Goal: Communication & Community: Answer question/provide support

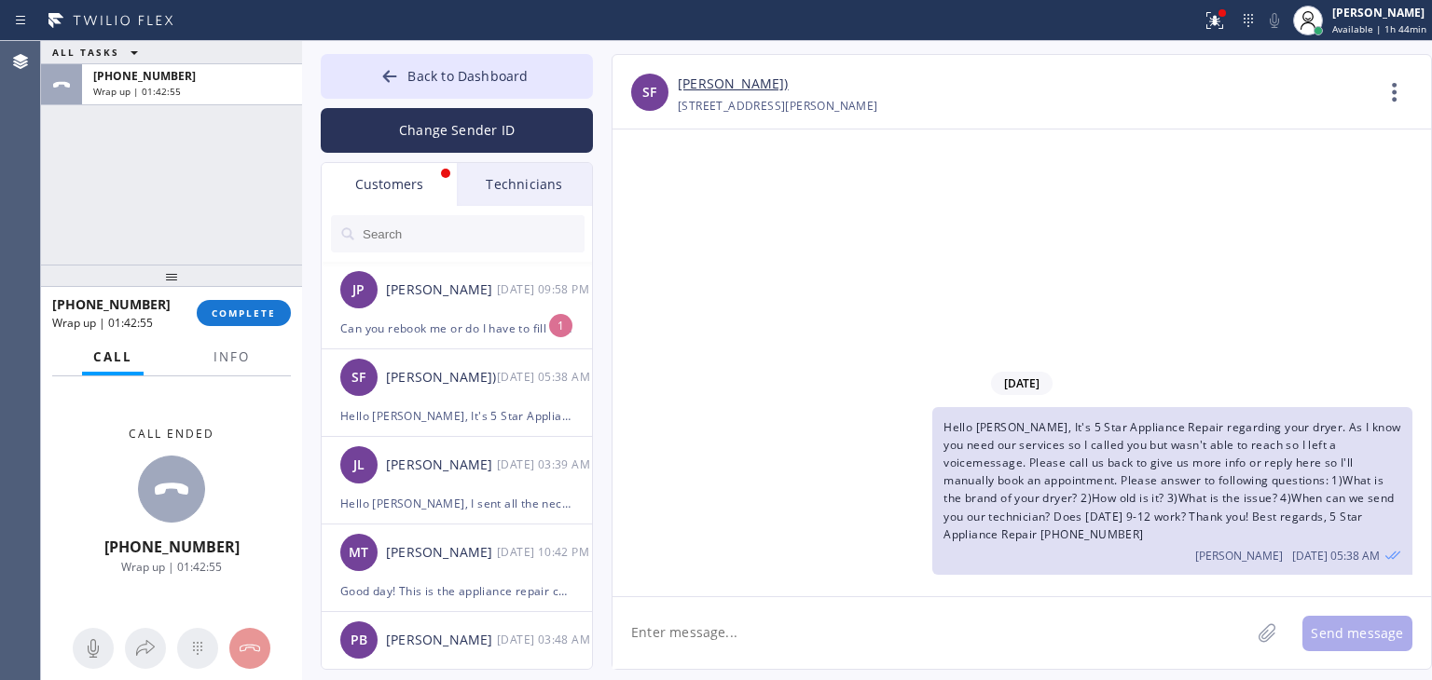
click at [425, 280] on div "[PERSON_NAME]" at bounding box center [441, 290] width 111 height 21
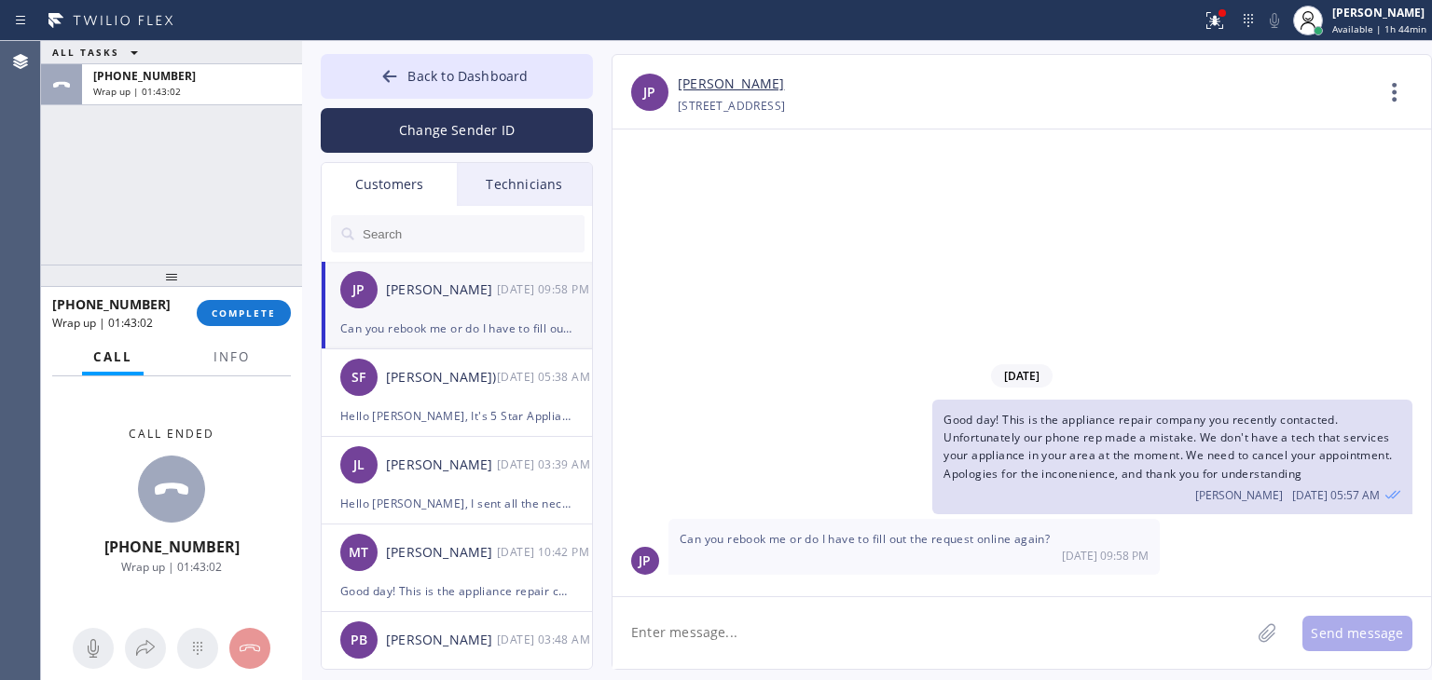
click at [940, 605] on textarea at bounding box center [931, 633] width 638 height 72
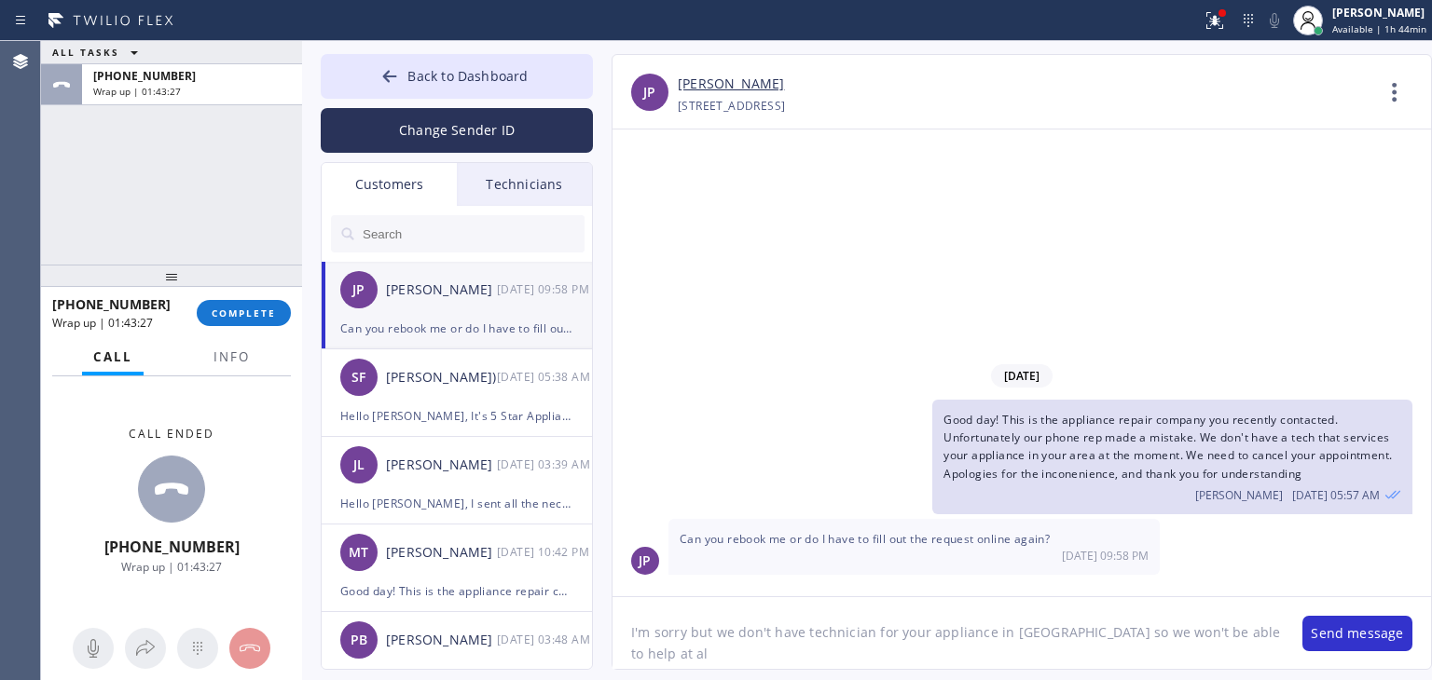
type textarea "I'm sorry but we don't have technician for your appliance in [GEOGRAPHIC_DATA] …"
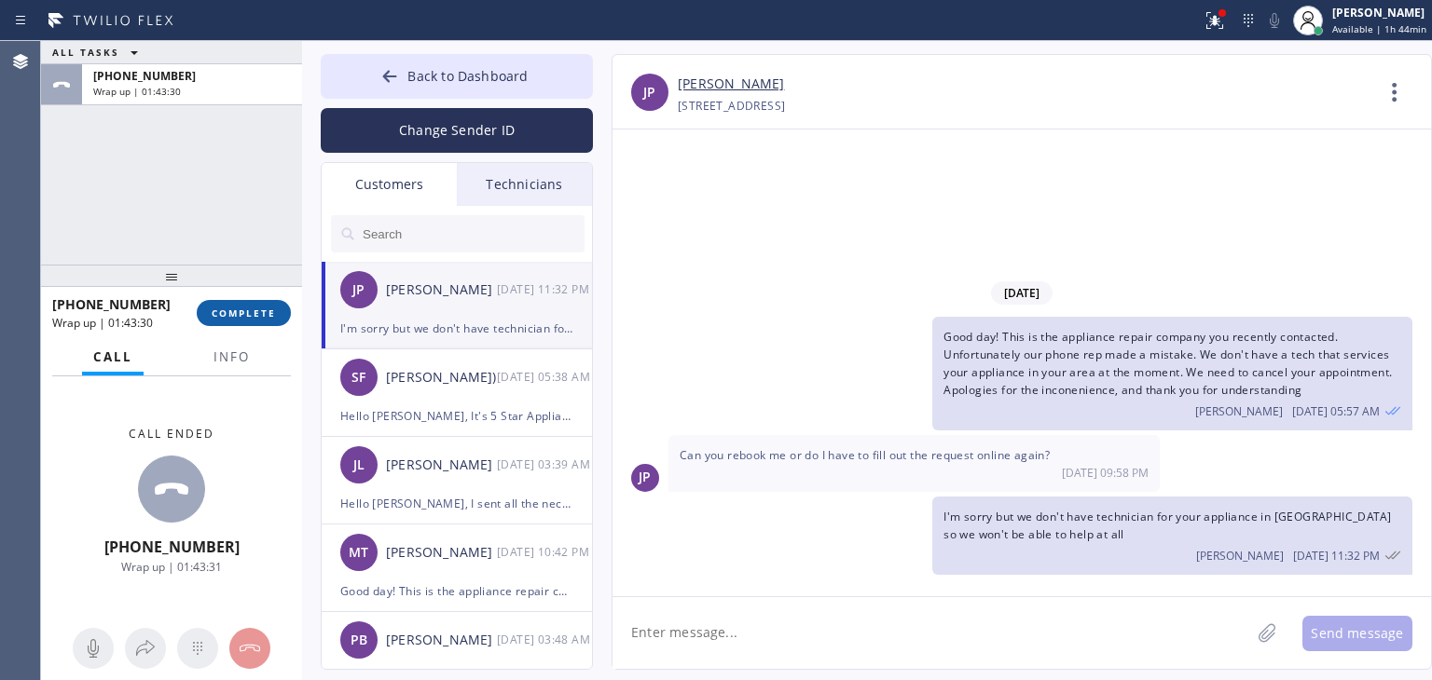
click at [214, 309] on span "COMPLETE" at bounding box center [244, 313] width 64 height 13
click at [539, 67] on button "Back to Dashboard" at bounding box center [457, 76] width 272 height 45
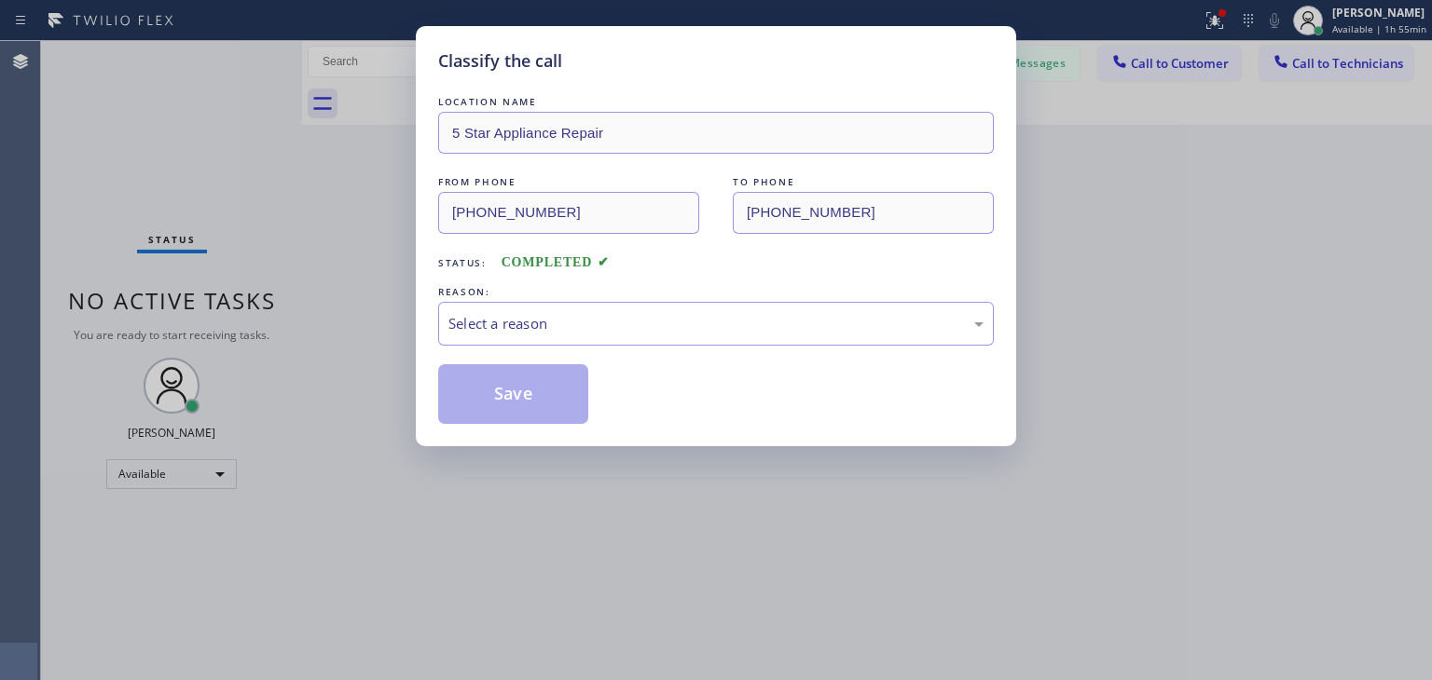
click at [865, 284] on div "REASON:" at bounding box center [716, 292] width 556 height 20
click at [854, 344] on div "Select a reason" at bounding box center [716, 324] width 556 height 44
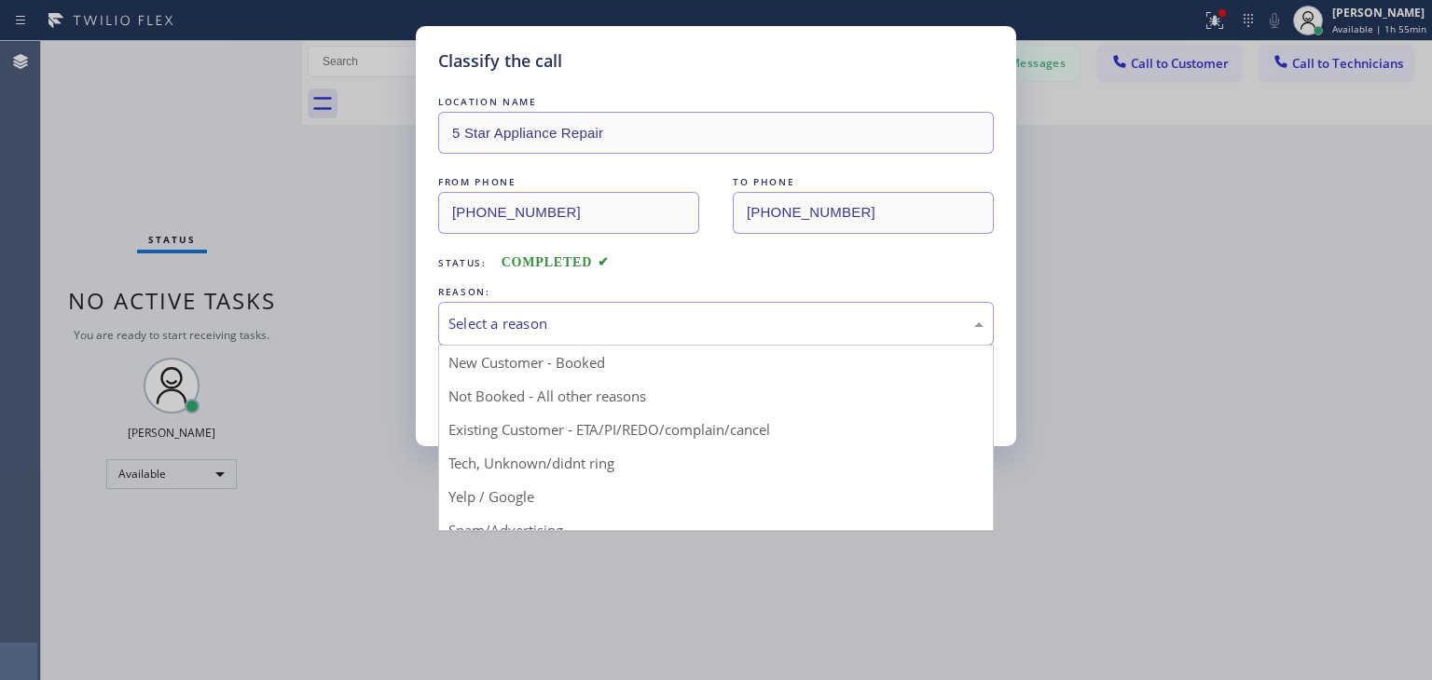
click at [799, 322] on div "Select a reason" at bounding box center [715, 323] width 535 height 21
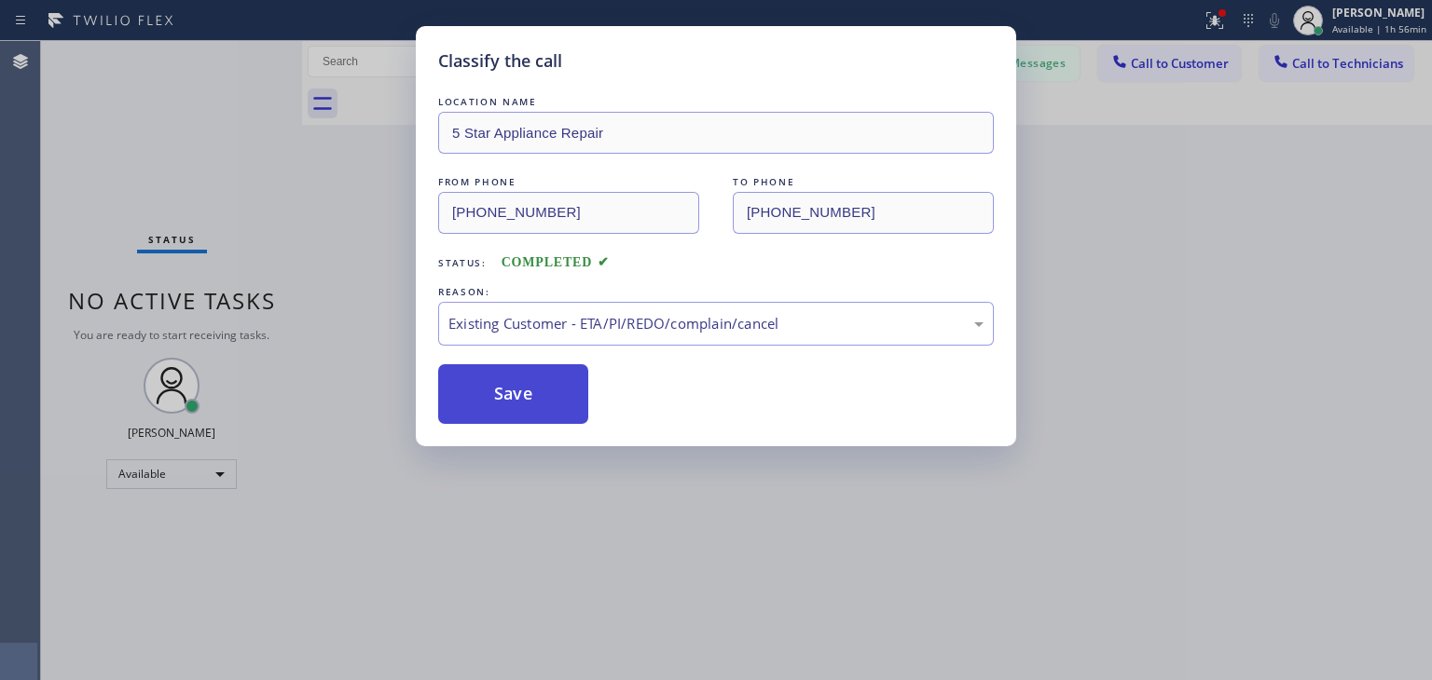
drag, startPoint x: 719, startPoint y: 430, endPoint x: 522, endPoint y: 381, distance: 202.6
click at [522, 381] on button "Save" at bounding box center [513, 394] width 150 height 60
click at [1034, 62] on div "Classify the call LOCATION NAME 5 Star Appliance Repair FROM PHONE [PHONE_NUMBE…" at bounding box center [716, 340] width 1432 height 680
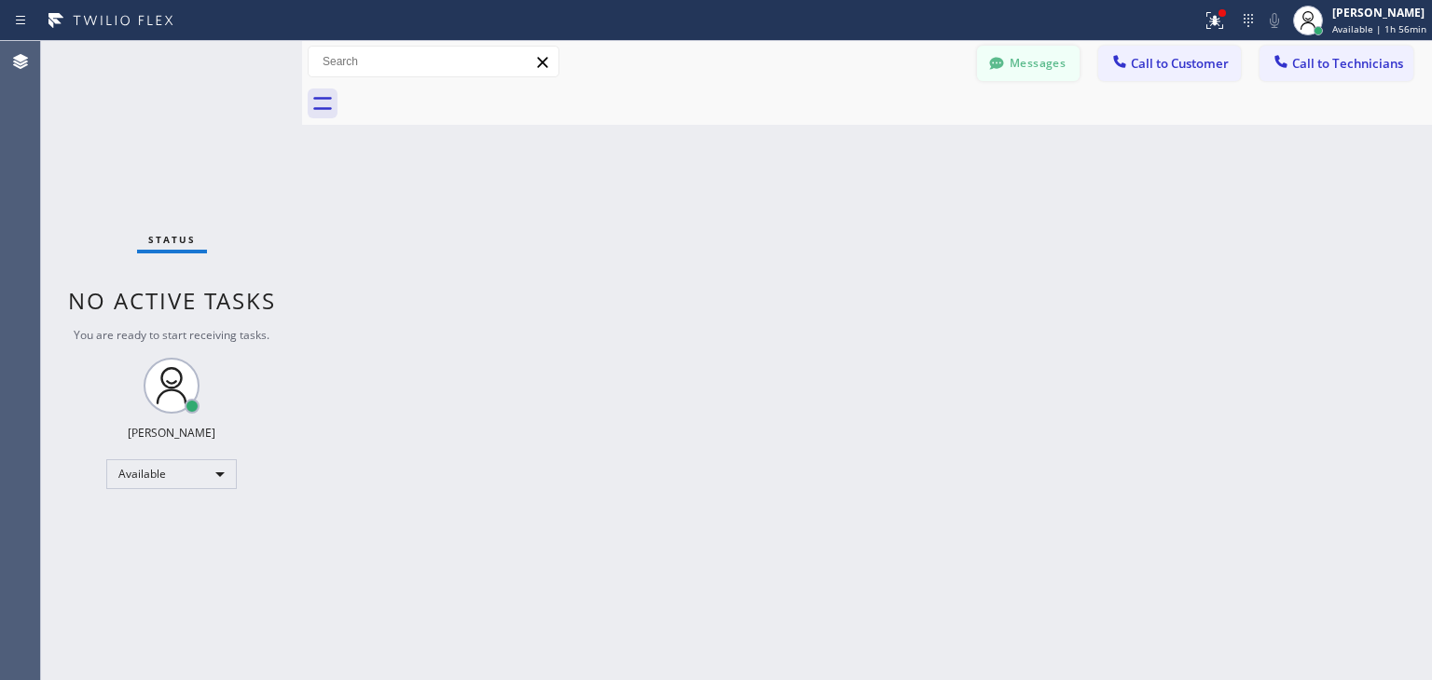
click at [1029, 67] on button "Messages" at bounding box center [1028, 63] width 103 height 35
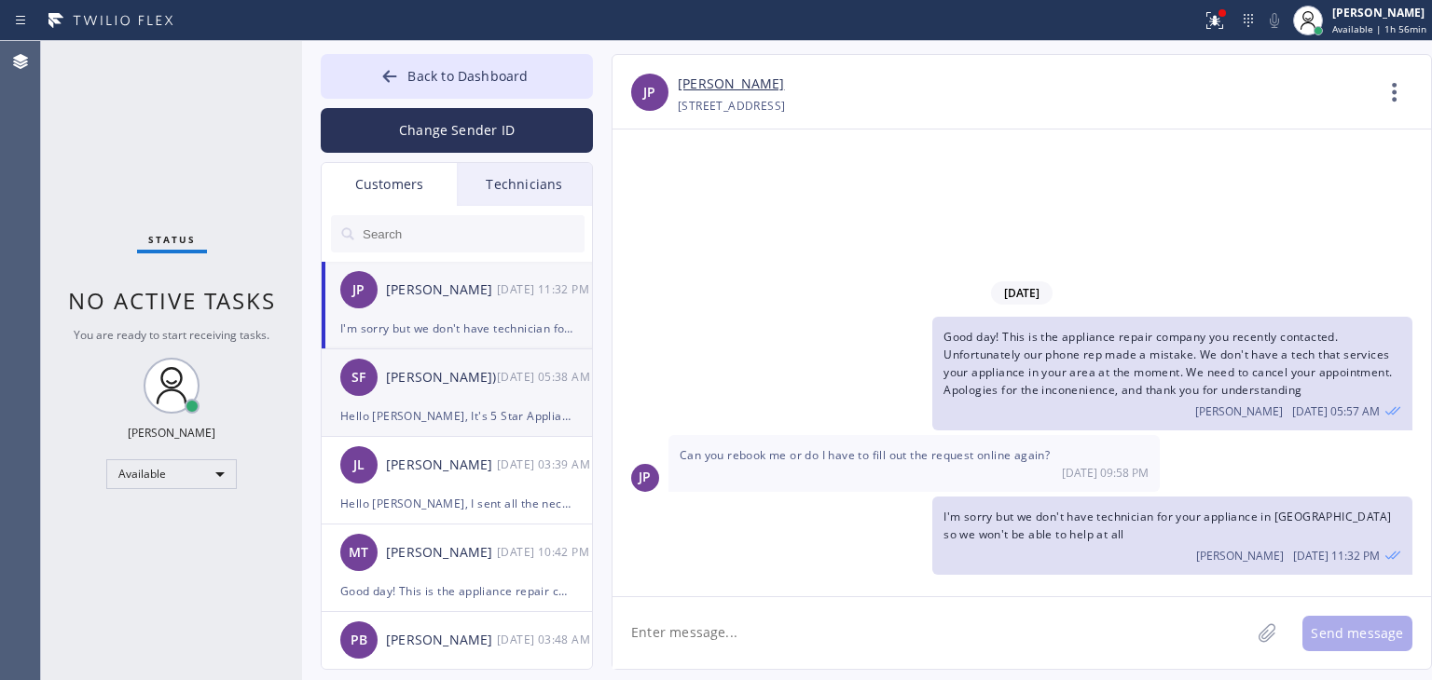
click at [451, 405] on div "Hello [PERSON_NAME], It's 5 Star Appliance Repair regarding your dryer. As I kn…" at bounding box center [456, 415] width 233 height 21
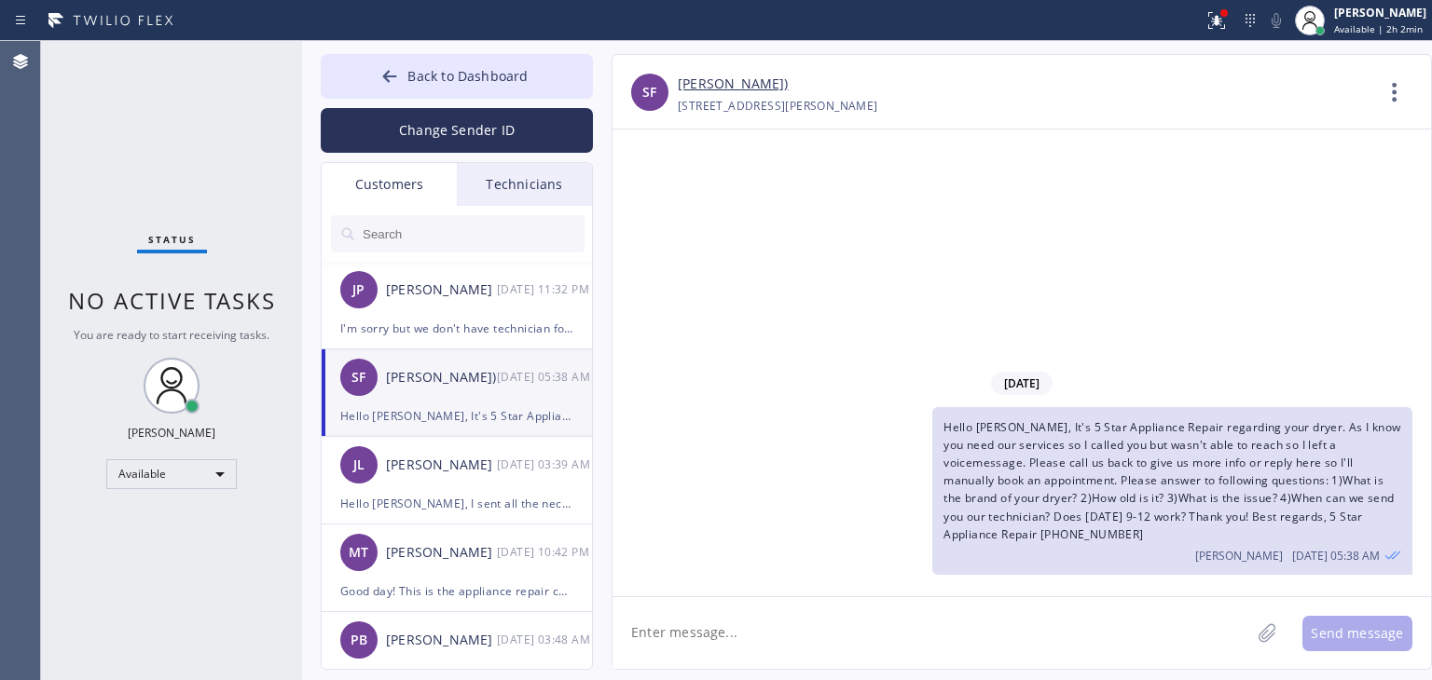
click at [707, 91] on link "[PERSON_NAME])" at bounding box center [733, 84] width 111 height 21
click at [508, 370] on div "[DATE] 05:38 AM" at bounding box center [545, 376] width 97 height 21
click at [507, 68] on span "Back to Dashboard" at bounding box center [467, 76] width 120 height 18
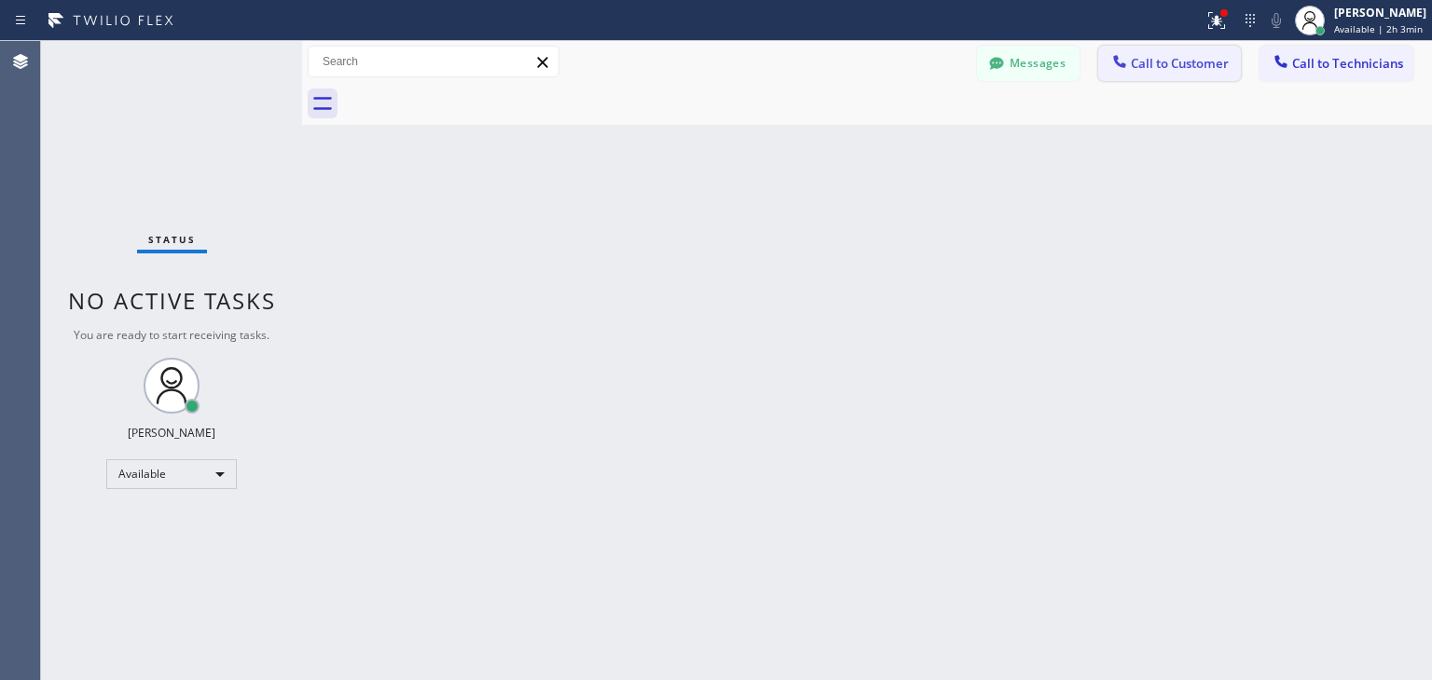
click at [1186, 64] on span "Call to Customer" at bounding box center [1180, 63] width 98 height 17
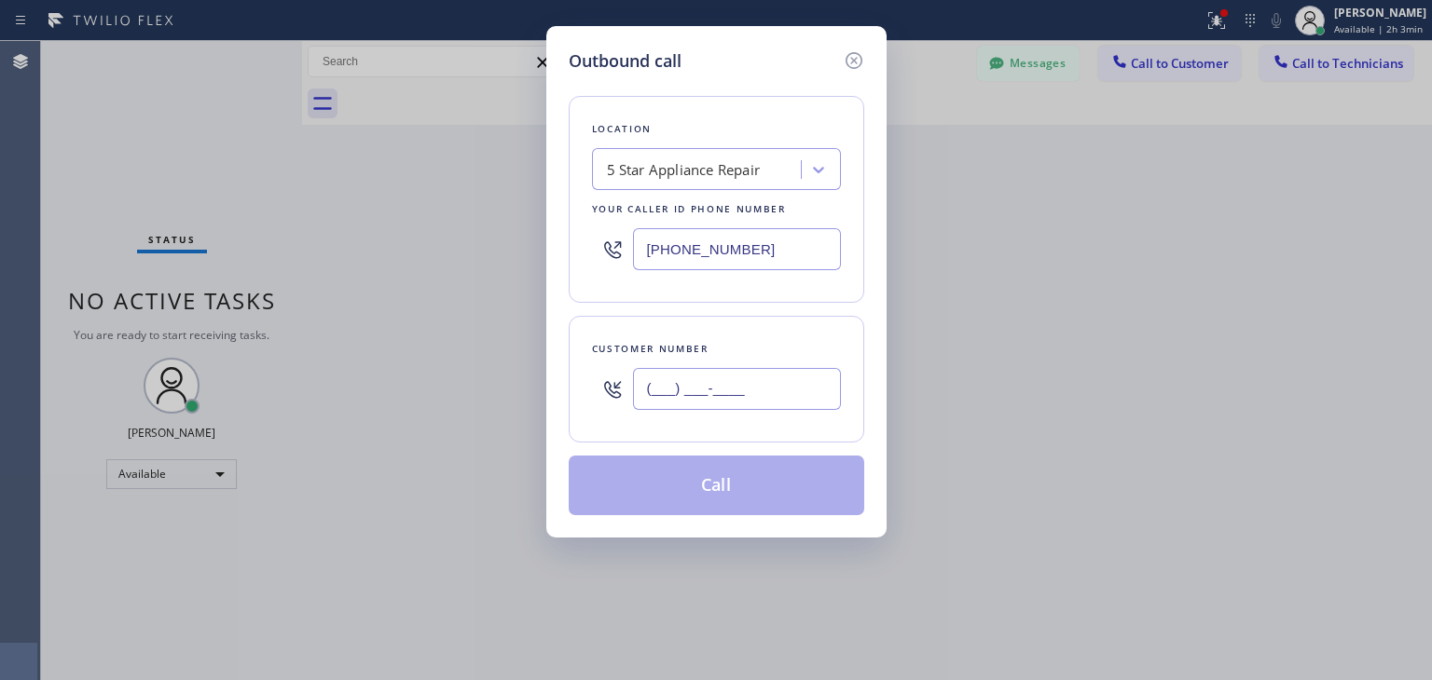
paste input "424) 337-9628"
click at [727, 402] on input "[PHONE_NUMBER]" at bounding box center [737, 389] width 208 height 42
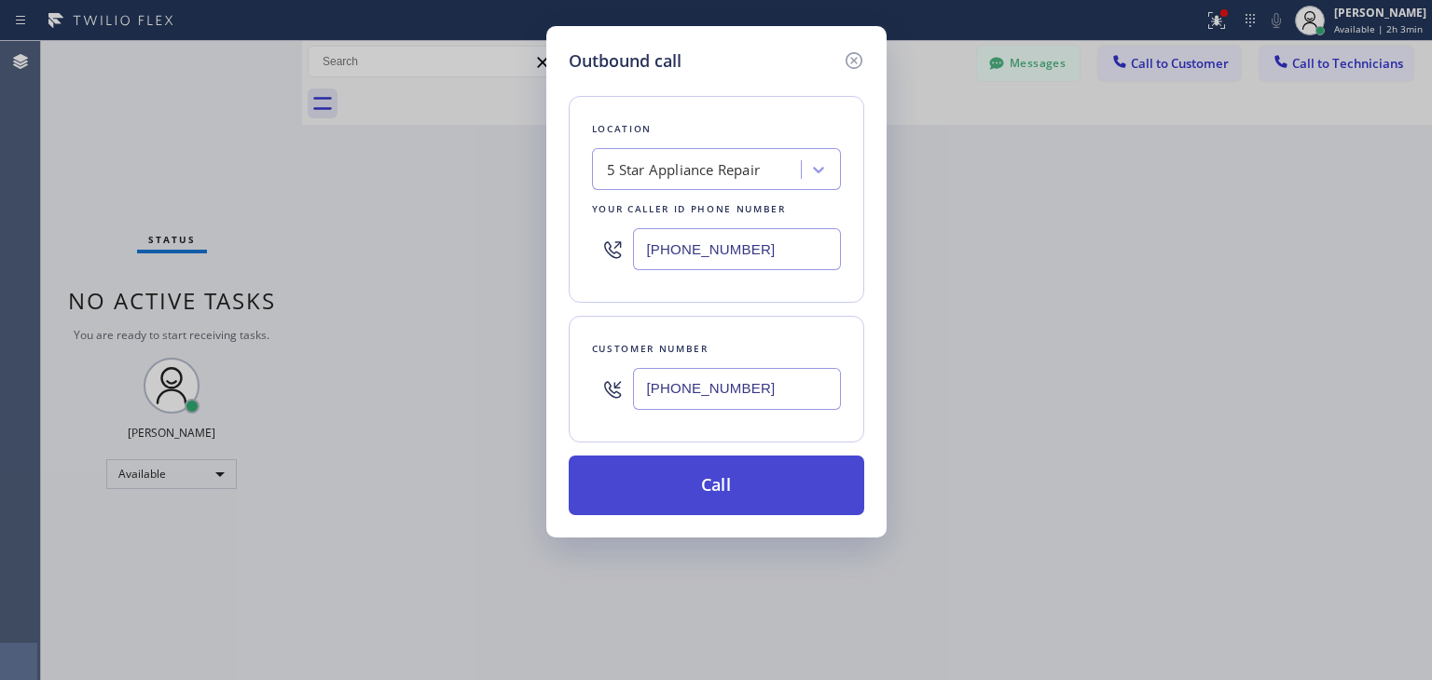
click at [749, 485] on button "Call" at bounding box center [716, 486] width 295 height 60
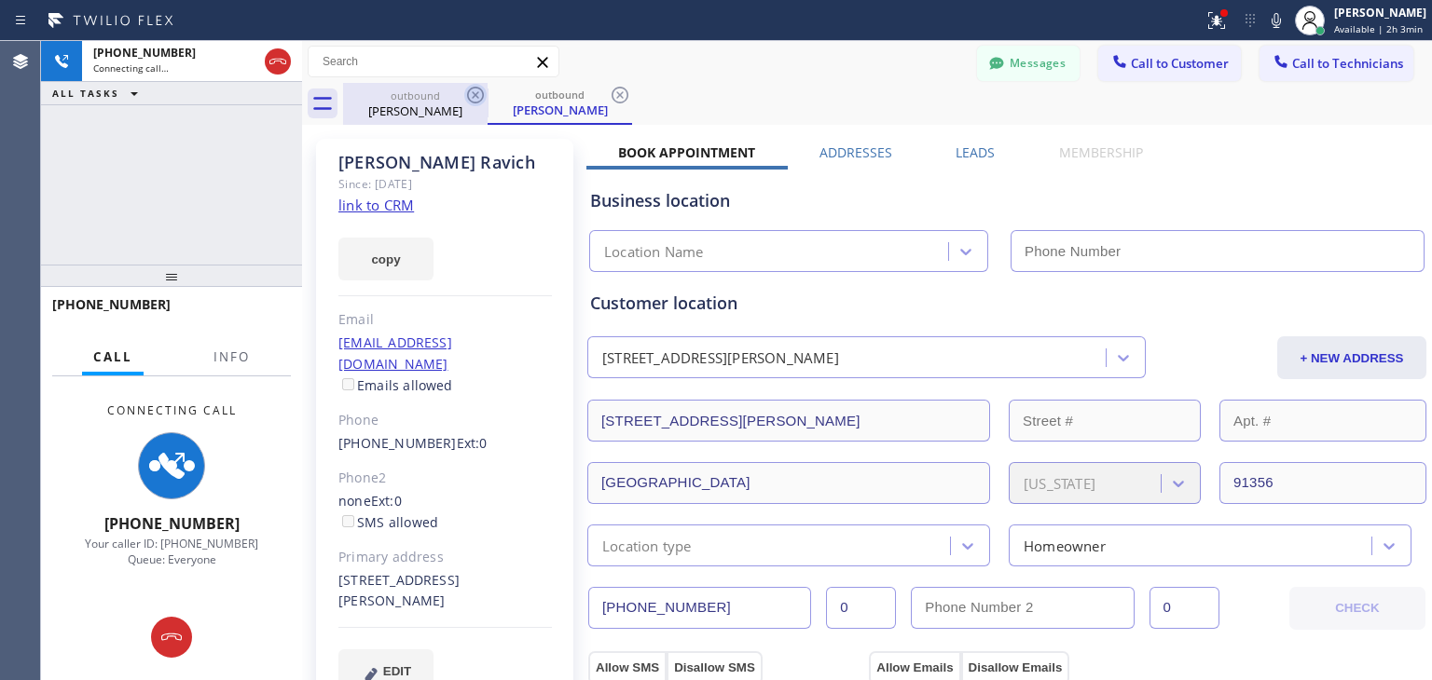
click at [466, 103] on icon at bounding box center [475, 95] width 22 height 22
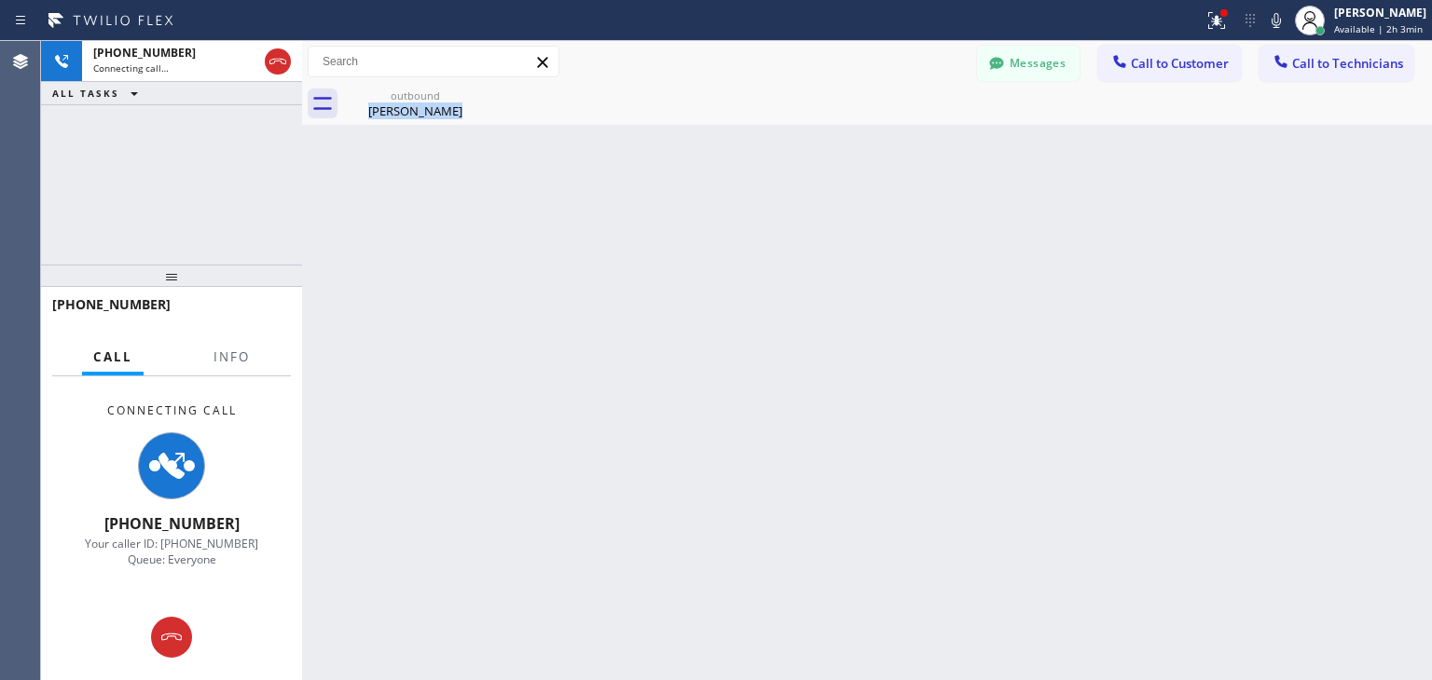
click at [466, 103] on div "outbound [PERSON_NAME]" at bounding box center [415, 104] width 144 height 42
click at [0, 0] on icon at bounding box center [0, 0] width 0 height 0
click at [466, 103] on div at bounding box center [887, 104] width 1089 height 42
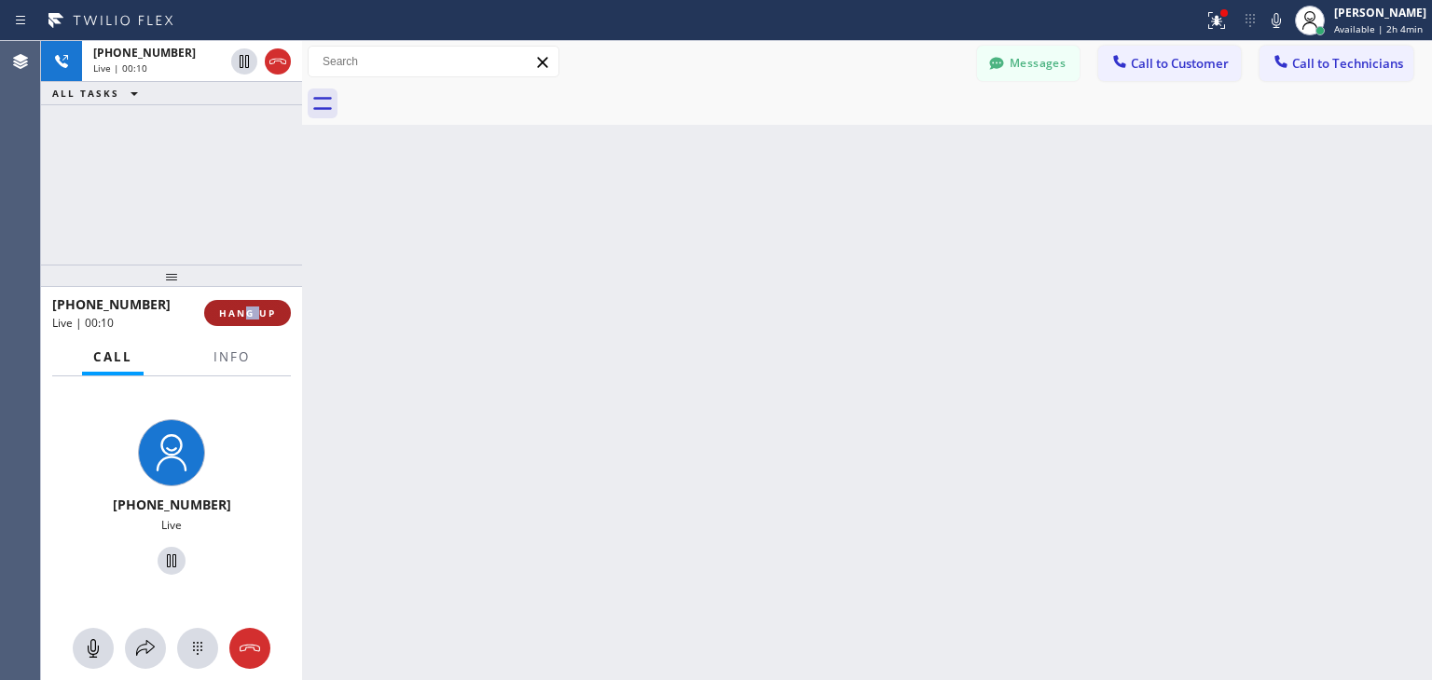
drag, startPoint x: 250, startPoint y: 326, endPoint x: 261, endPoint y: 309, distance: 20.2
click at [261, 309] on div "[PHONE_NUMBER] Live | 00:10 HANG UP" at bounding box center [171, 313] width 239 height 48
click at [261, 309] on span "HANG UP" at bounding box center [247, 313] width 57 height 13
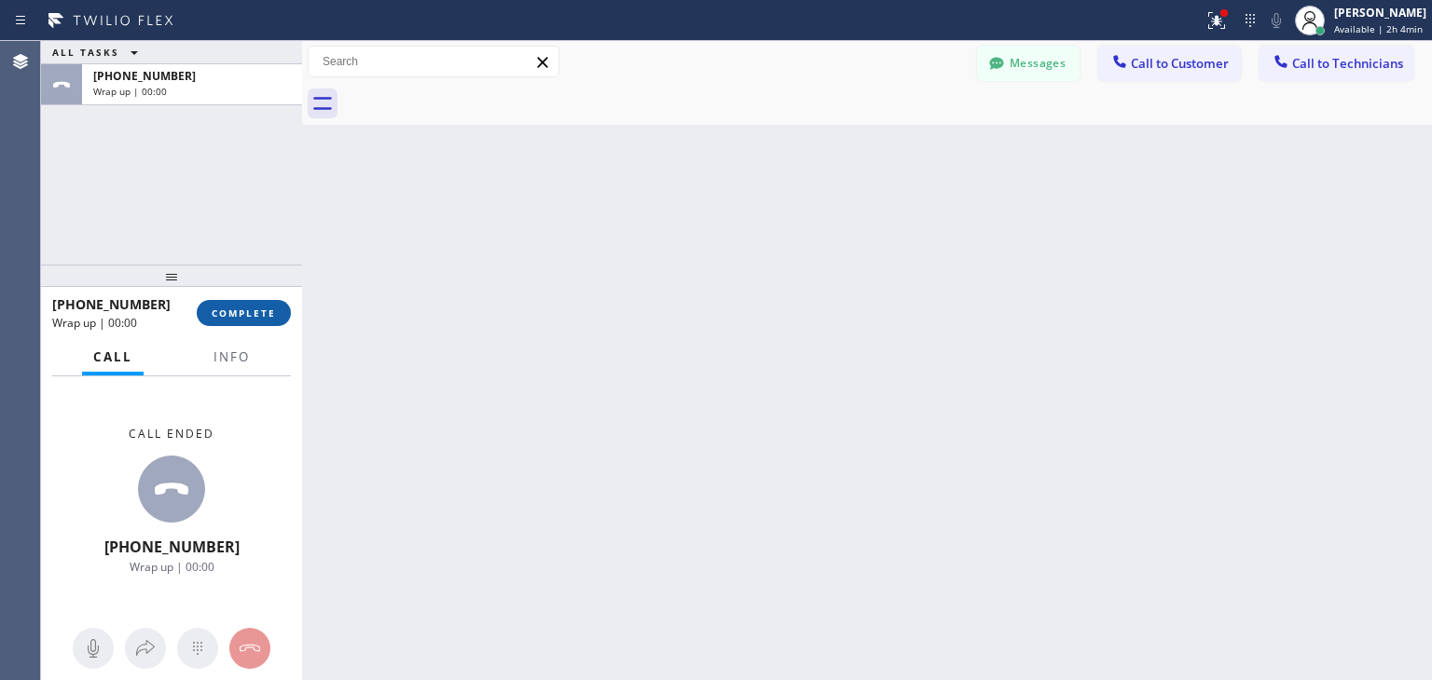
click at [261, 309] on span "COMPLETE" at bounding box center [244, 313] width 64 height 13
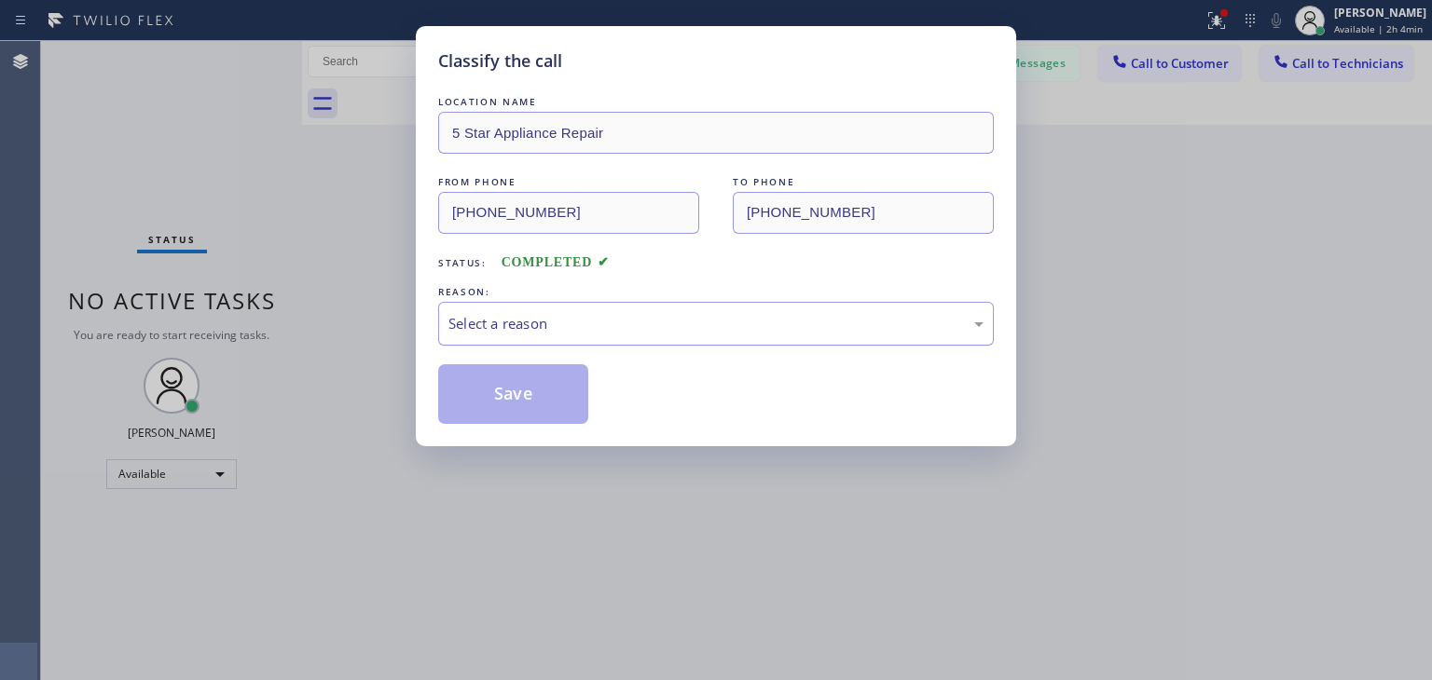
click at [737, 325] on div "Select a reason" at bounding box center [715, 323] width 535 height 21
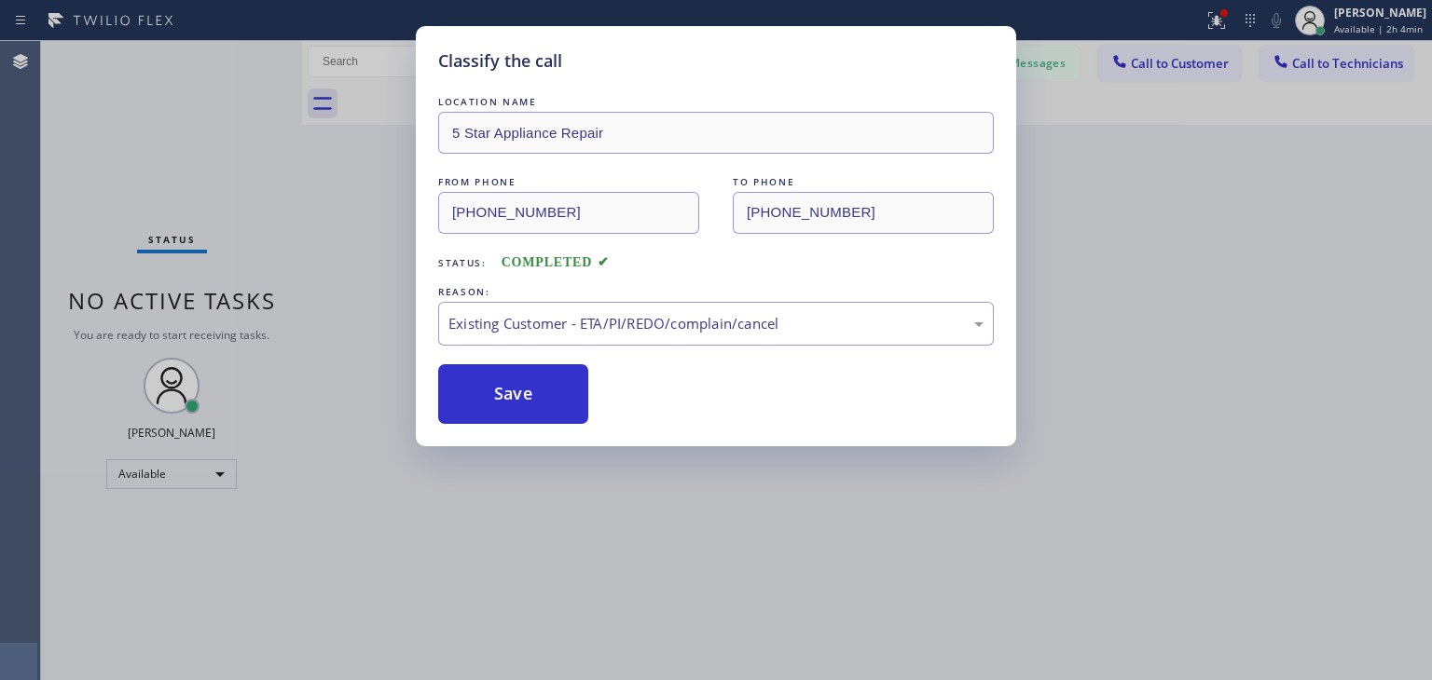
drag, startPoint x: 745, startPoint y: 417, endPoint x: 543, endPoint y: 460, distance: 205.8
click at [549, 404] on button "Save" at bounding box center [513, 394] width 150 height 60
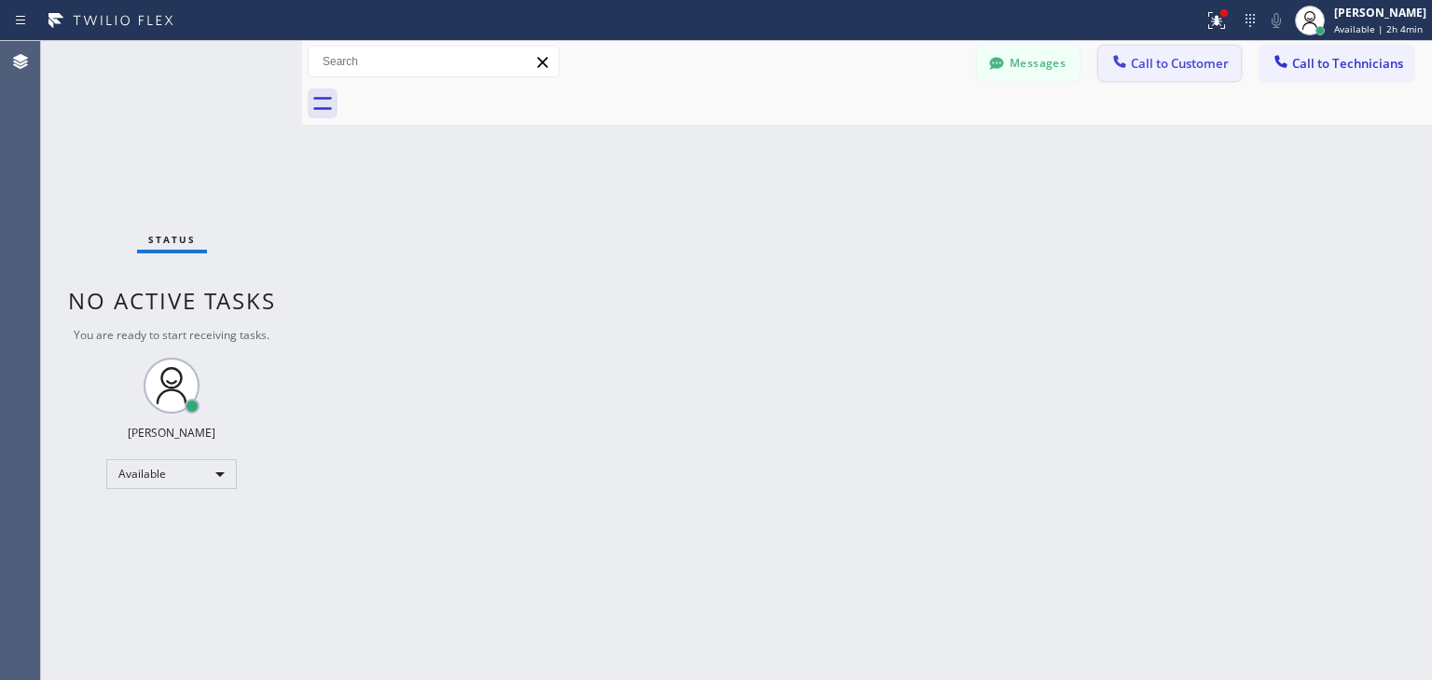
click at [1171, 72] on button "Call to Customer" at bounding box center [1169, 63] width 143 height 35
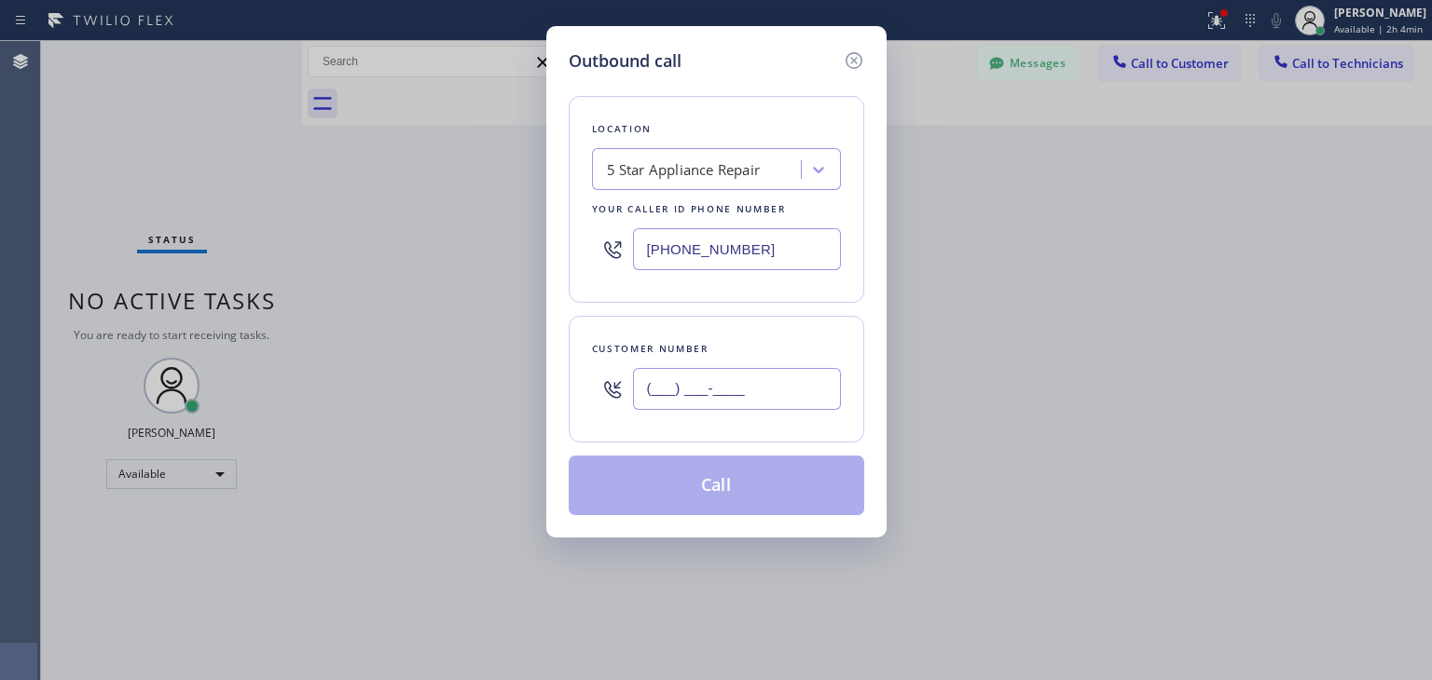
paste input "424) 337-9628"
click at [720, 394] on input "[PHONE_NUMBER]" at bounding box center [737, 389] width 208 height 42
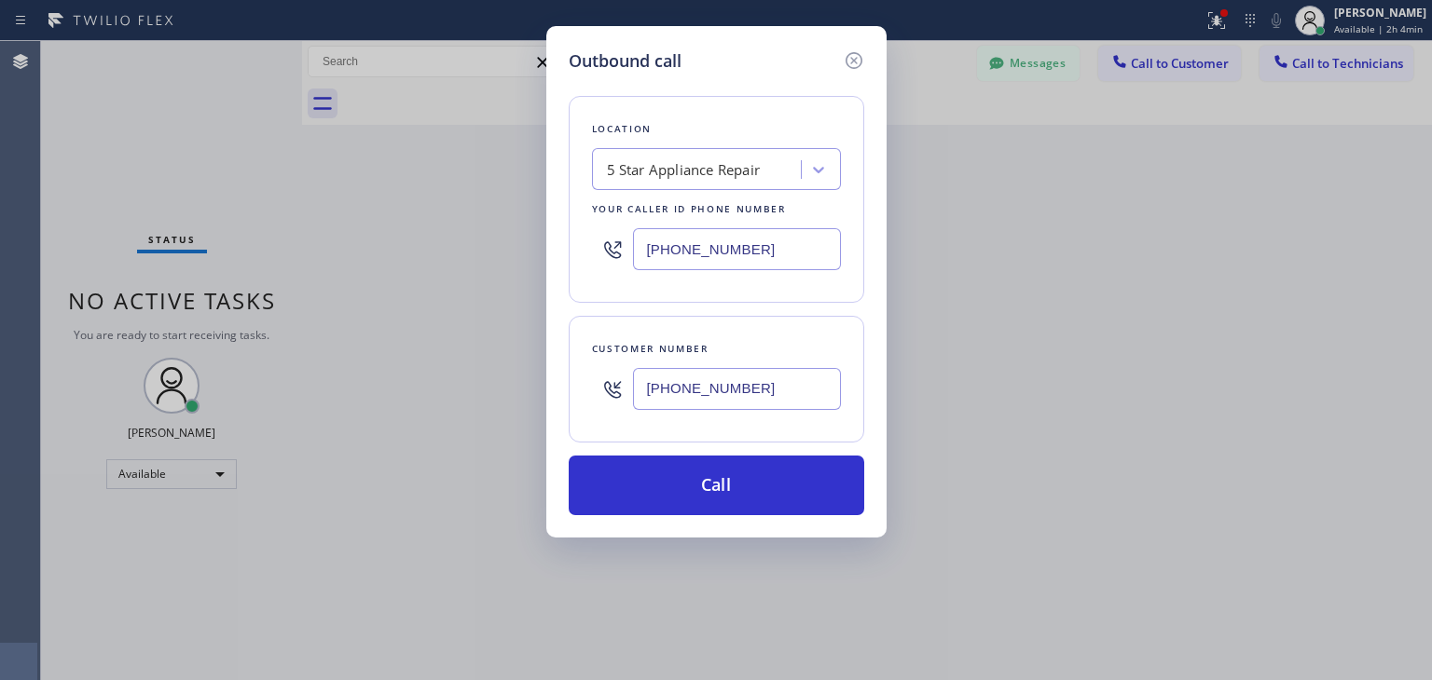
type input "[PHONE_NUMBER]"
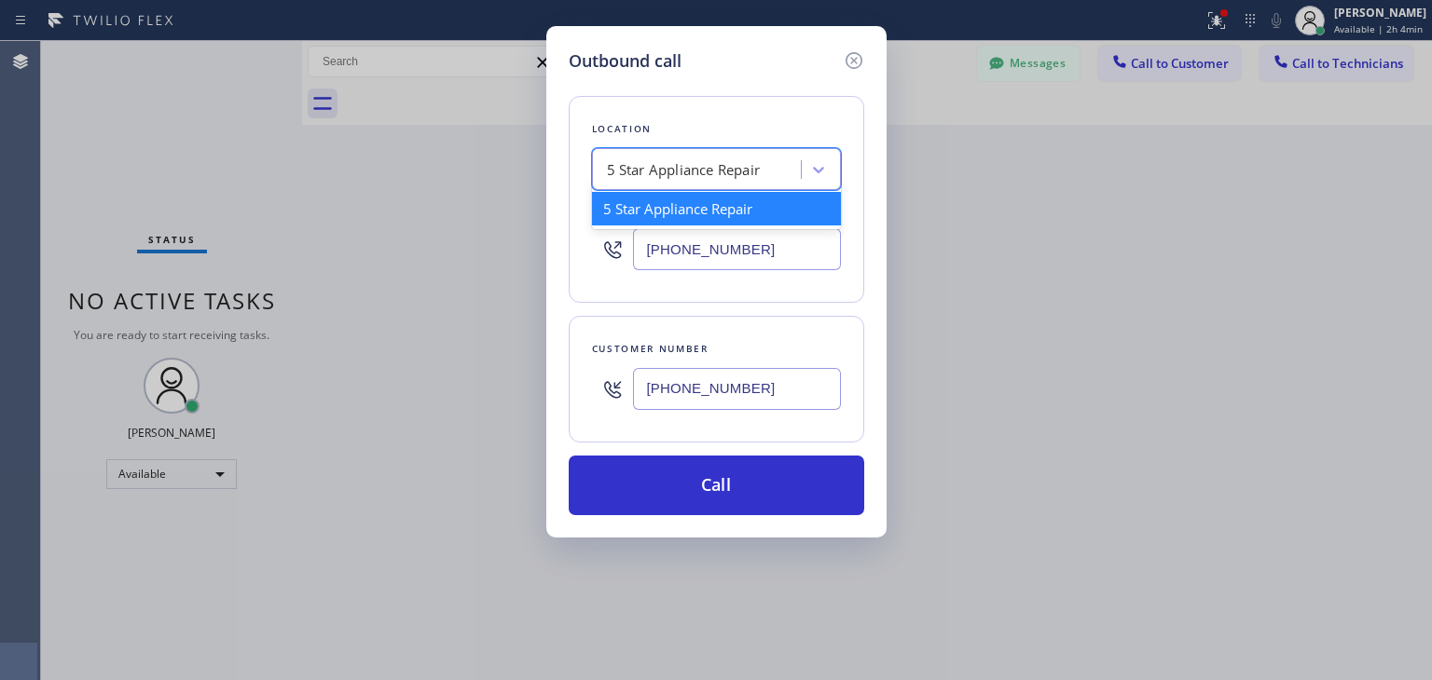
click at [757, 173] on div "5 Star Appliance Repair" at bounding box center [684, 169] width 154 height 21
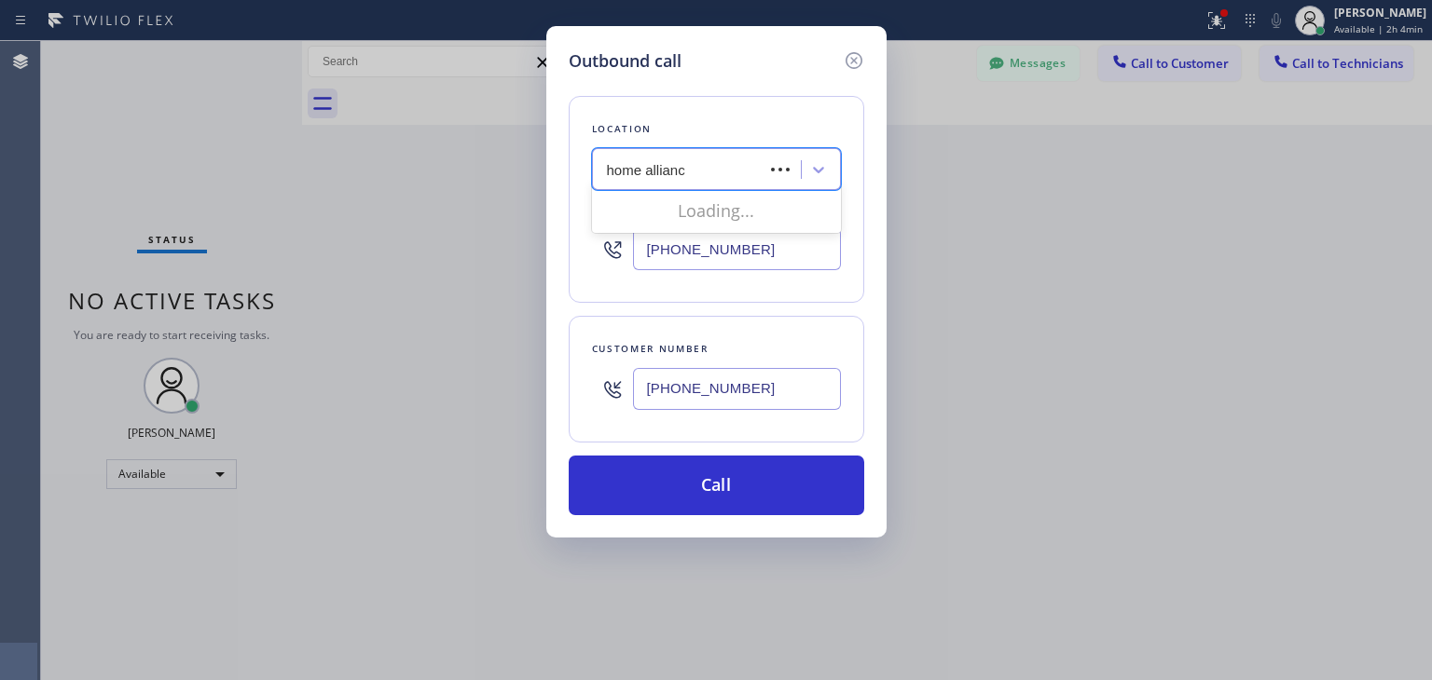
type input "home alliance"
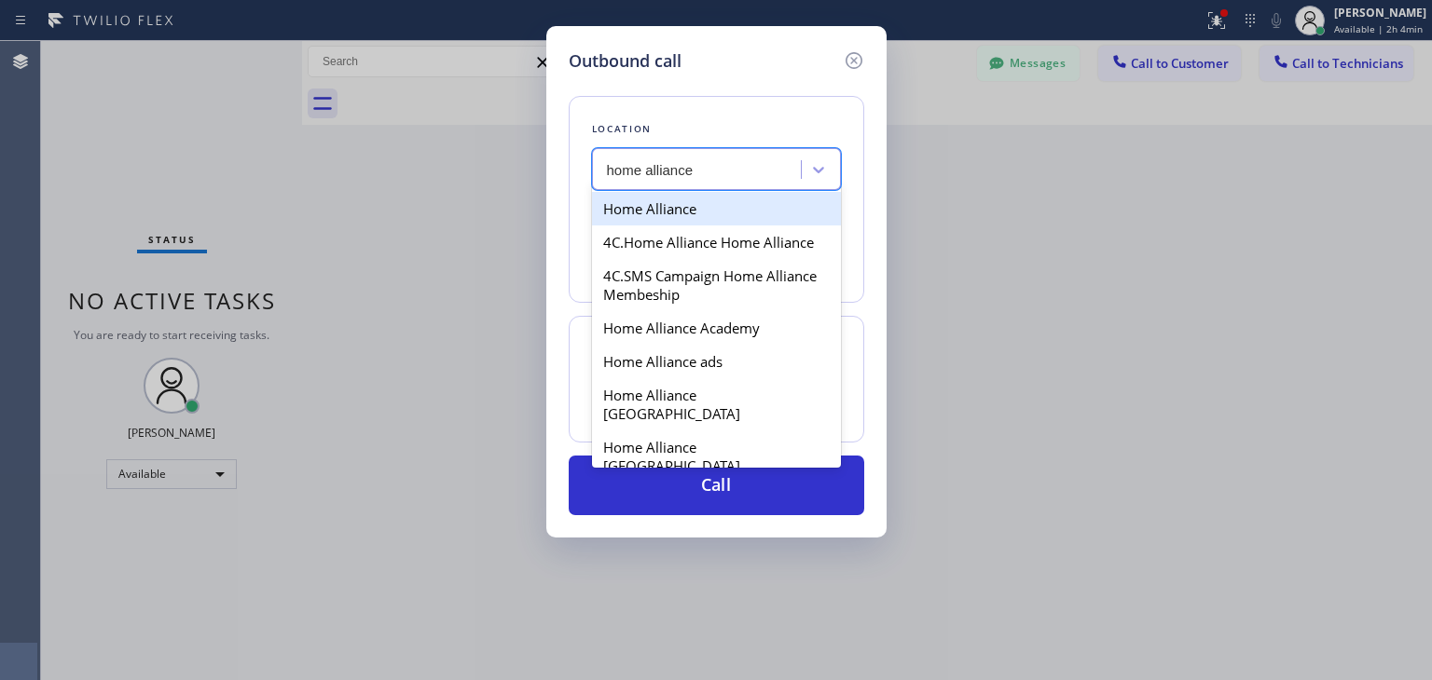
click at [747, 208] on div "Home Alliance" at bounding box center [716, 209] width 249 height 34
type input "[PHONE_NUMBER]"
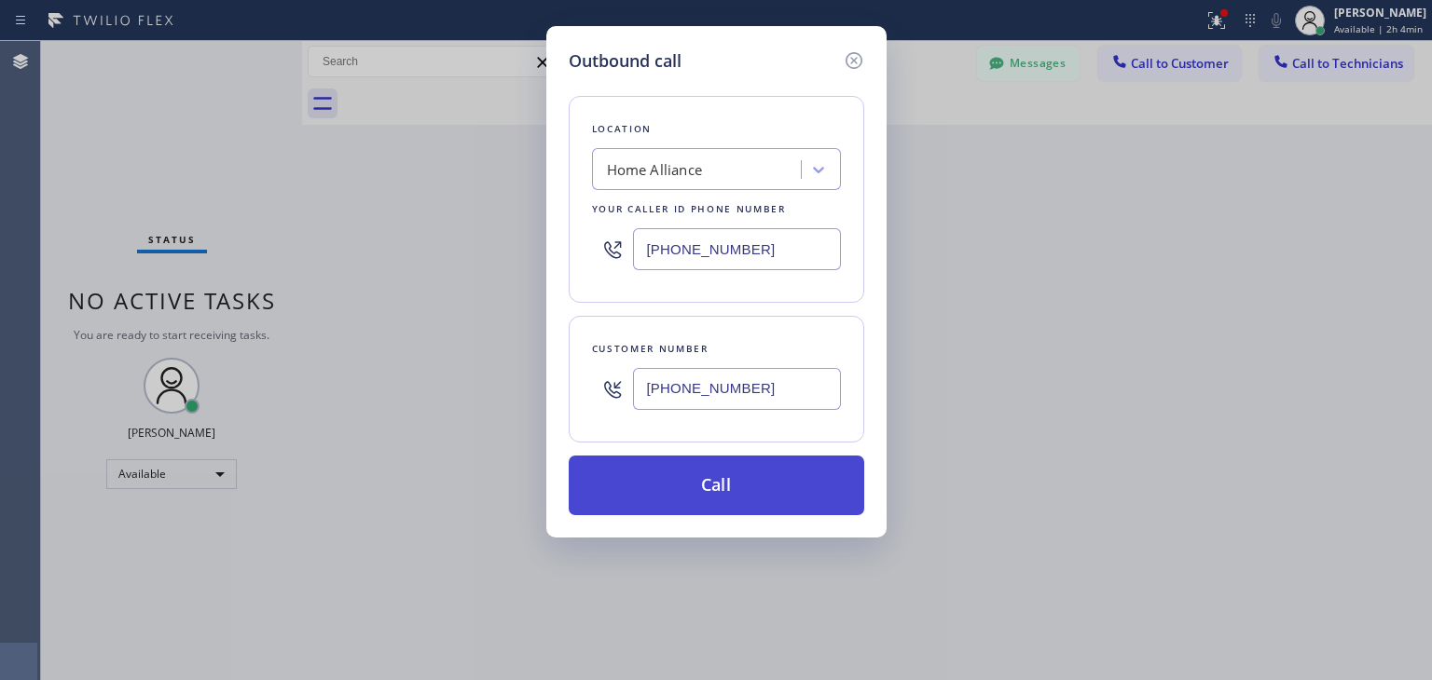
click at [767, 490] on button "Call" at bounding box center [716, 486] width 295 height 60
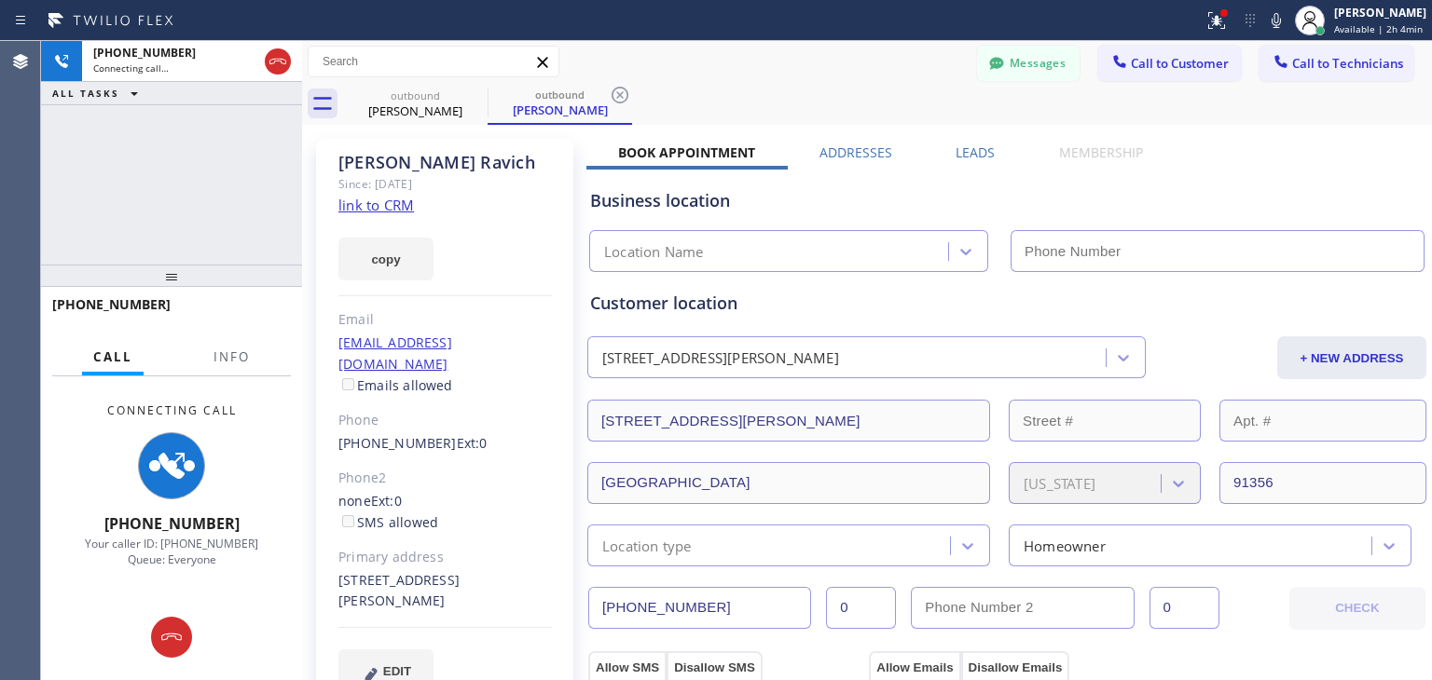
type input "[PHONE_NUMBER]"
click at [480, 91] on icon at bounding box center [475, 95] width 22 height 22
click at [487, 91] on div "outbound [PERSON_NAME]" at bounding box center [559, 104] width 144 height 42
click at [609, 91] on icon at bounding box center [620, 95] width 22 height 22
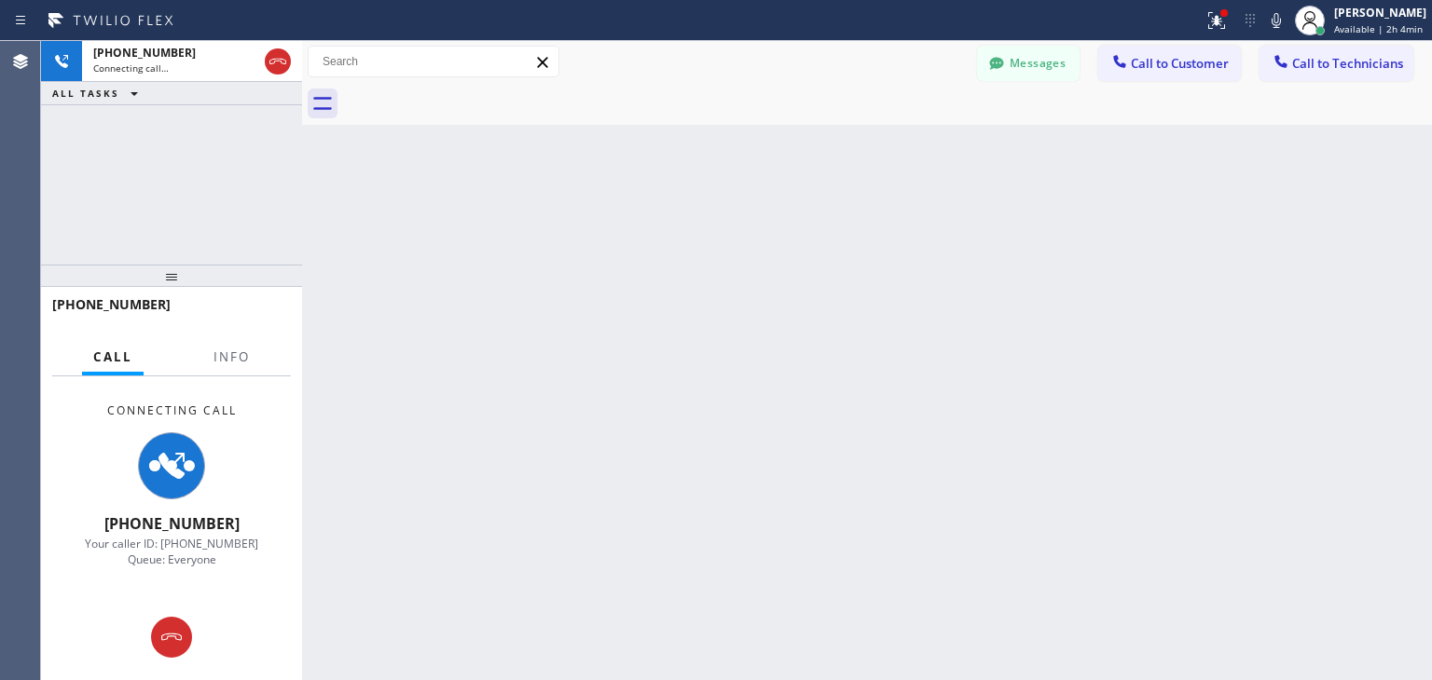
click at [480, 91] on div at bounding box center [887, 104] width 1089 height 42
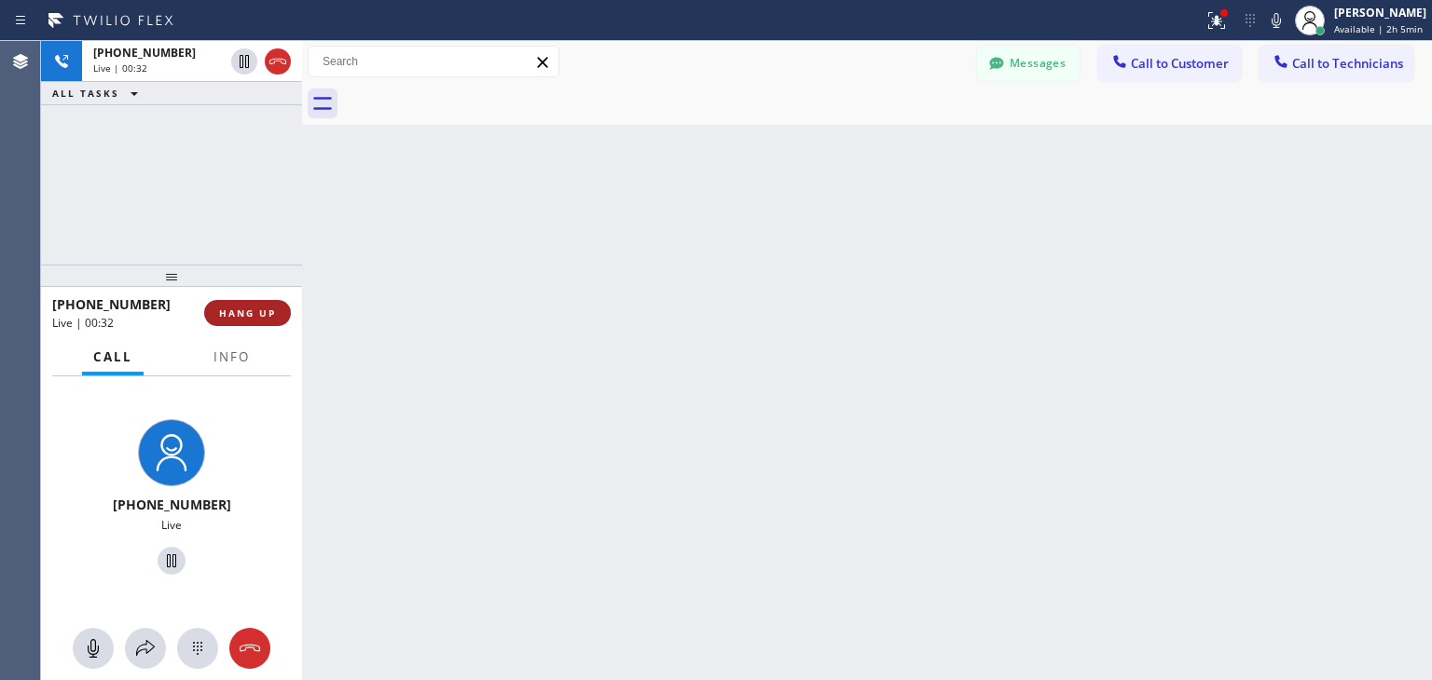
click at [263, 305] on button "HANG UP" at bounding box center [247, 313] width 87 height 26
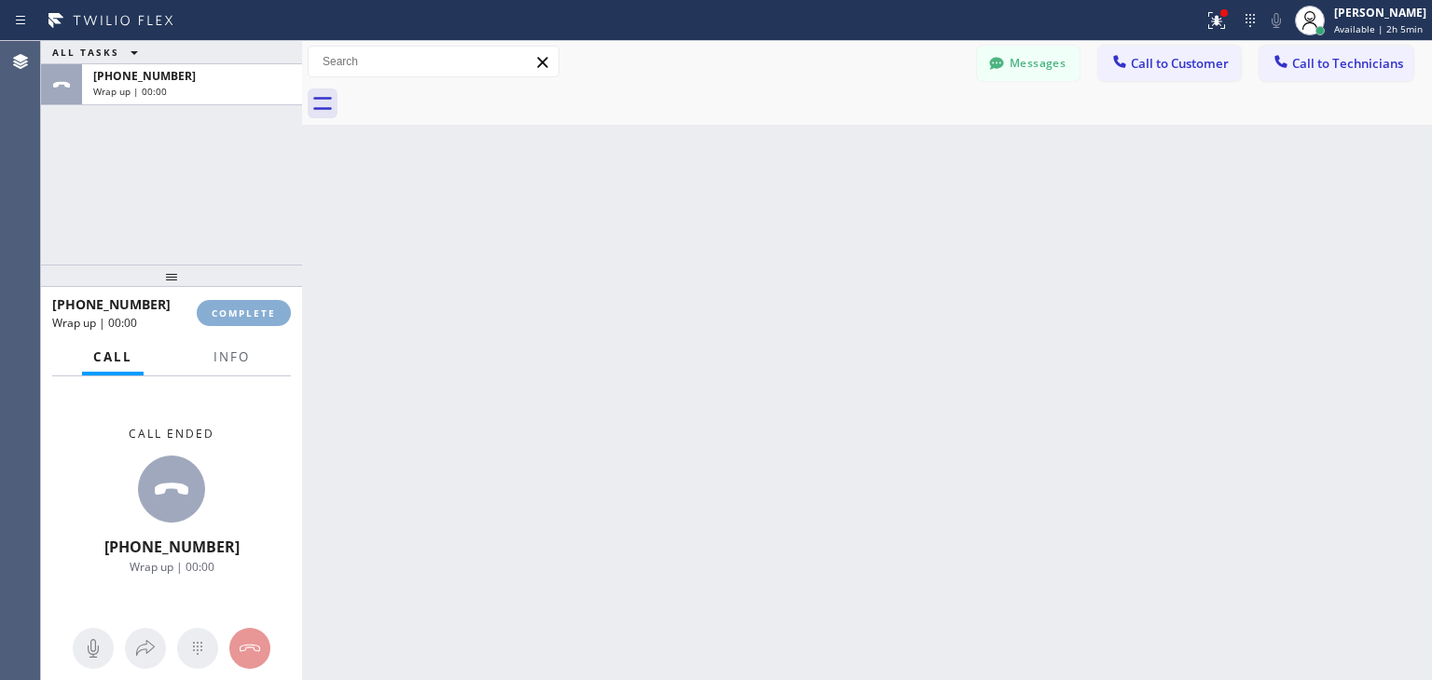
click at [263, 305] on button "COMPLETE" at bounding box center [244, 313] width 94 height 26
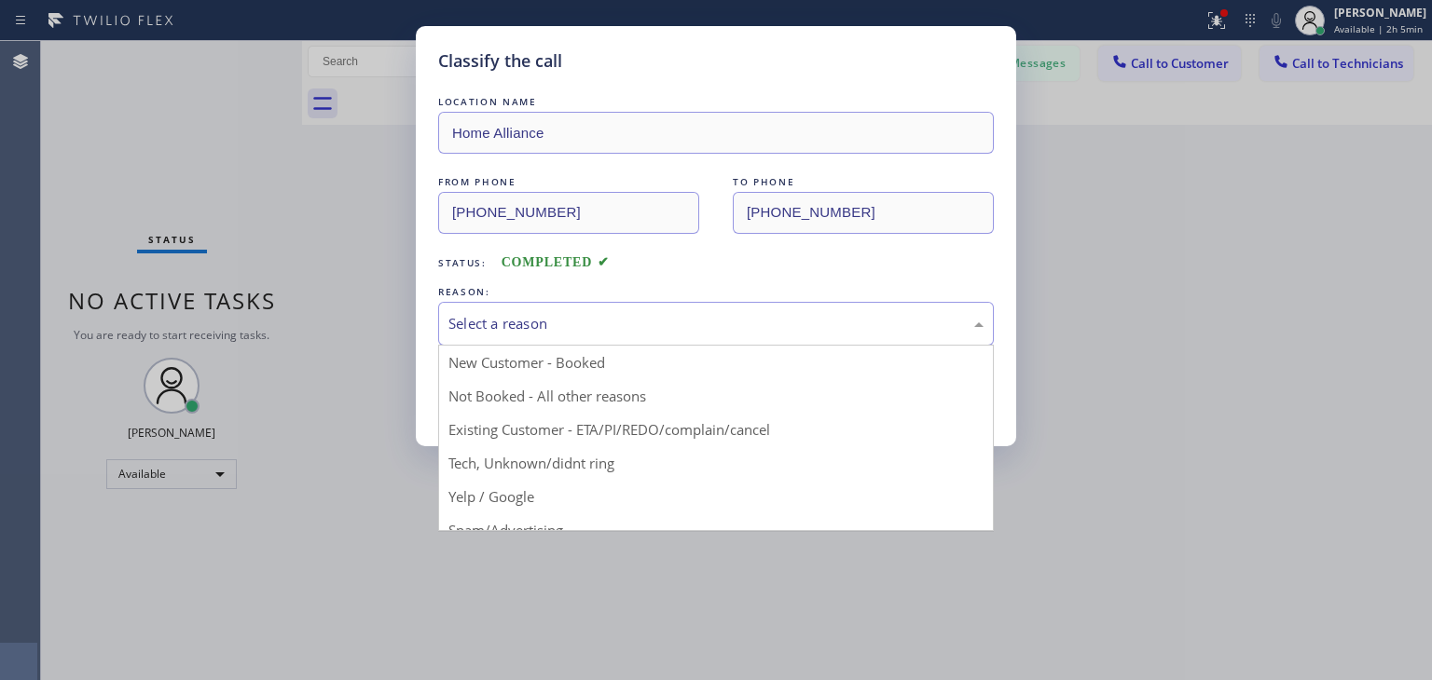
click at [770, 314] on div "Select a reason" at bounding box center [715, 323] width 535 height 21
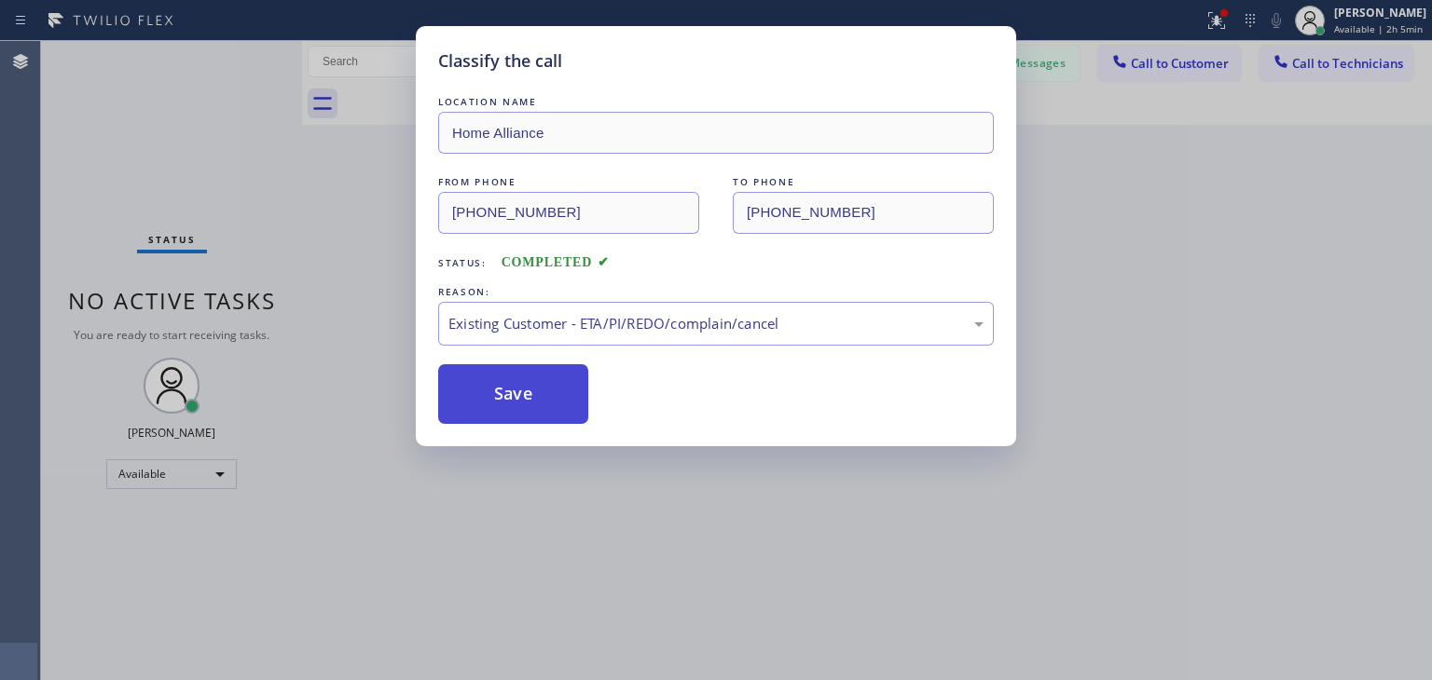
drag, startPoint x: 692, startPoint y: 414, endPoint x: 581, endPoint y: 415, distance: 110.9
click at [581, 415] on button "Save" at bounding box center [513, 394] width 150 height 60
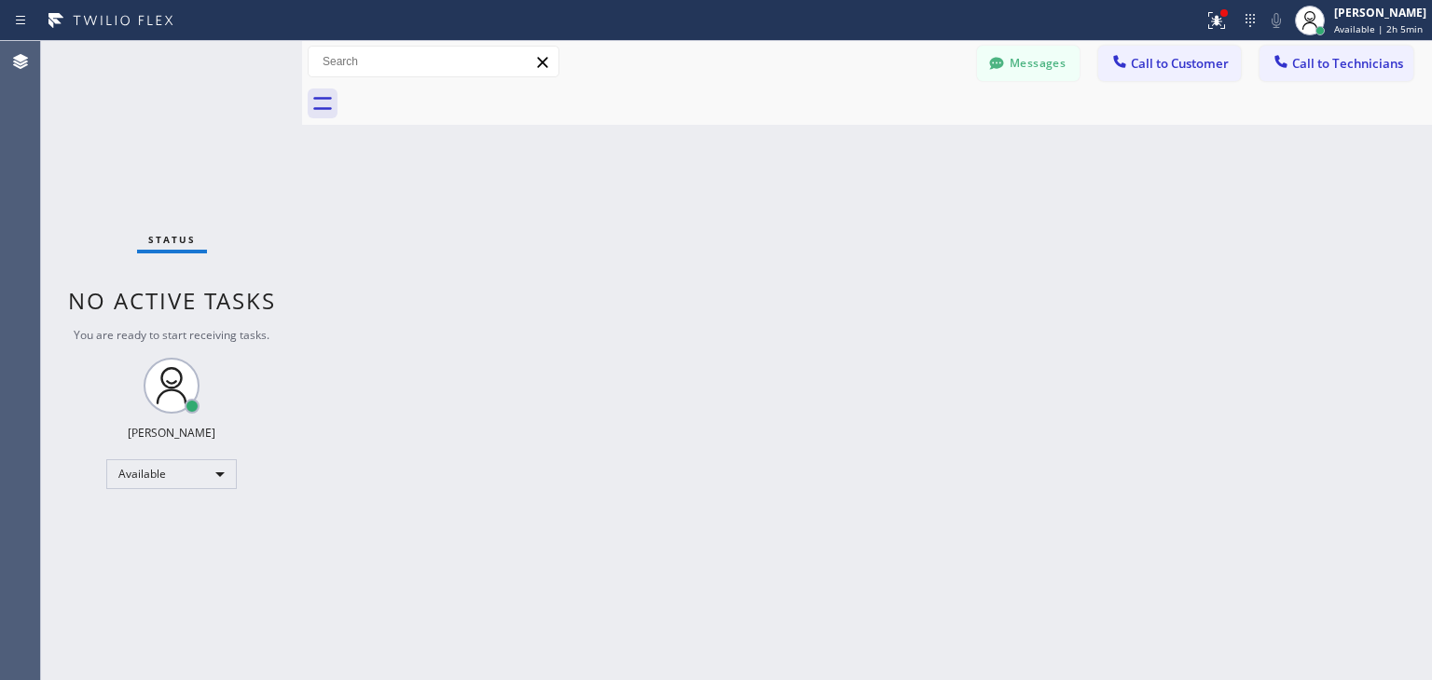
click at [1182, 67] on span "Call to Customer" at bounding box center [1180, 63] width 98 height 17
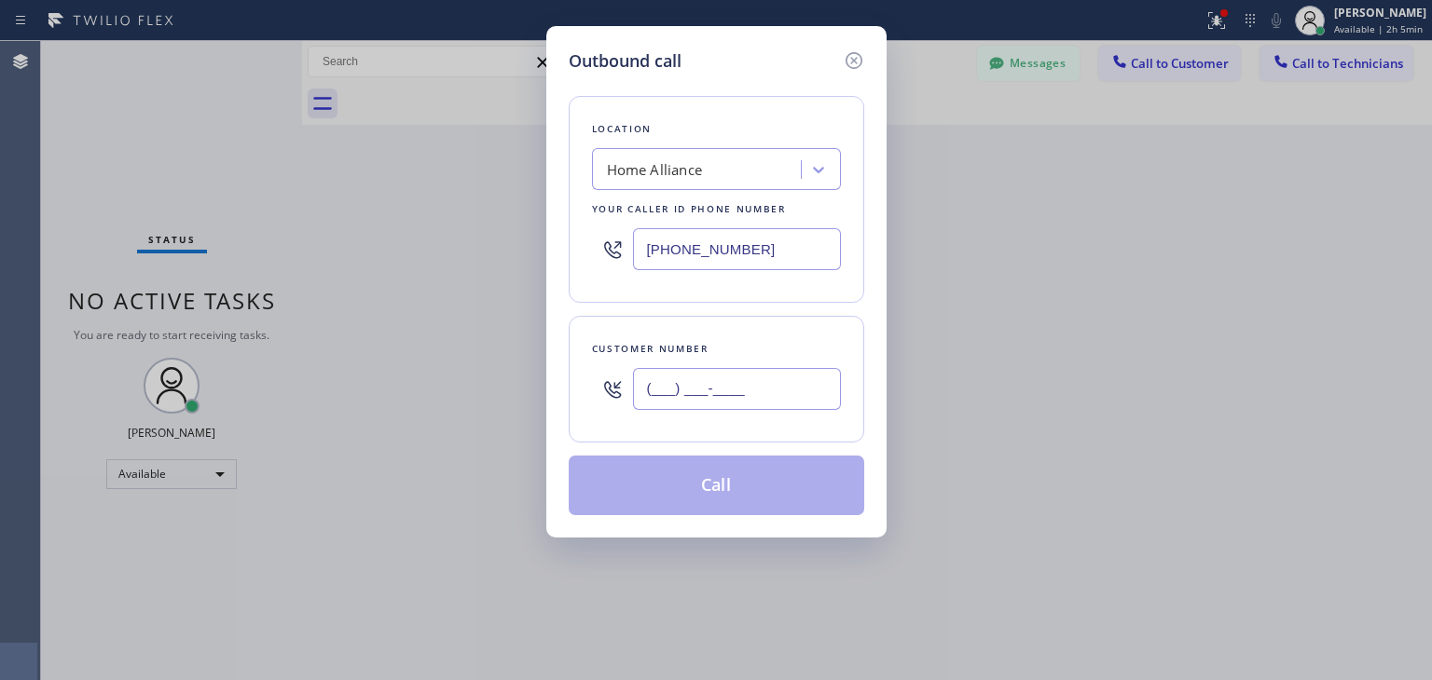
paste input "310) 903-6633"
click at [771, 396] on input "[PHONE_NUMBER]" at bounding box center [737, 389] width 208 height 42
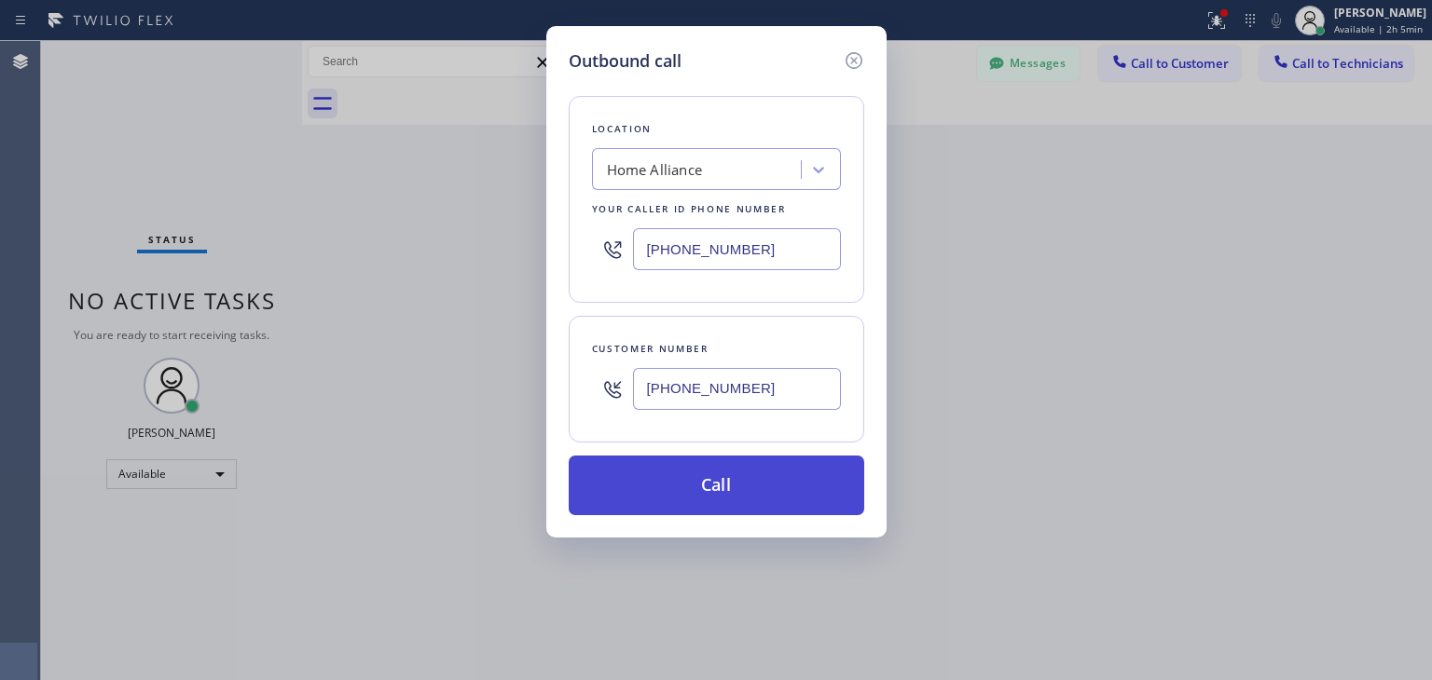
type input "[PHONE_NUMBER]"
click at [838, 480] on button "Call" at bounding box center [716, 486] width 295 height 60
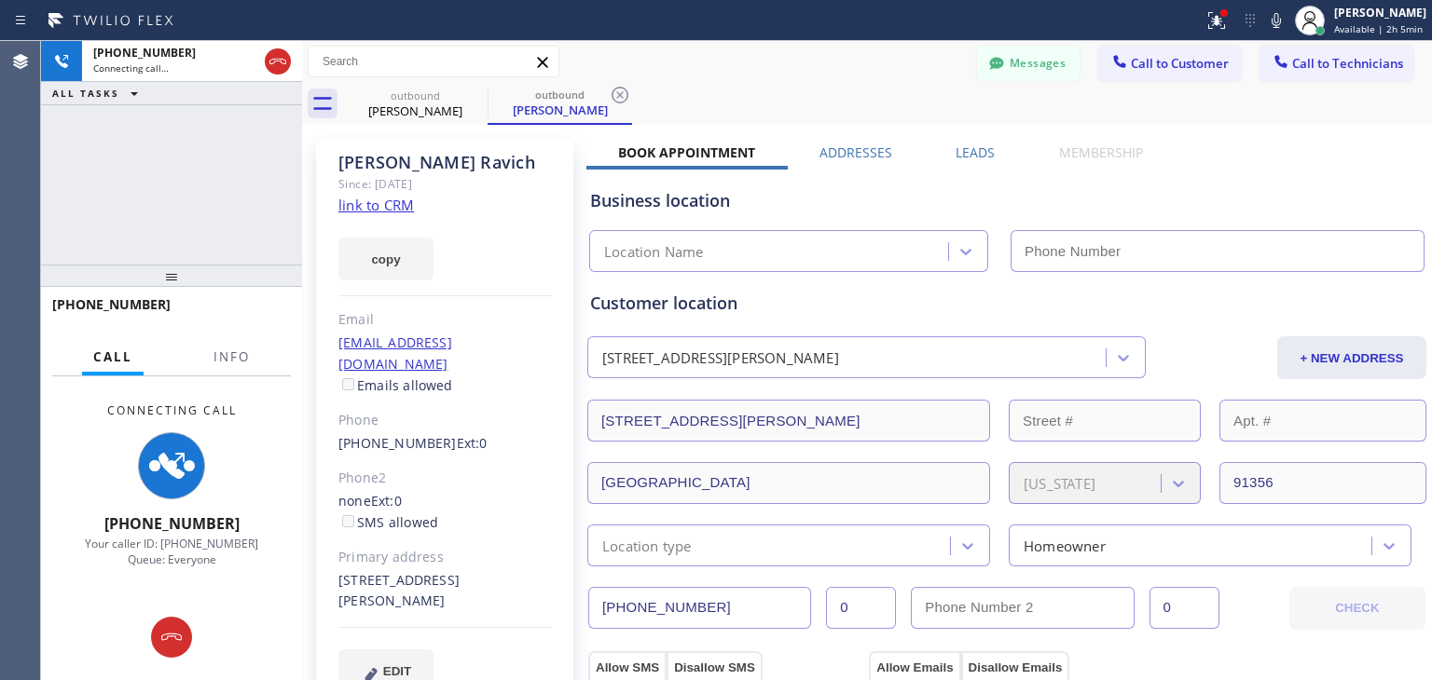
type input "[PHONE_NUMBER]"
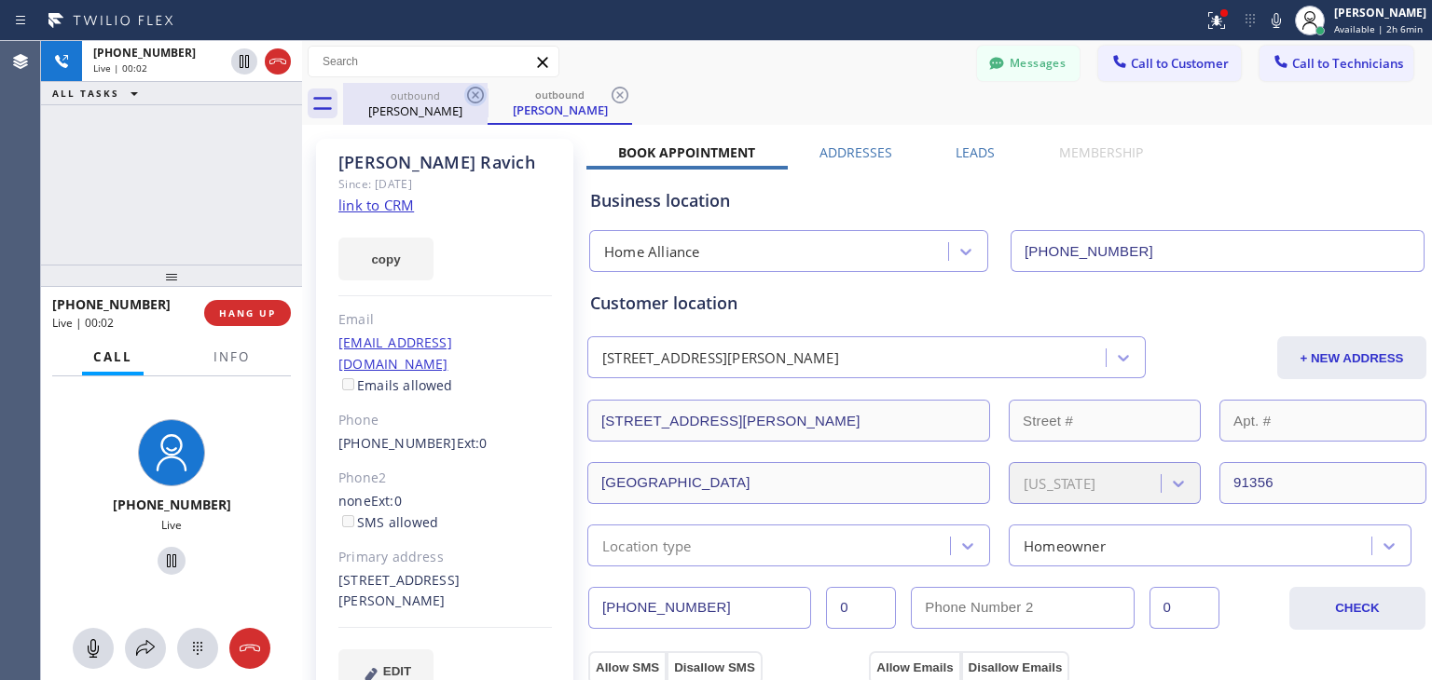
click at [479, 97] on icon at bounding box center [475, 95] width 22 height 22
click at [487, 97] on div "outbound [PERSON_NAME]" at bounding box center [559, 104] width 144 height 42
click at [479, 97] on icon at bounding box center [475, 95] width 22 height 22
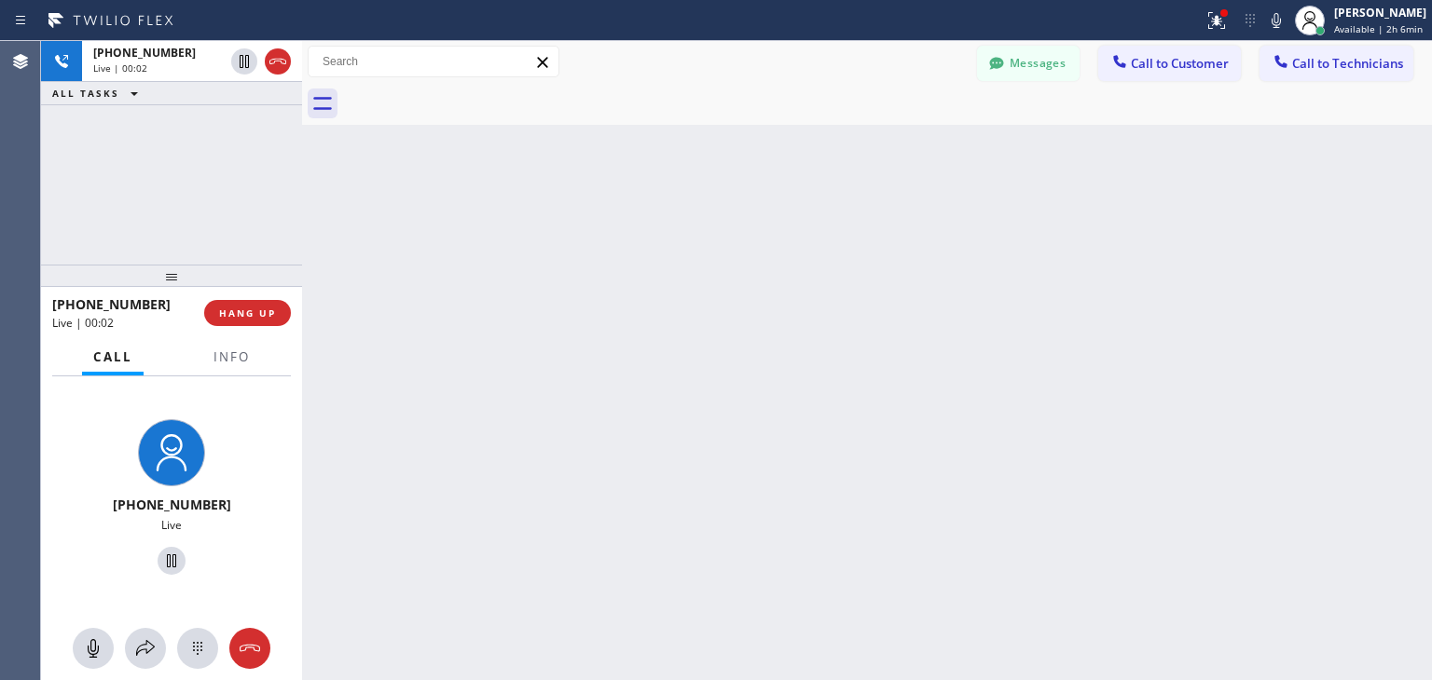
click at [479, 97] on div at bounding box center [887, 104] width 1089 height 42
drag, startPoint x: 253, startPoint y: 333, endPoint x: 261, endPoint y: 322, distance: 14.0
click at [261, 322] on div "[PHONE_NUMBER] Live | 00:03 HANG UP" at bounding box center [171, 313] width 239 height 48
click at [261, 322] on button "HANG UP" at bounding box center [247, 313] width 87 height 26
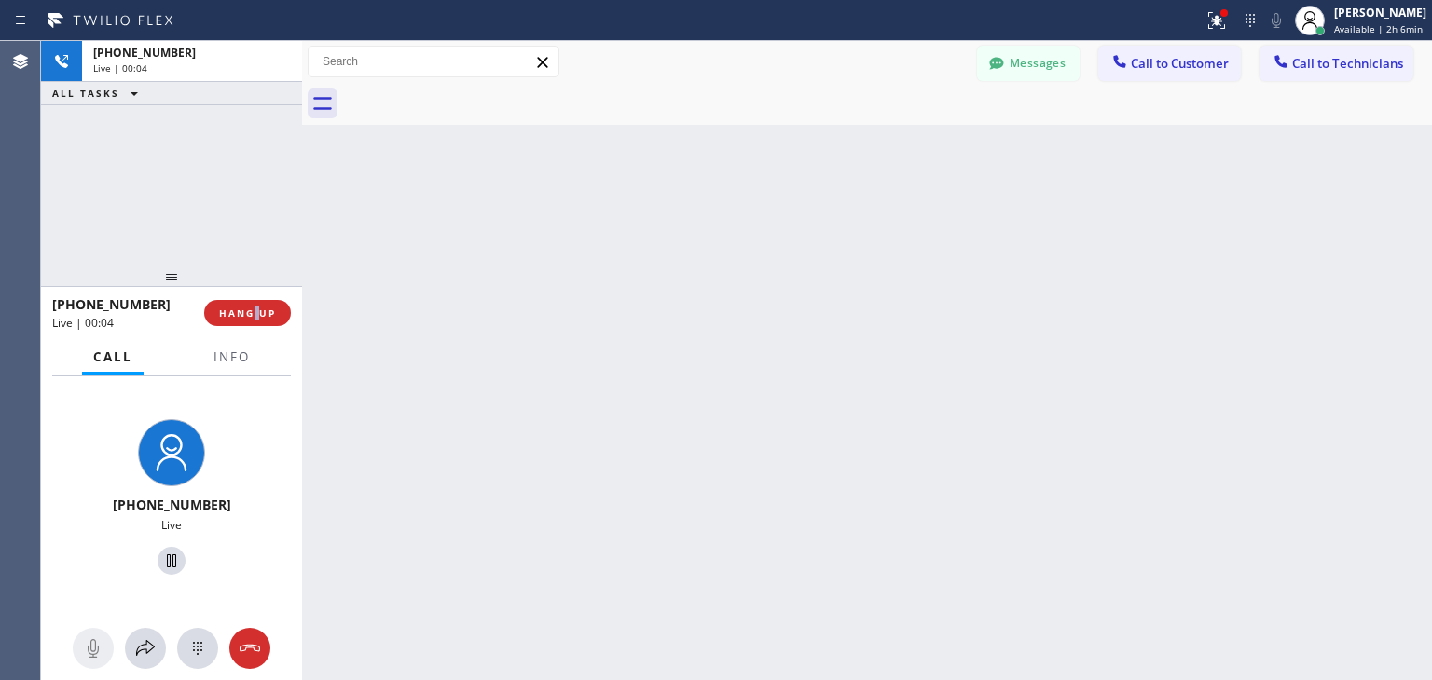
drag, startPoint x: 261, startPoint y: 322, endPoint x: 535, endPoint y: 163, distance: 316.5
click at [261, 322] on button "HANG UP" at bounding box center [247, 313] width 87 height 26
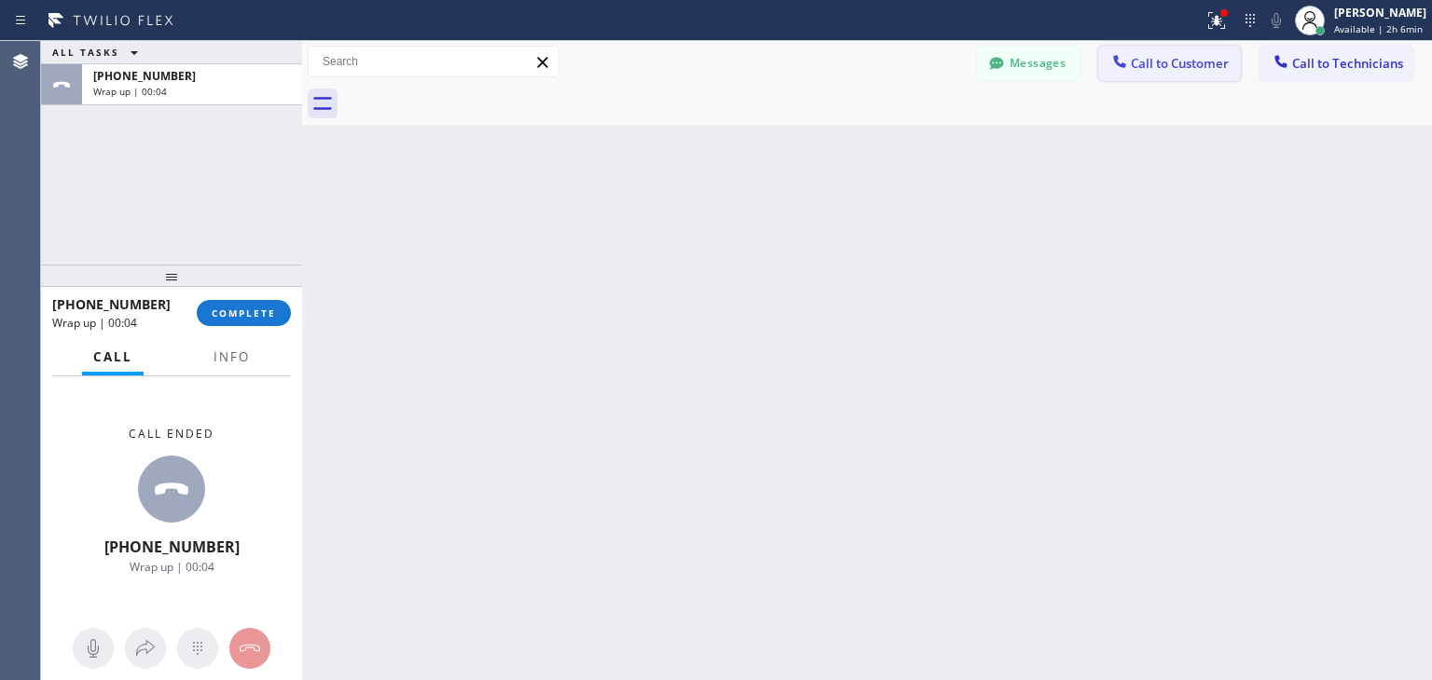
click at [1179, 59] on span "Call to Customer" at bounding box center [1180, 63] width 98 height 17
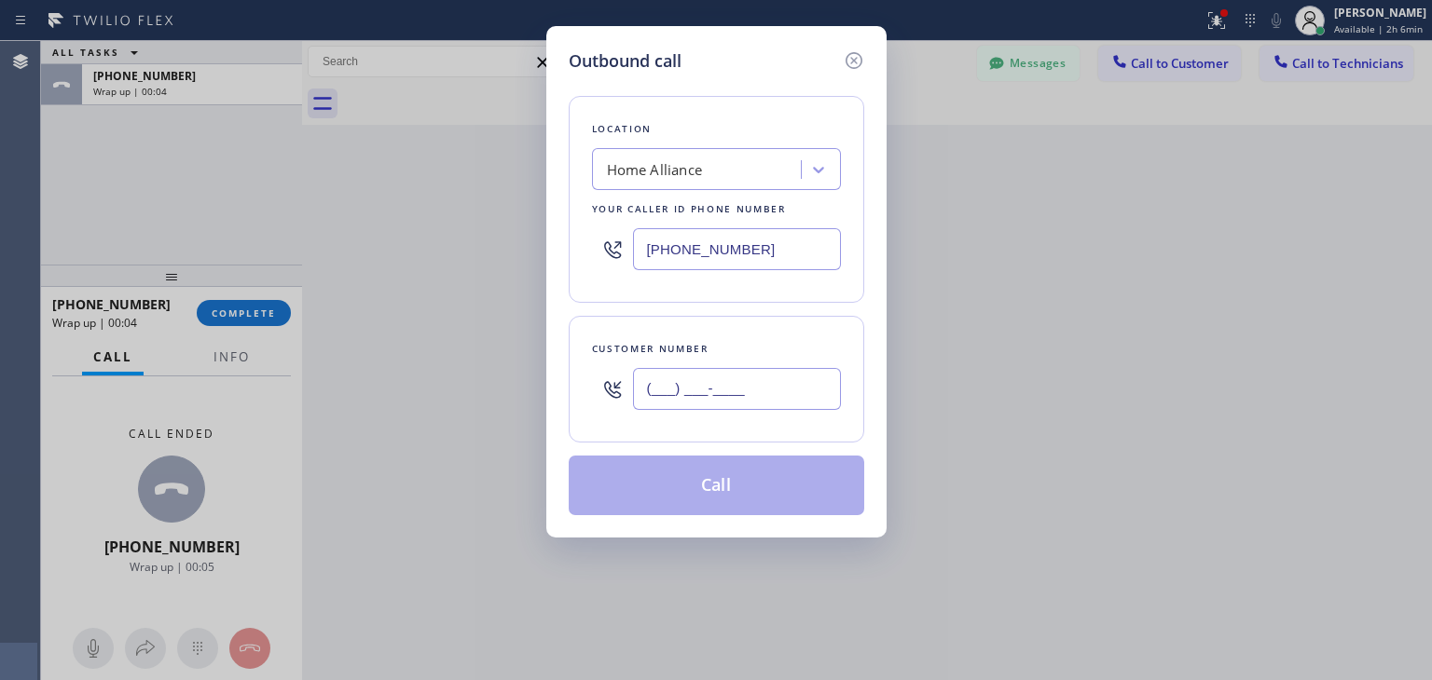
paste input "310) 903-6633"
click at [792, 369] on input "[PHONE_NUMBER]" at bounding box center [737, 389] width 208 height 42
type input "[PHONE_NUMBER]"
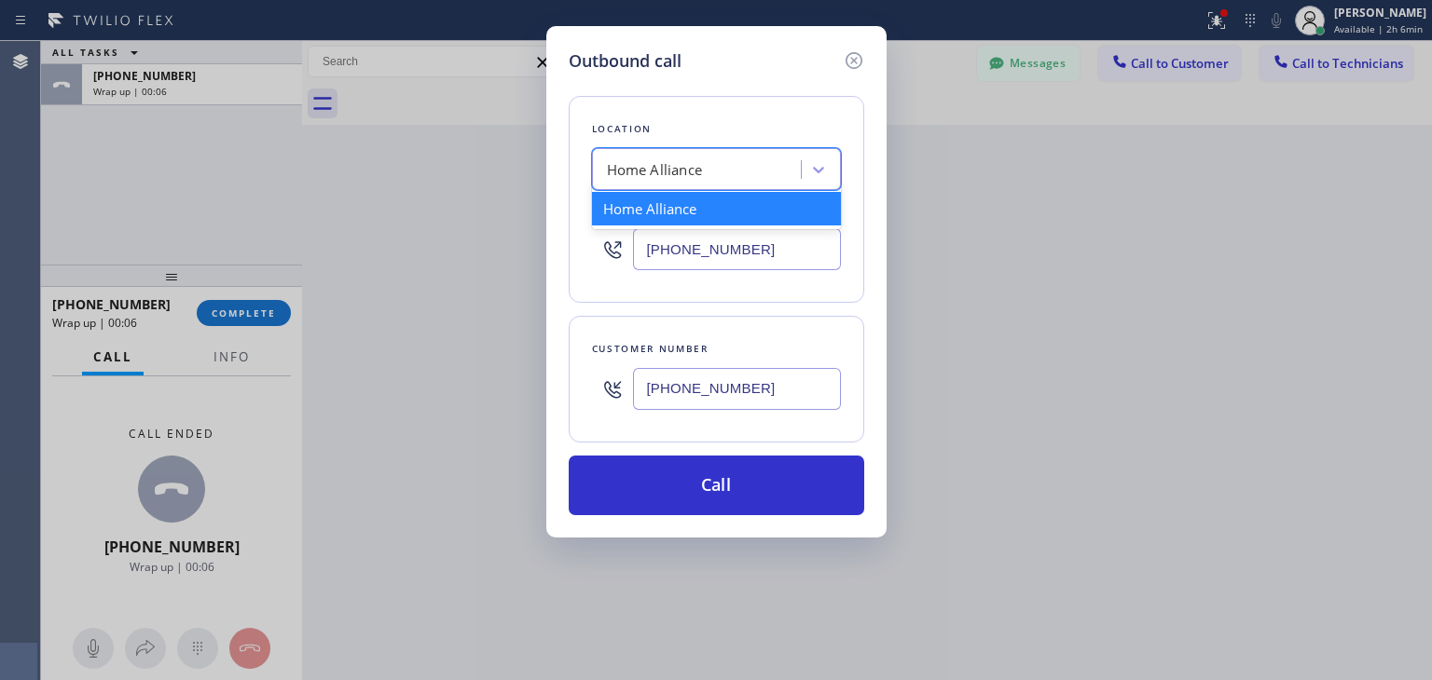
click at [679, 175] on div "Home Alliance" at bounding box center [655, 169] width 96 height 21
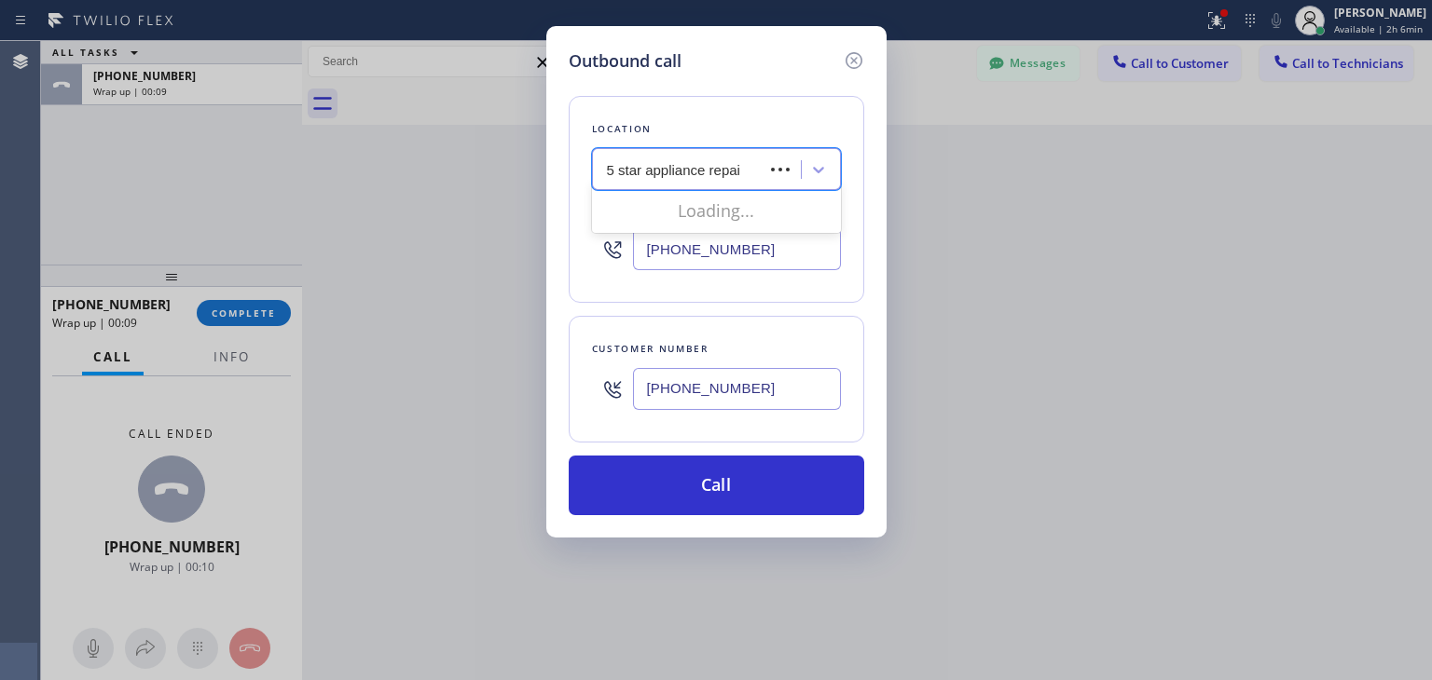
type input "5 star appliance repair"
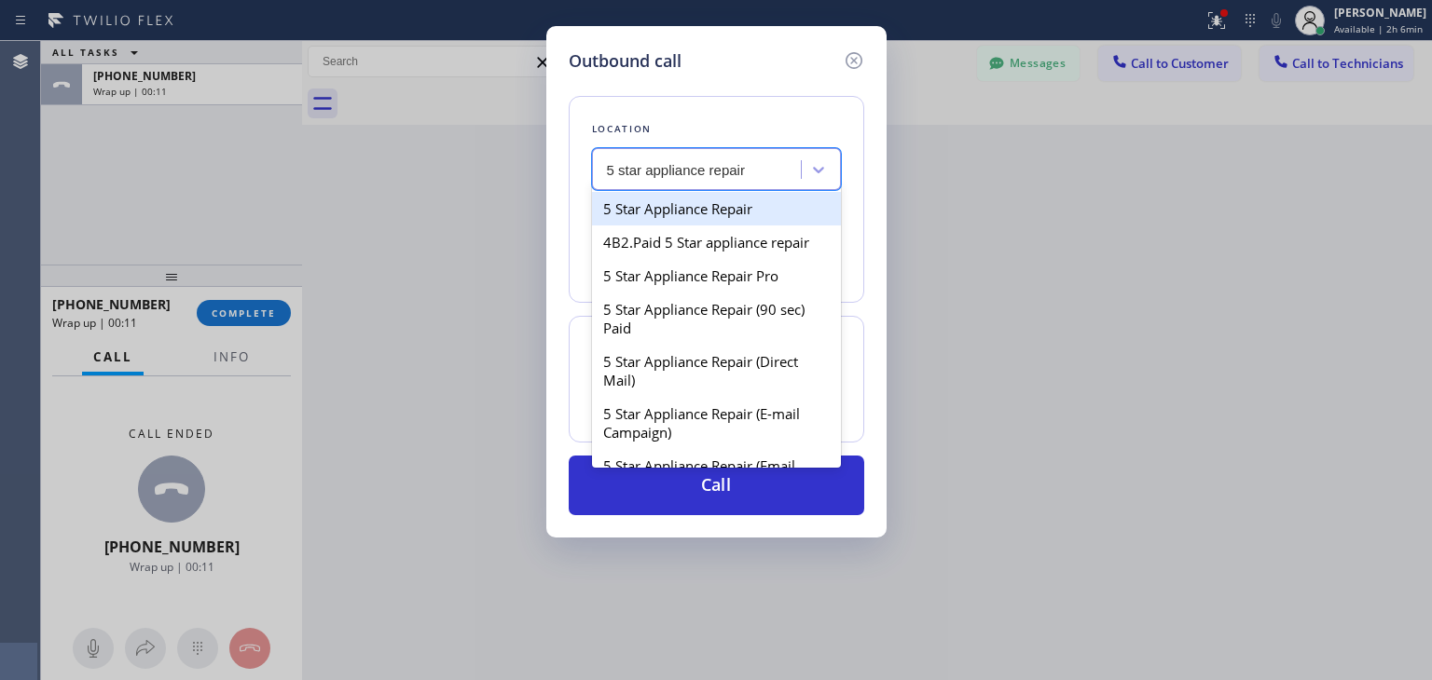
click at [706, 210] on div "5 Star Appliance Repair" at bounding box center [716, 209] width 249 height 34
type input "[PHONE_NUMBER]"
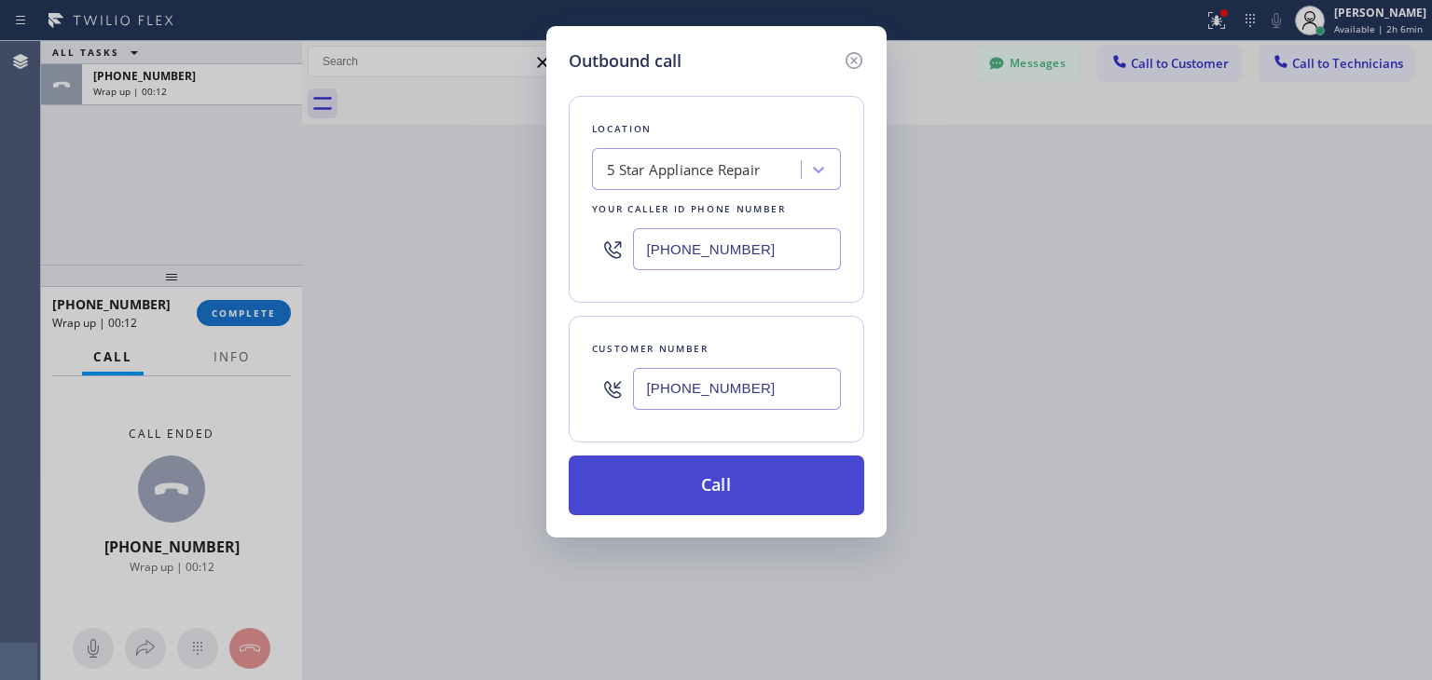
click at [732, 462] on button "Call" at bounding box center [716, 486] width 295 height 60
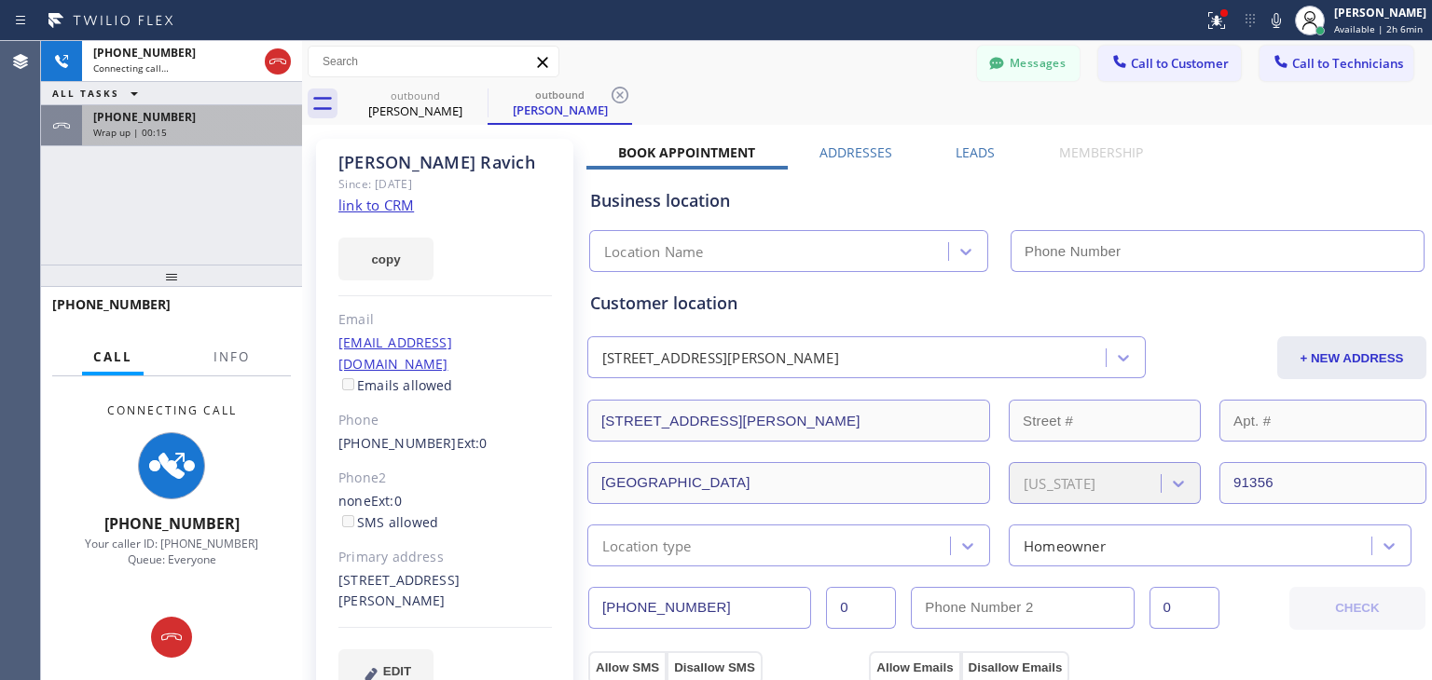
click at [230, 142] on div "[PHONE_NUMBER] Wrap up | 00:15" at bounding box center [188, 125] width 213 height 41
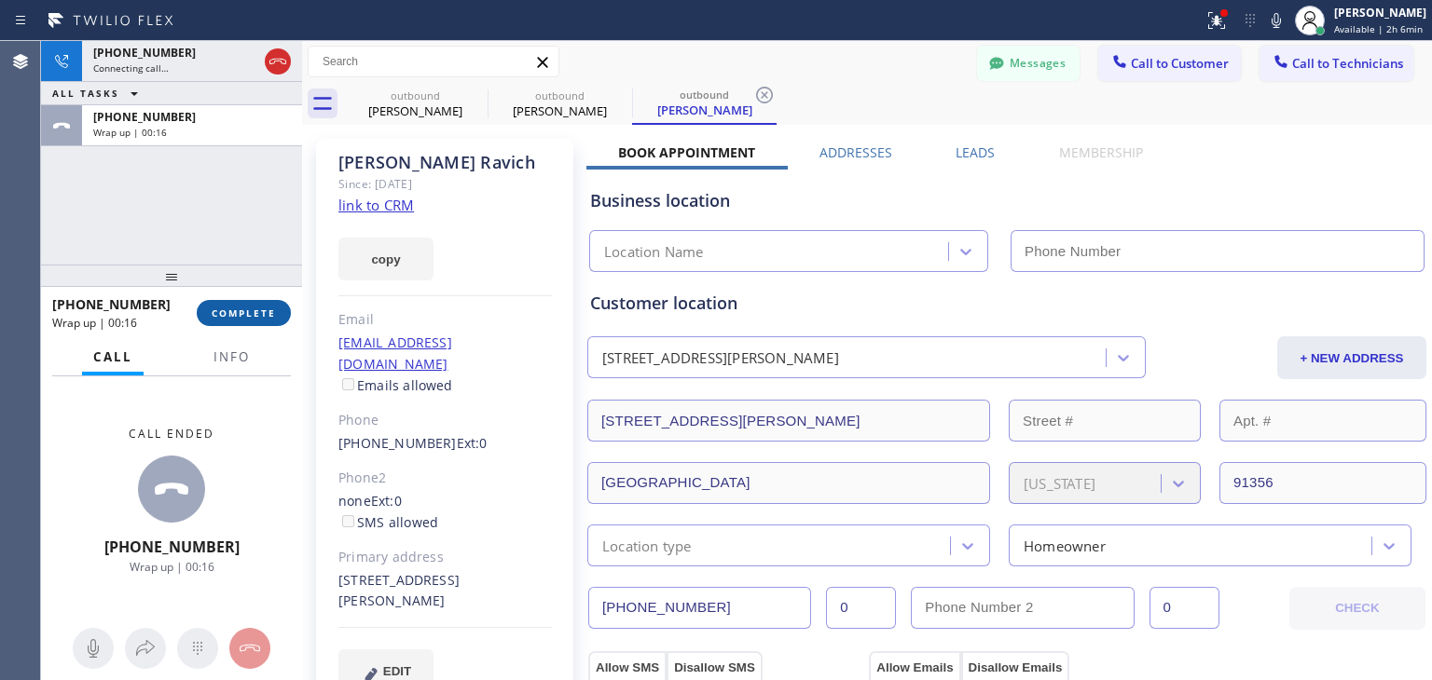
type input "[PHONE_NUMBER]"
click at [274, 303] on button "COMPLETE" at bounding box center [244, 313] width 94 height 26
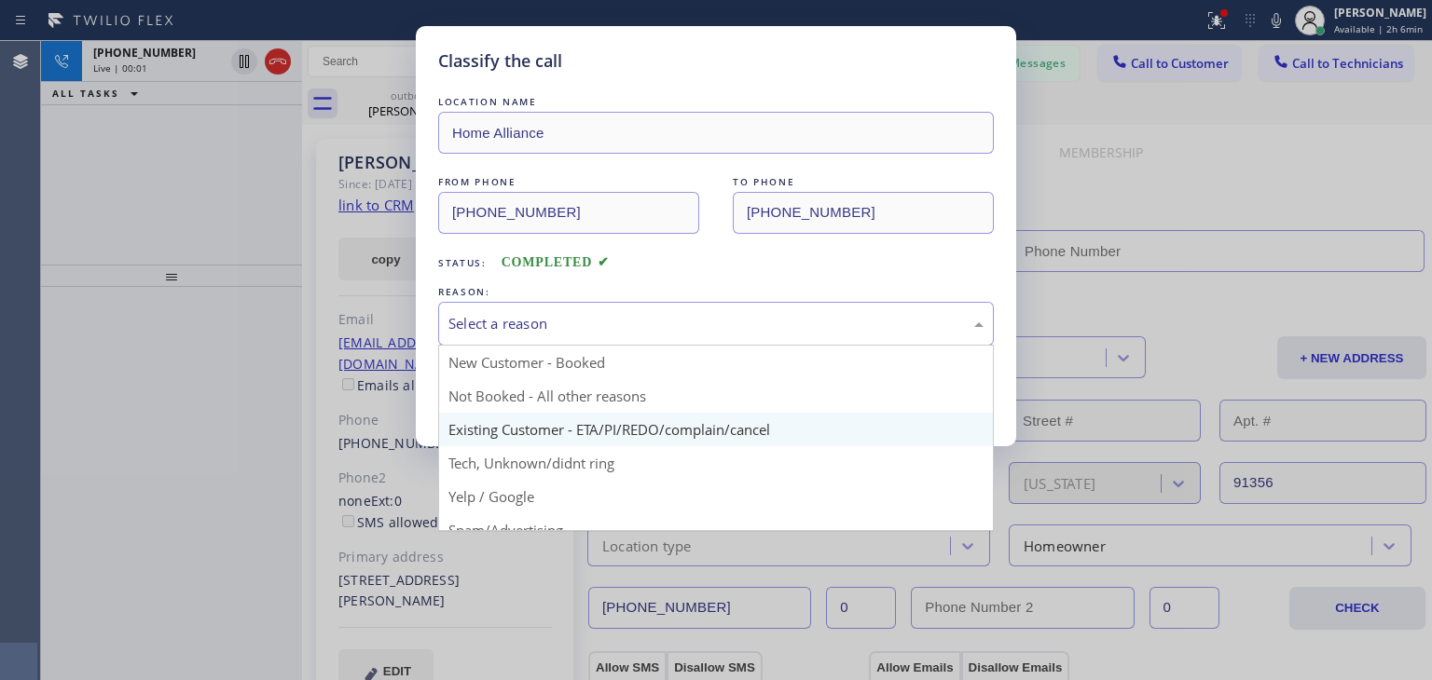
drag, startPoint x: 595, startPoint y: 316, endPoint x: 614, endPoint y: 426, distance: 111.7
click at [614, 346] on div "Select a reason New Customer - Booked Not Booked - All other reasons Existing C…" at bounding box center [716, 324] width 556 height 44
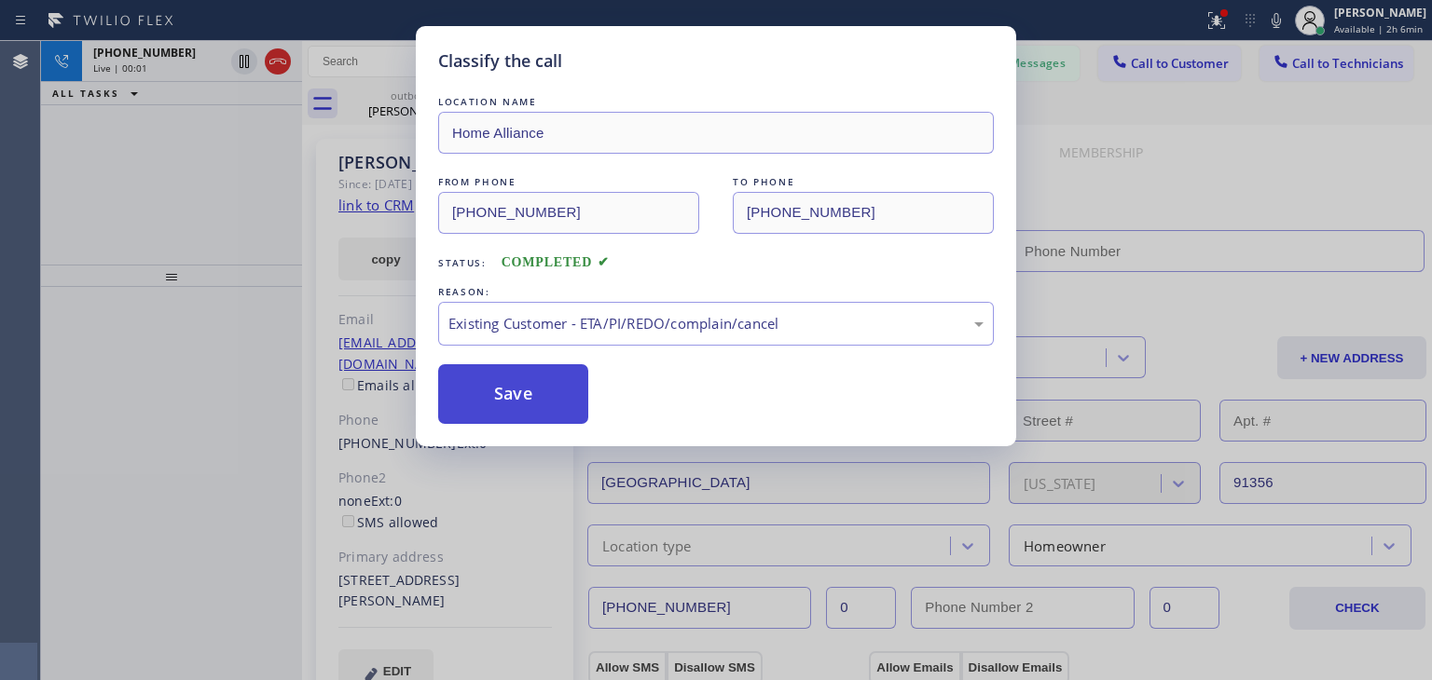
drag, startPoint x: 614, startPoint y: 426, endPoint x: 538, endPoint y: 411, distance: 77.9
click at [538, 411] on button "Save" at bounding box center [513, 394] width 150 height 60
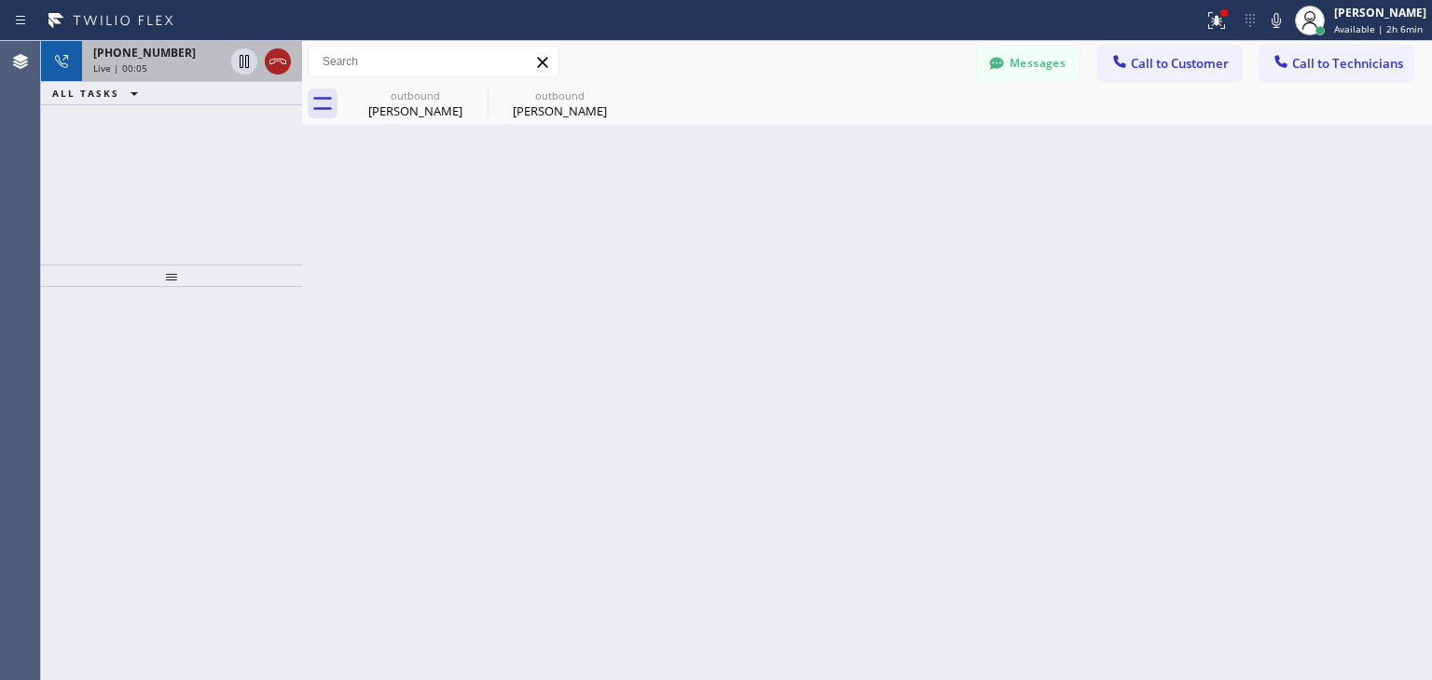
click at [272, 66] on icon at bounding box center [278, 61] width 22 height 22
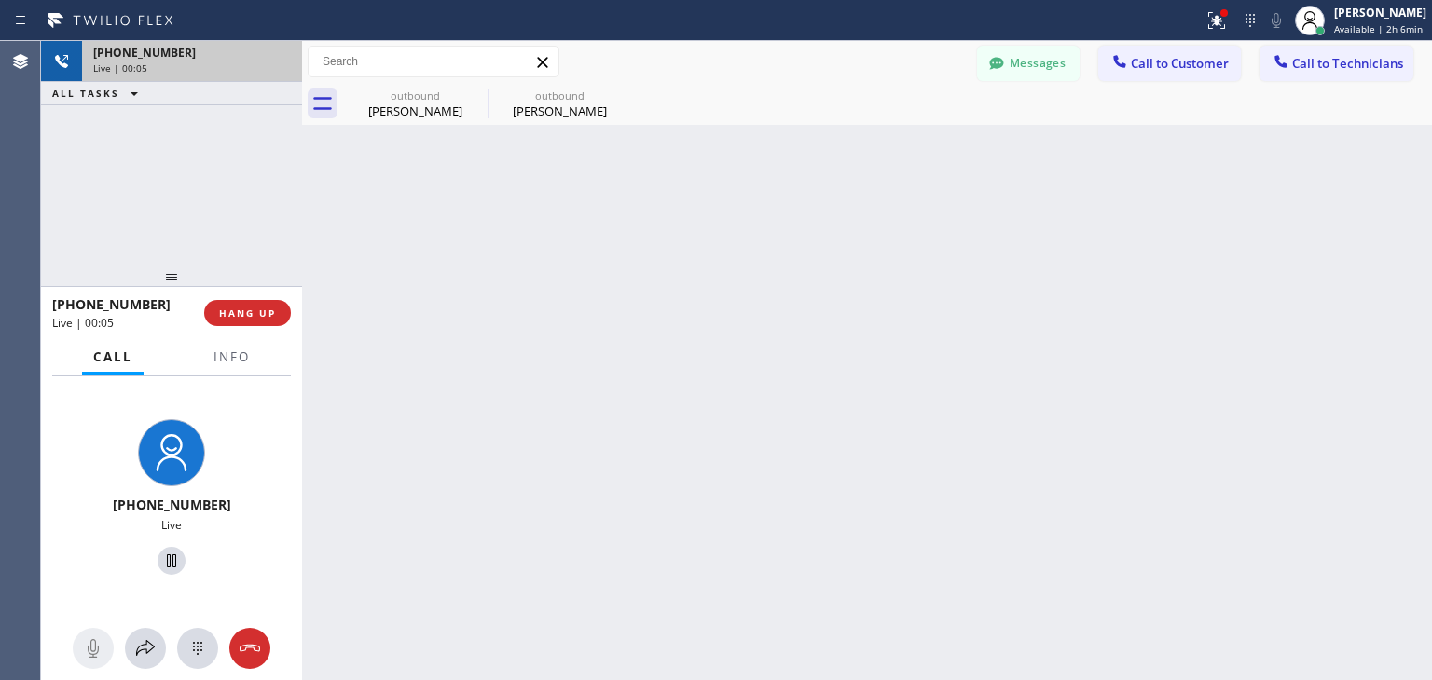
click at [272, 66] on div "Live | 00:05" at bounding box center [192, 68] width 198 height 13
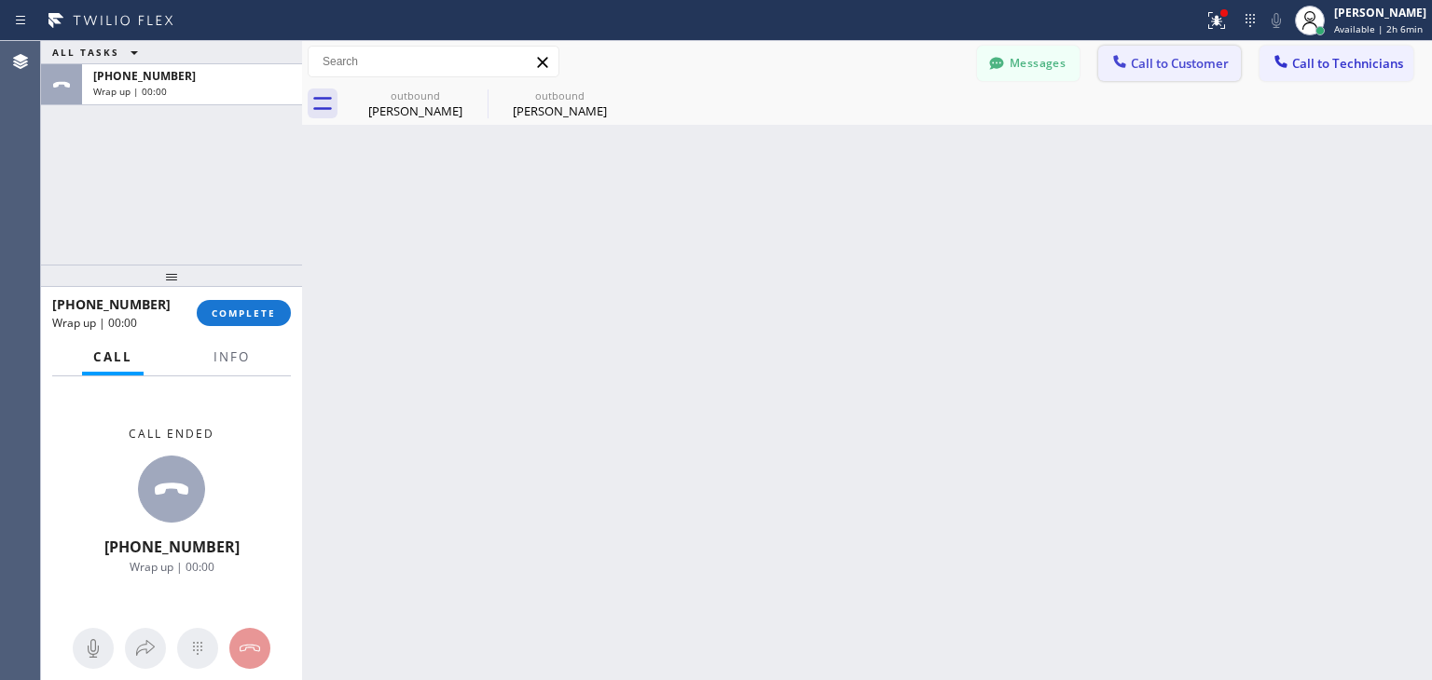
click at [1171, 72] on span "Call to Customer" at bounding box center [1180, 63] width 98 height 17
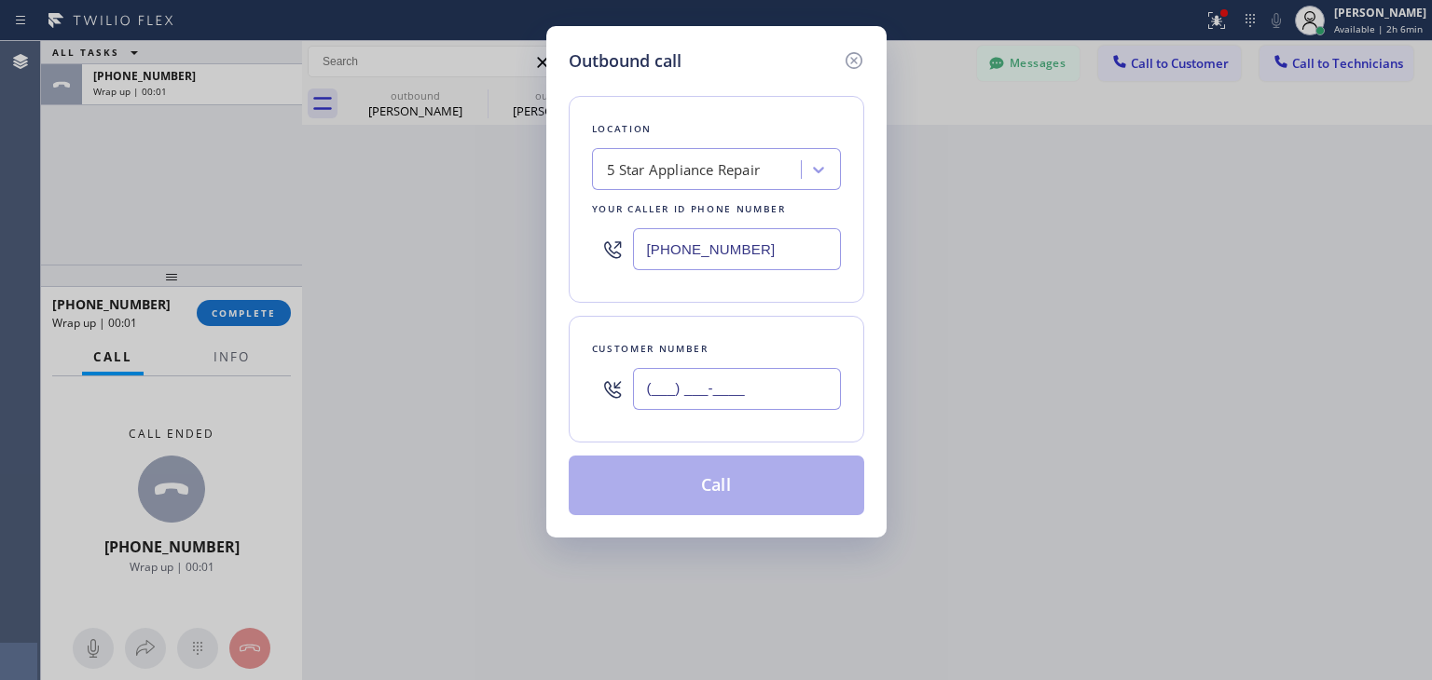
click at [723, 407] on input "(___) ___-____" at bounding box center [737, 389] width 208 height 42
paste input "310) 903-6633"
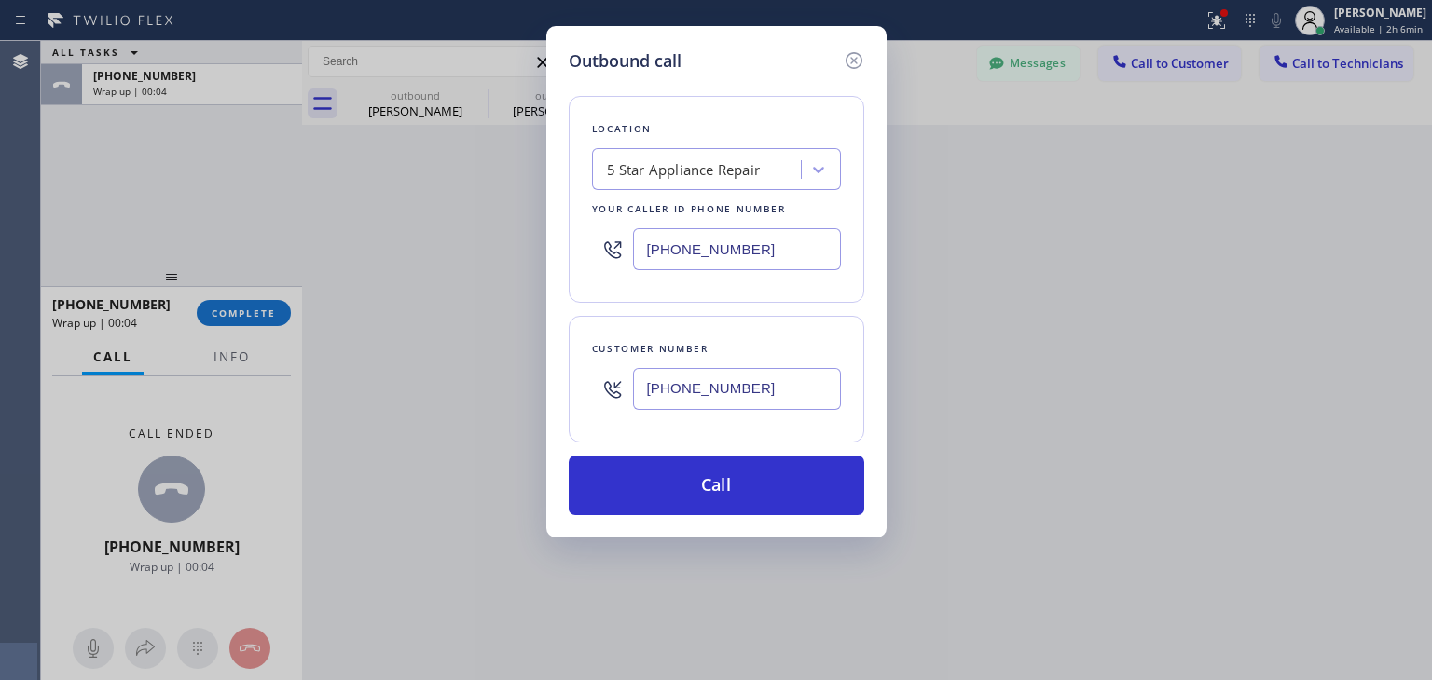
type input "[PHONE_NUMBER]"
click at [691, 157] on div "5 Star Appliance Repair" at bounding box center [698, 170] width 203 height 33
type input "5 star"
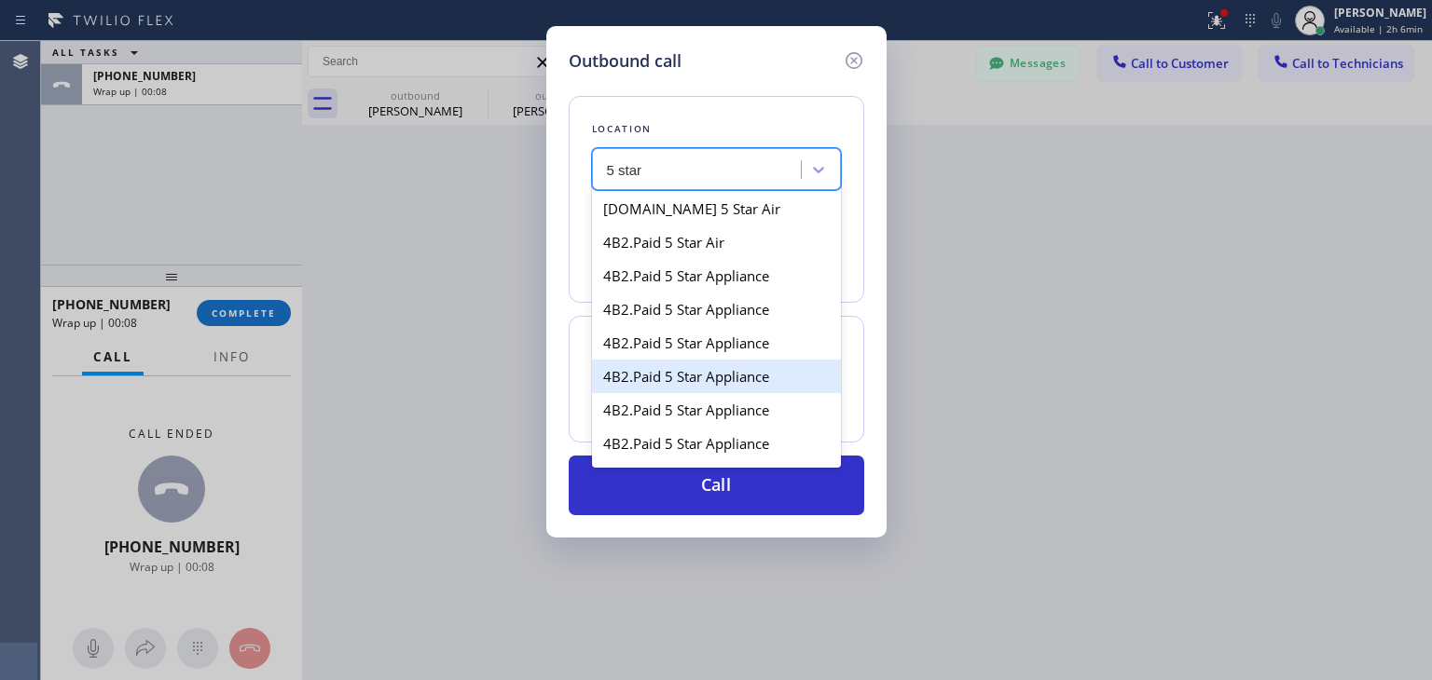
click at [659, 371] on div "4B2.Paid 5 Star Appliance" at bounding box center [716, 377] width 249 height 34
type input "[PHONE_NUMBER]"
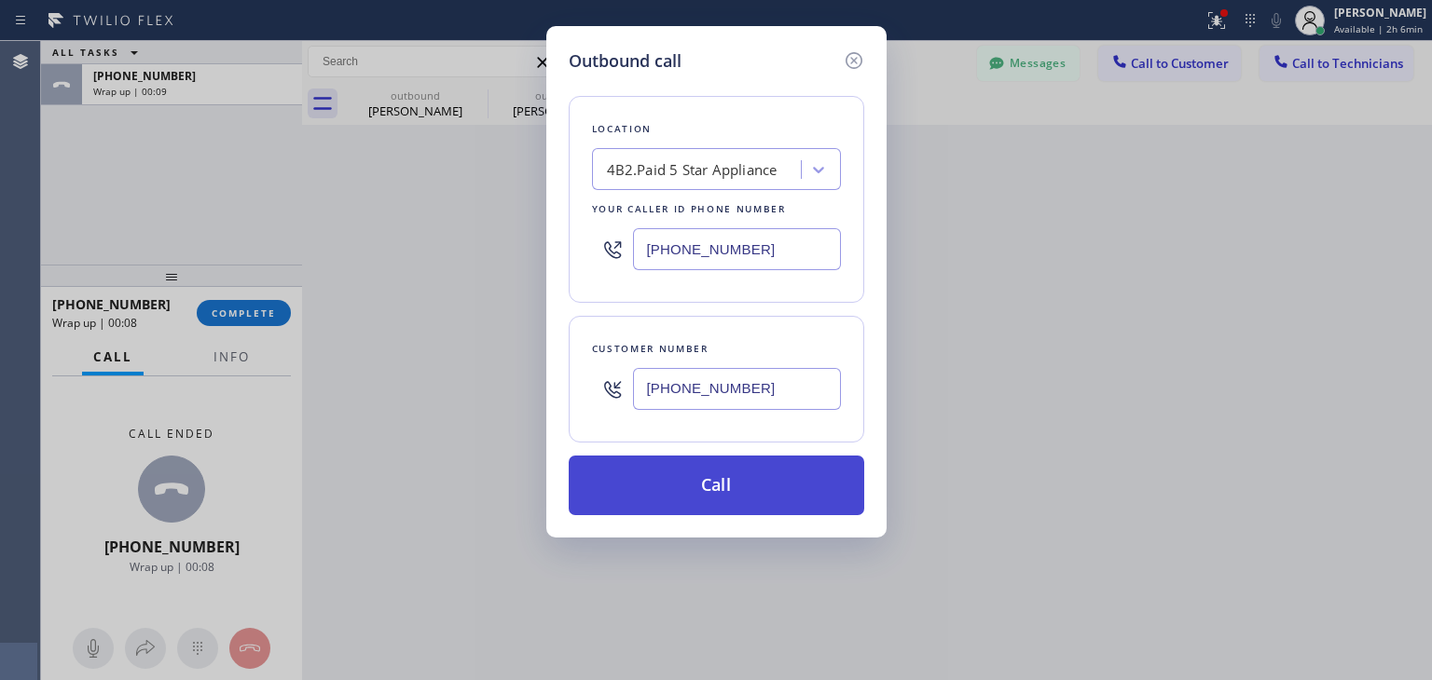
click at [666, 482] on button "Call" at bounding box center [716, 486] width 295 height 60
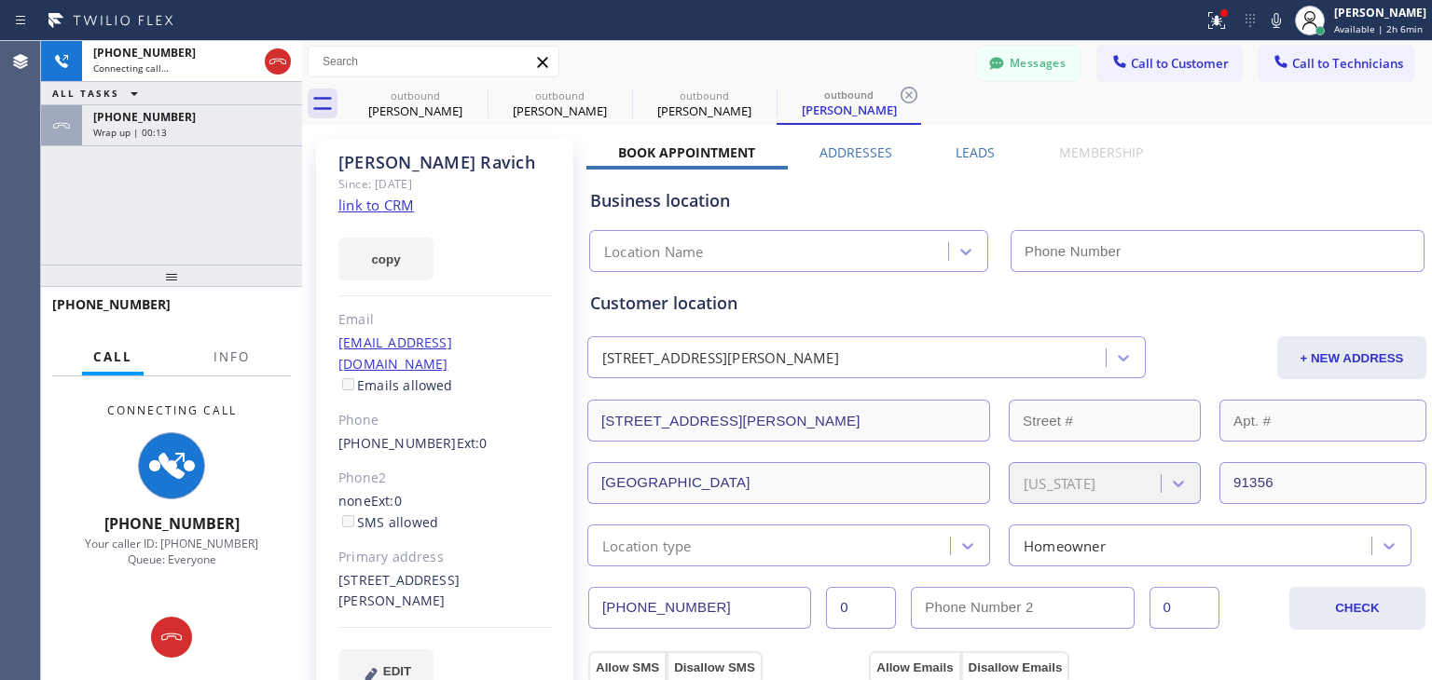
type input "[PHONE_NUMBER]"
click at [471, 101] on icon at bounding box center [475, 95] width 17 height 17
type input "[PHONE_NUMBER]"
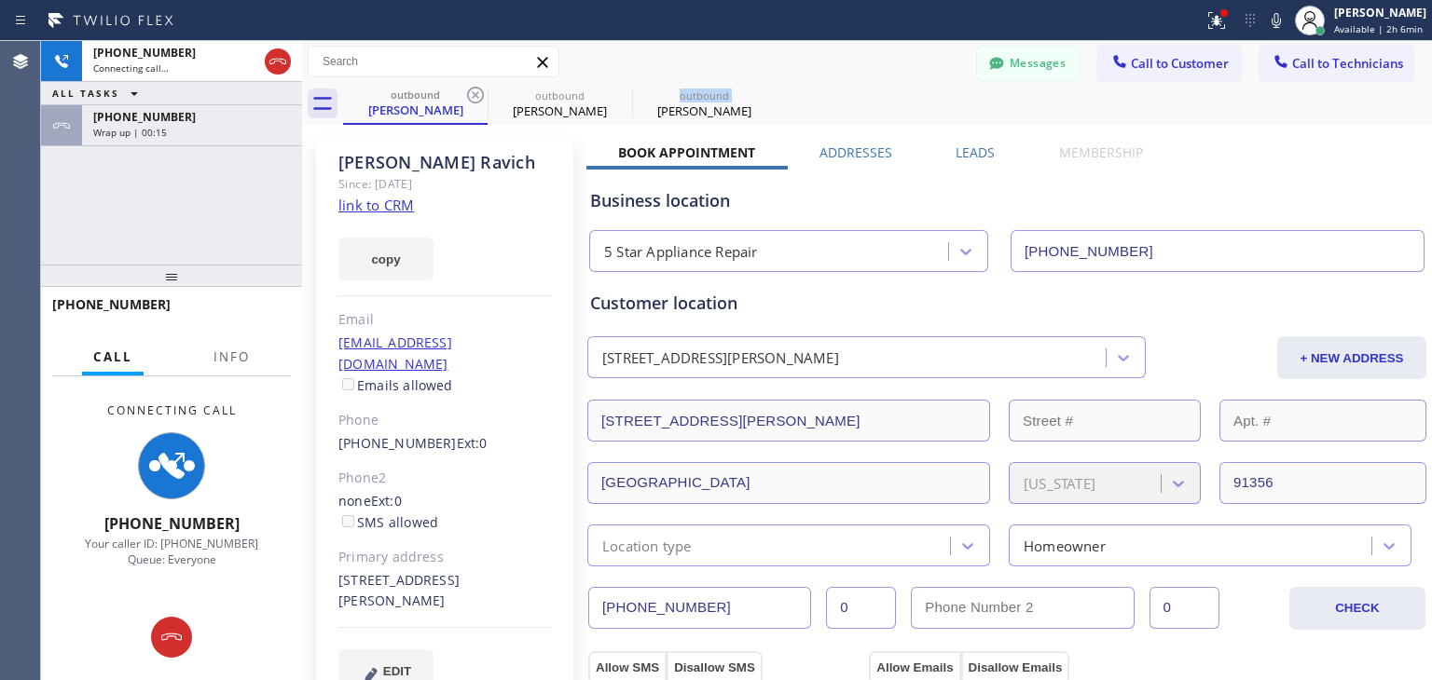
click at [0, 0] on icon at bounding box center [0, 0] width 0 height 0
click at [471, 101] on icon at bounding box center [475, 95] width 17 height 17
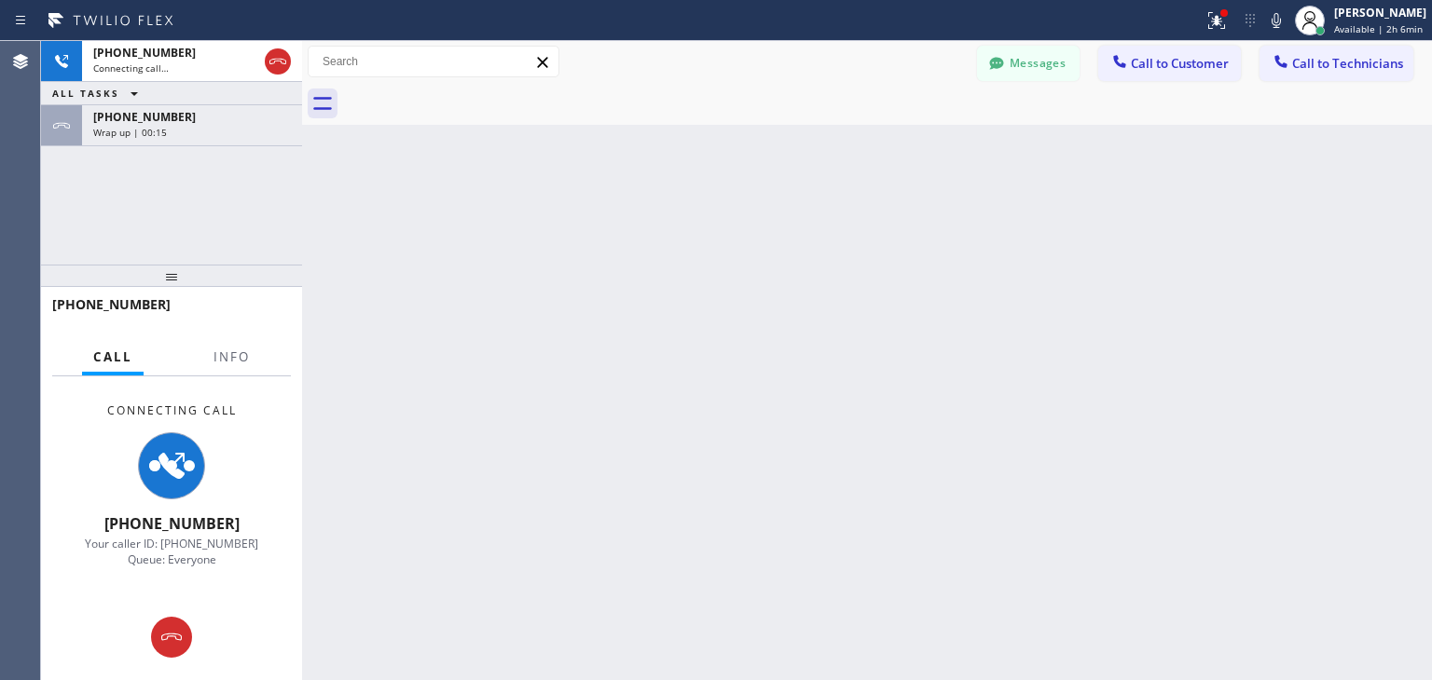
click at [471, 101] on div at bounding box center [887, 104] width 1089 height 42
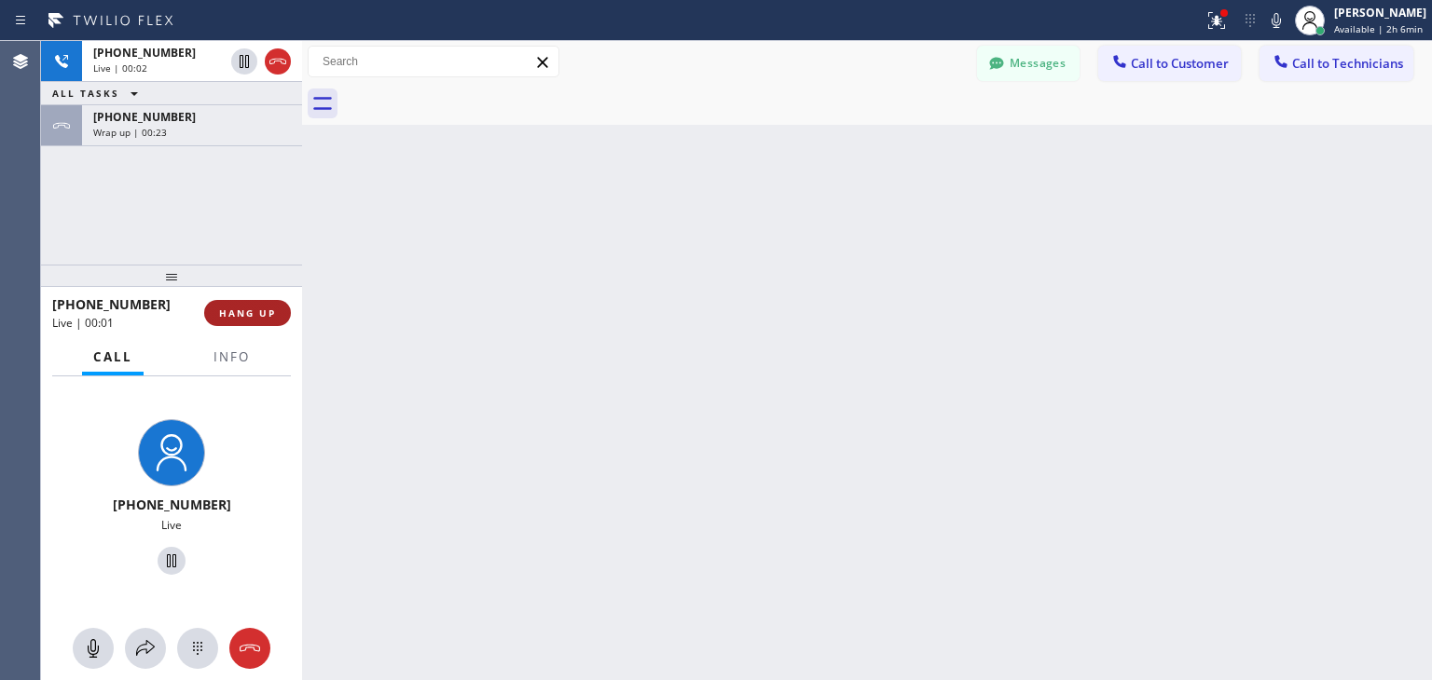
click at [271, 309] on span "HANG UP" at bounding box center [247, 313] width 57 height 13
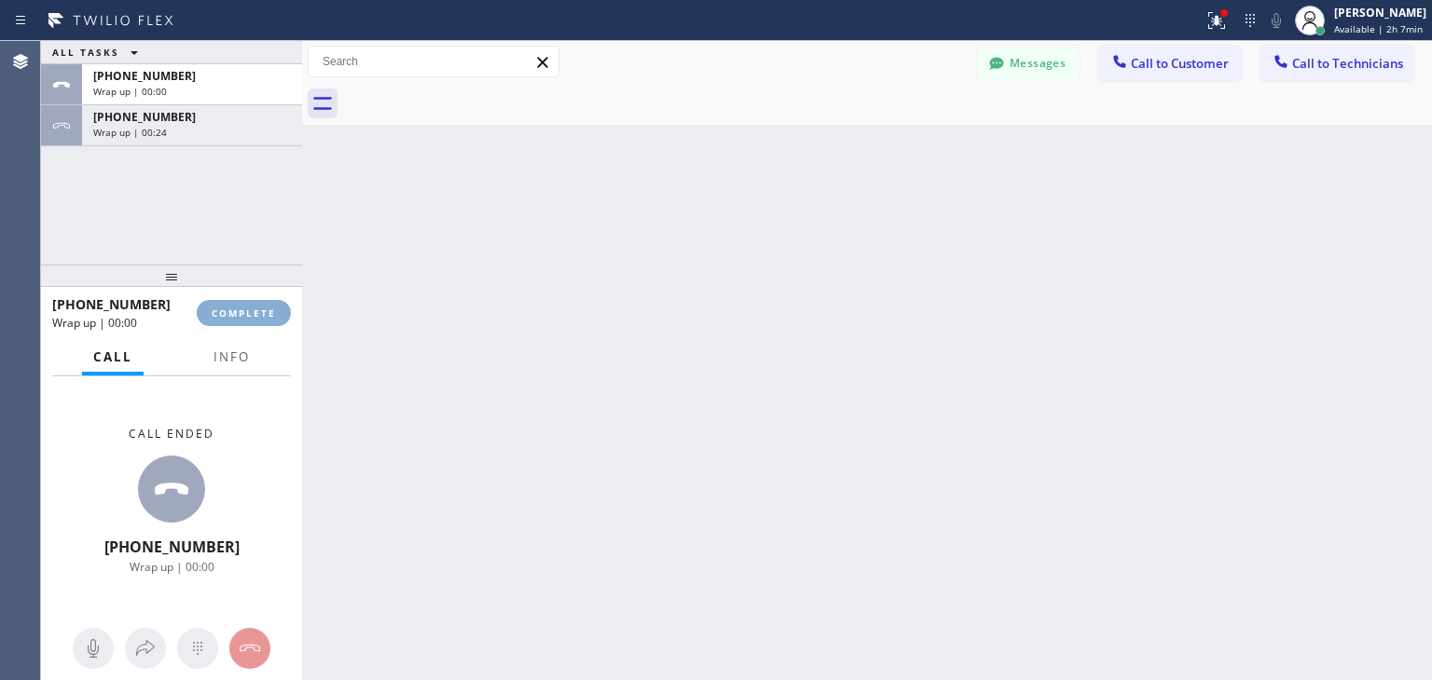
click at [271, 309] on span "COMPLETE" at bounding box center [244, 313] width 64 height 13
click at [283, 0] on html "Status report Issues detected These issues could affect your workflow. Please c…" at bounding box center [716, 340] width 1432 height 680
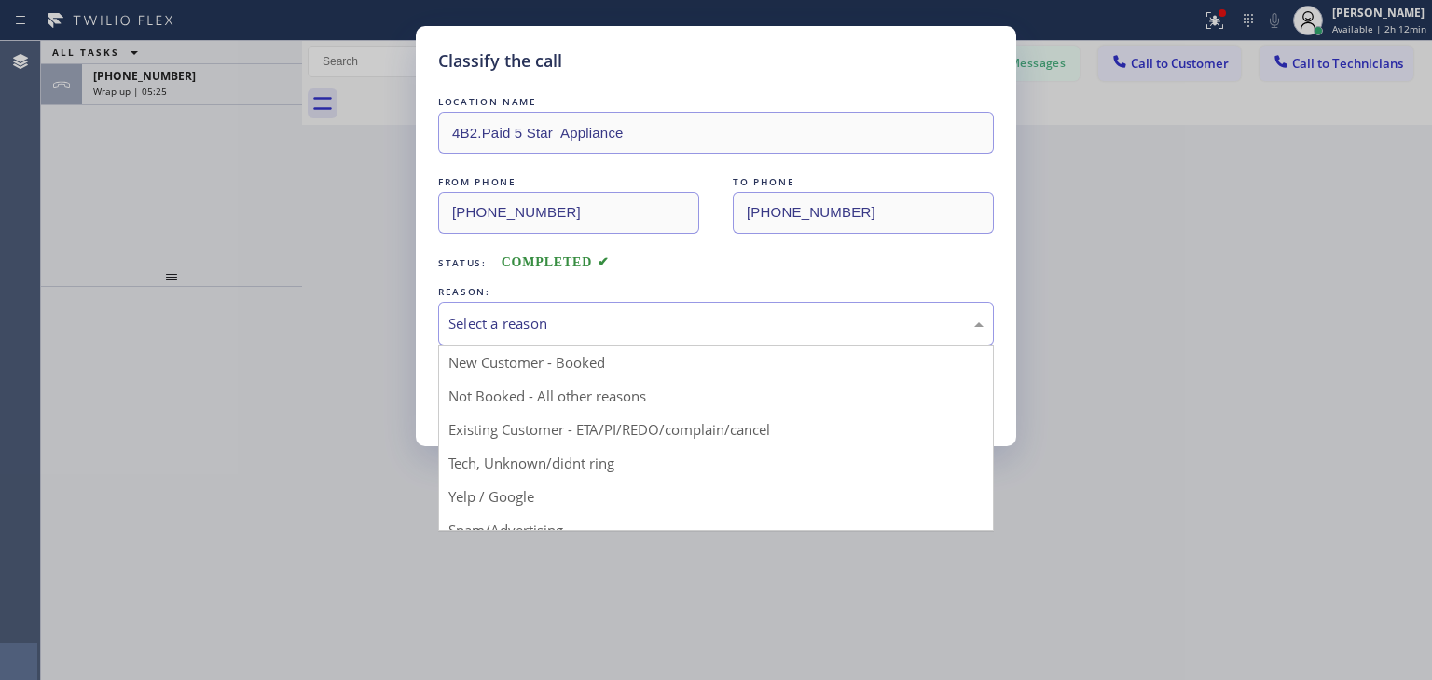
click at [680, 329] on div "Select a reason" at bounding box center [715, 323] width 535 height 21
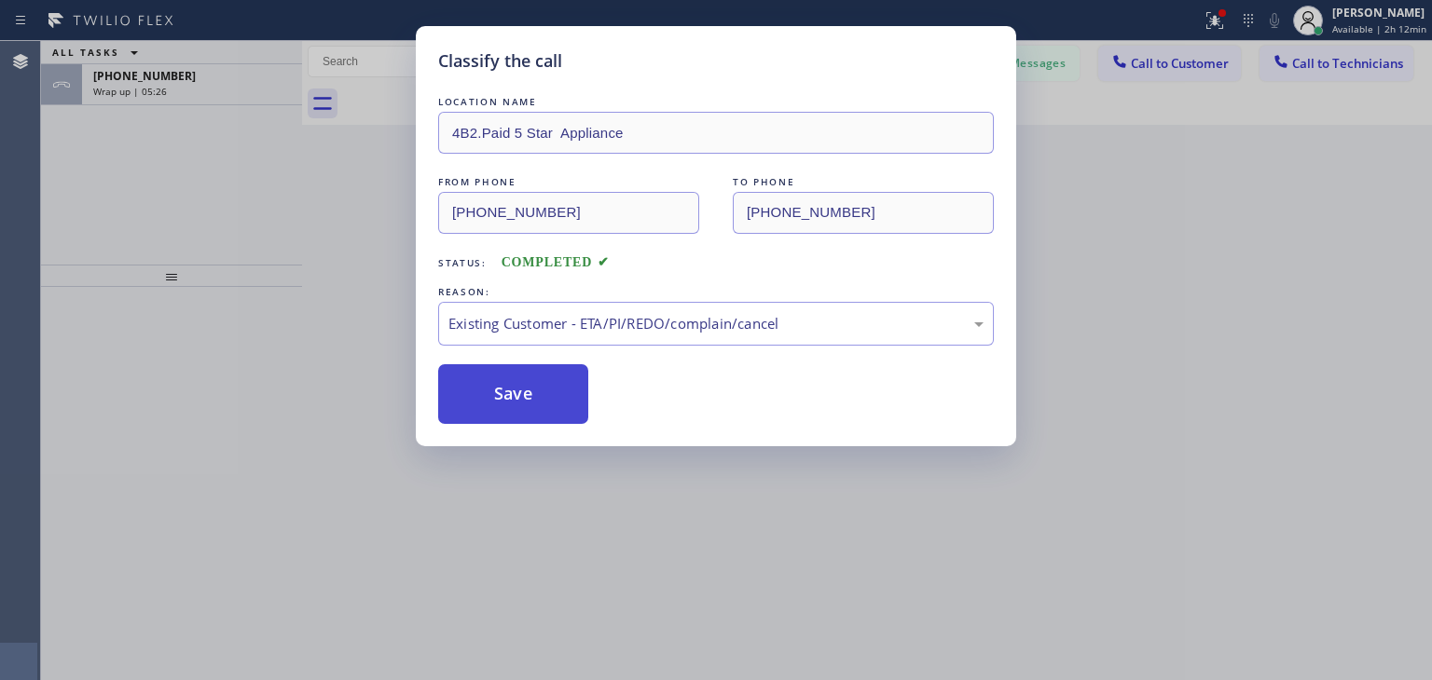
drag, startPoint x: 727, startPoint y: 443, endPoint x: 488, endPoint y: 389, distance: 244.7
click at [488, 389] on button "Save" at bounding box center [513, 394] width 150 height 60
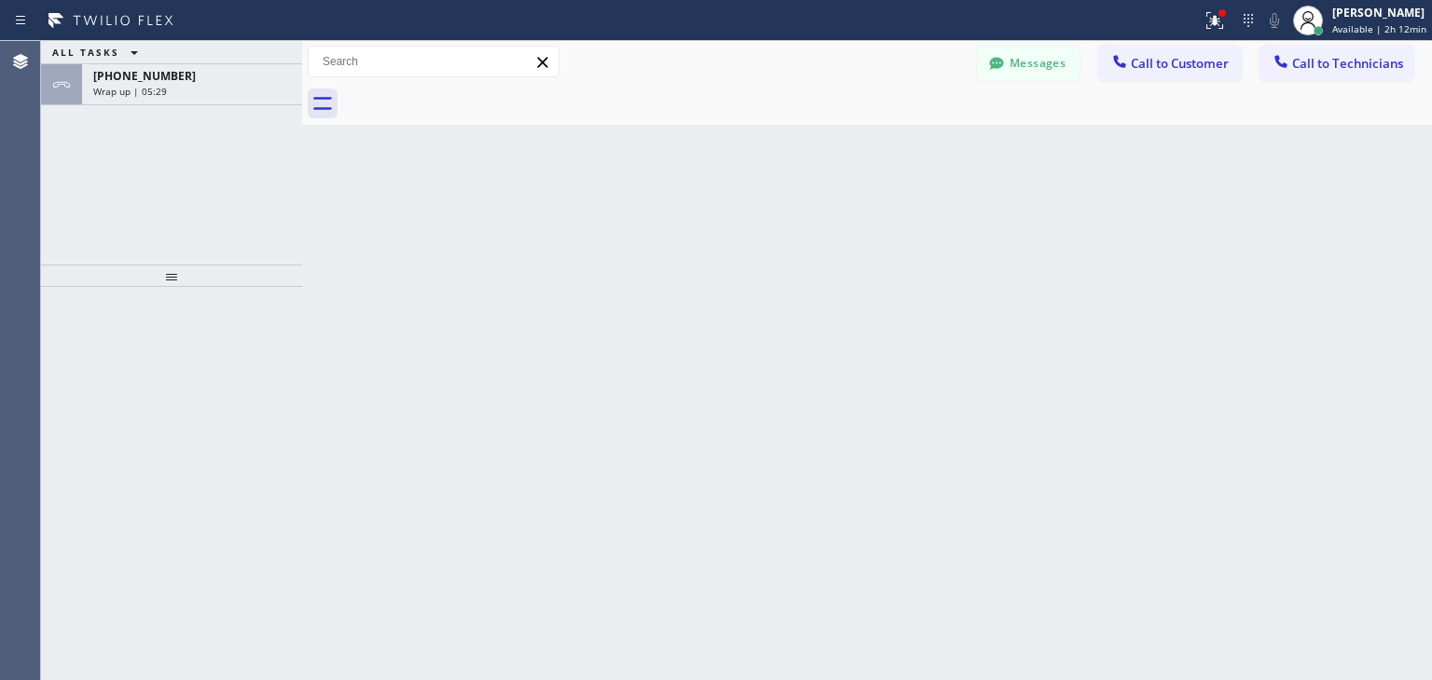
click at [1036, 47] on button "Messages" at bounding box center [1028, 63] width 103 height 35
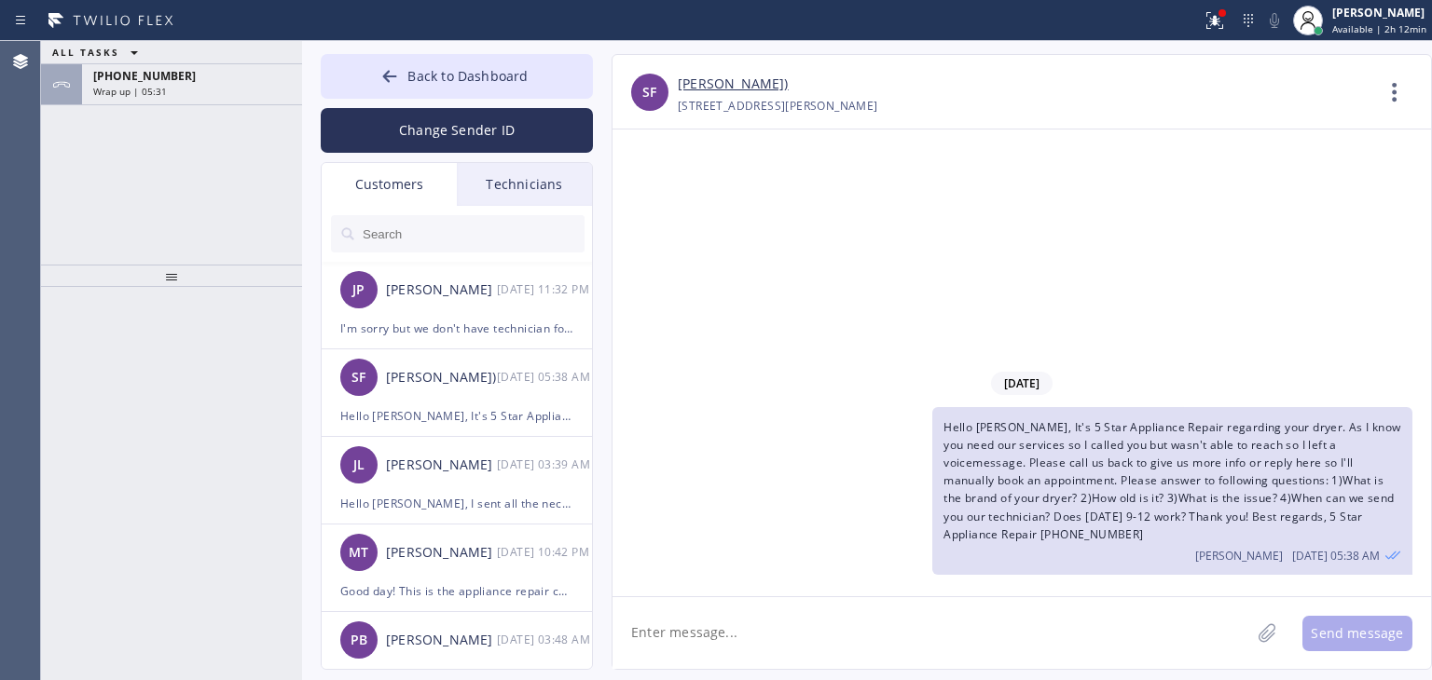
click at [1066, 498] on span "Hello [PERSON_NAME], It's 5 Star Appliance Repair regarding your dryer. As I kn…" at bounding box center [1171, 480] width 457 height 123
click at [1060, 489] on div "Hello [PERSON_NAME], It's 5 Star Appliance Repair regarding your dryer. As I kn…" at bounding box center [1172, 491] width 480 height 168
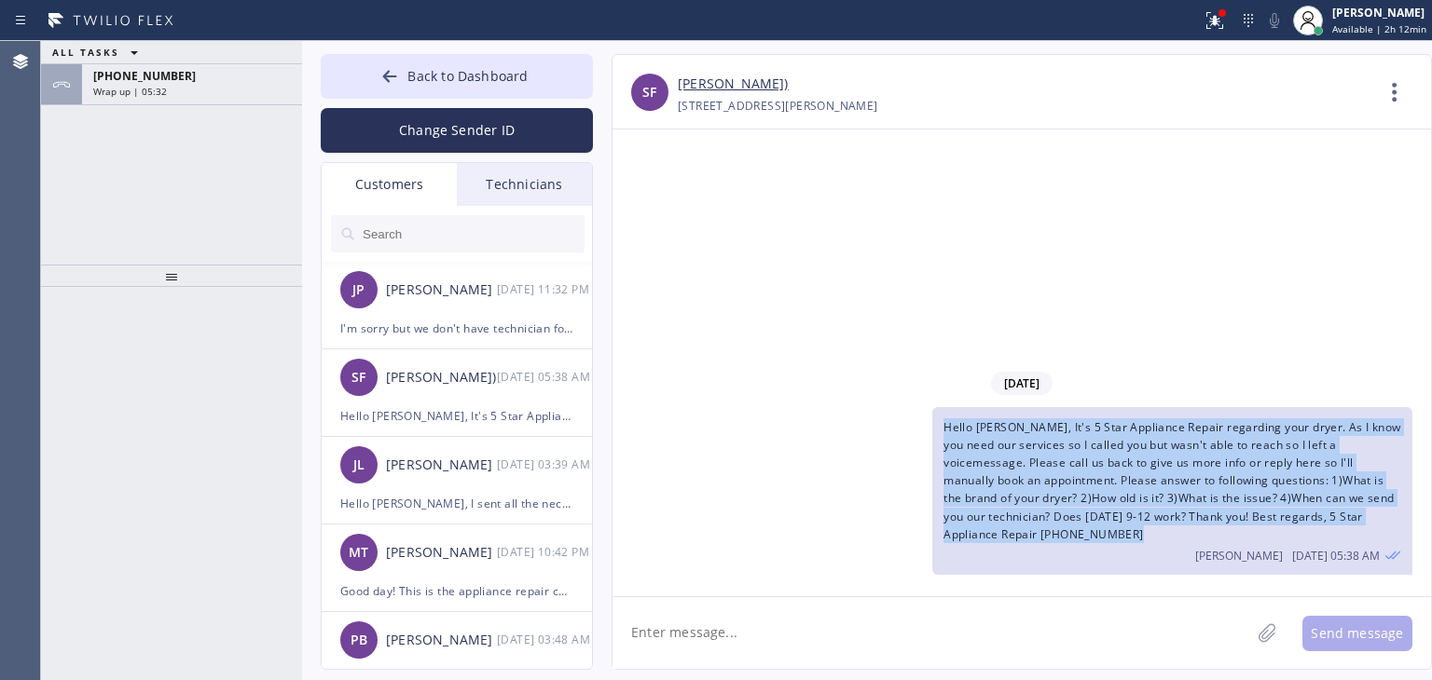
click at [1060, 489] on div "Hello [PERSON_NAME], It's 5 Star Appliance Repair regarding your dryer. As I kn…" at bounding box center [1172, 491] width 480 height 168
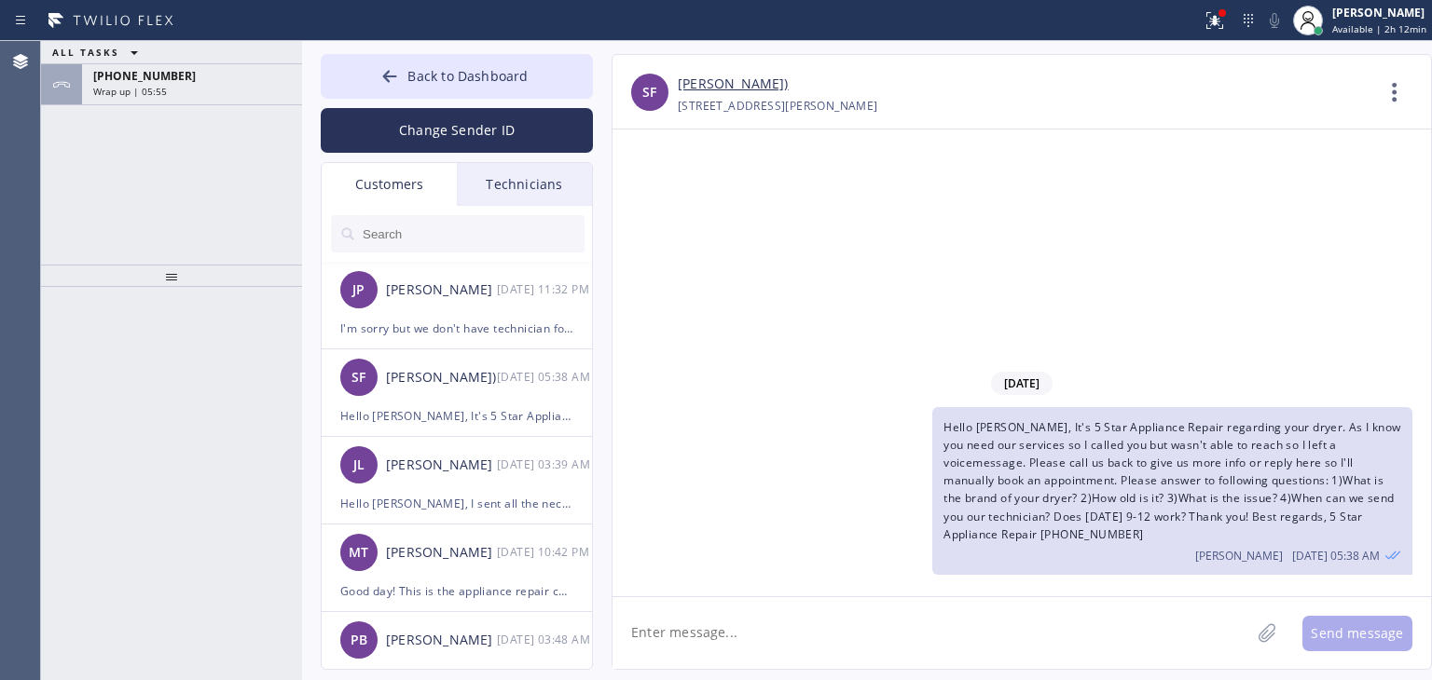
click at [505, 241] on input "text" at bounding box center [473, 233] width 224 height 37
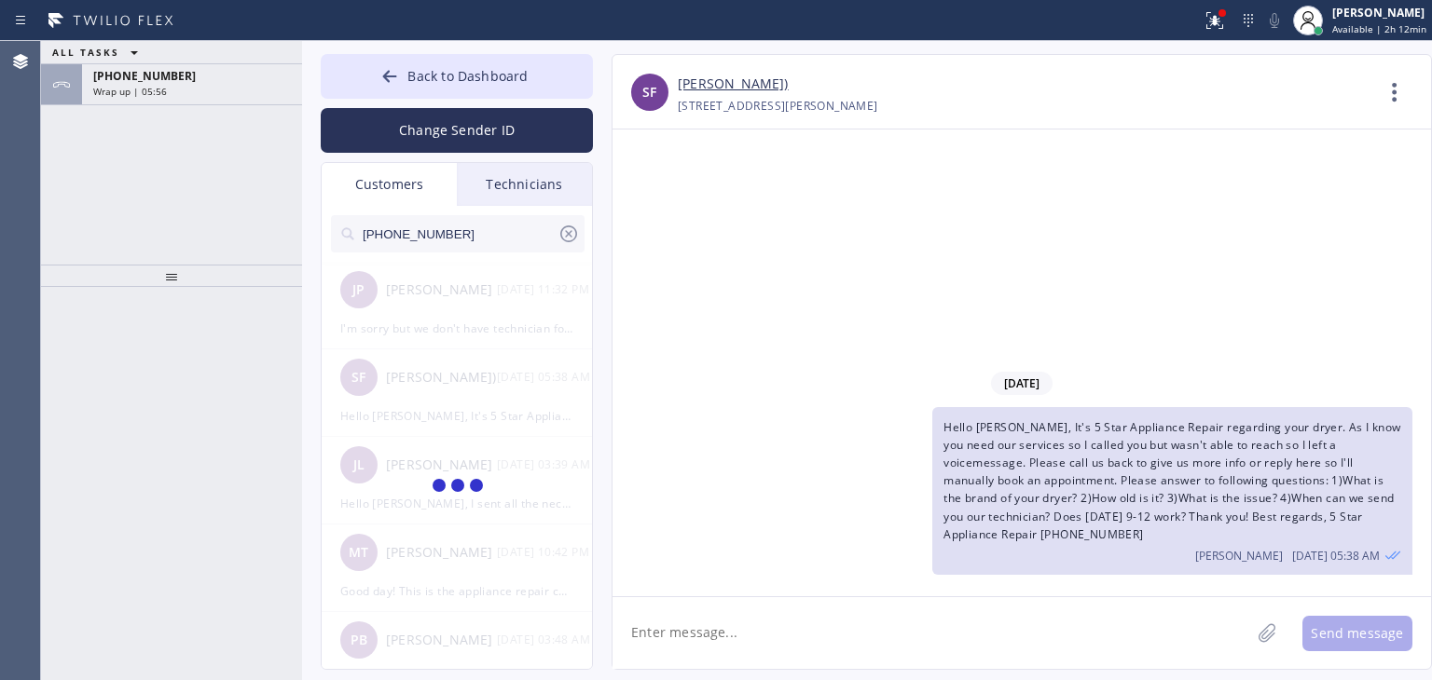
click at [505, 241] on input "[PHONE_NUMBER]" at bounding box center [459, 233] width 197 height 37
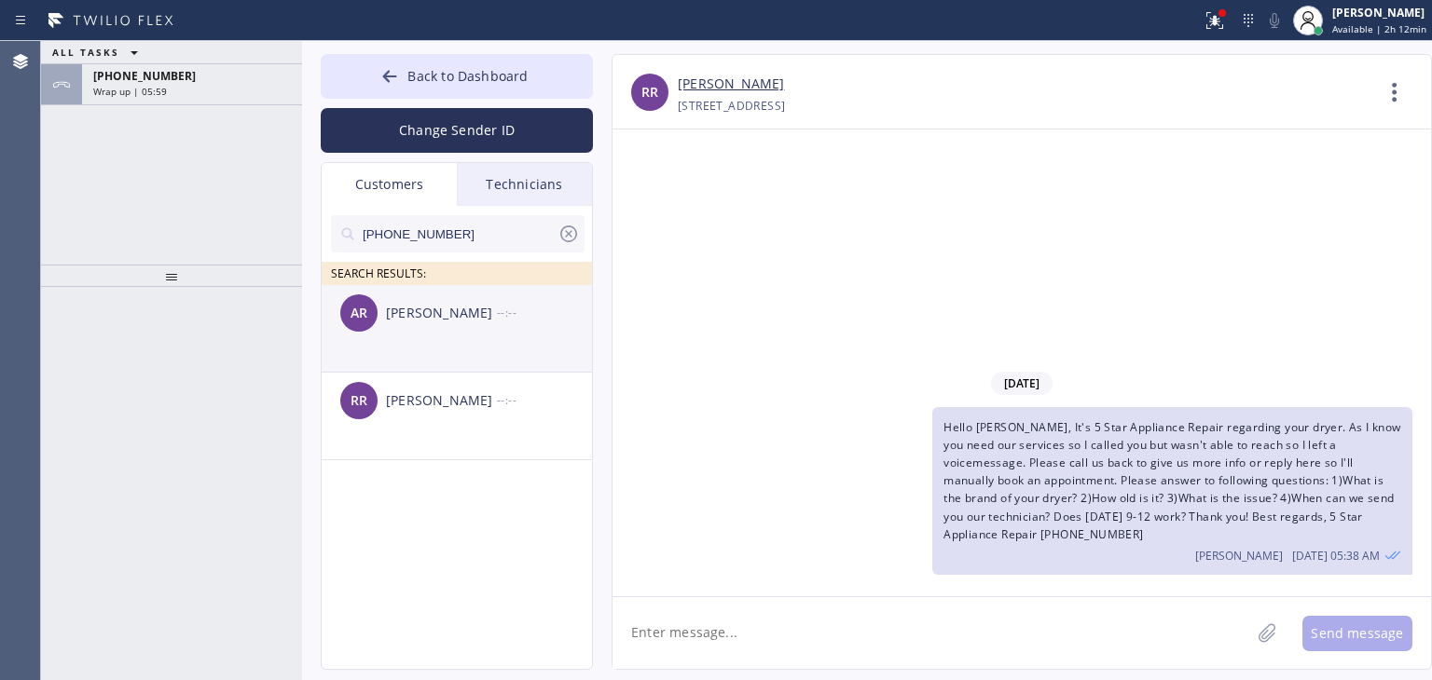
click at [467, 344] on li "AR [PERSON_NAME] --:--" at bounding box center [458, 329] width 272 height 88
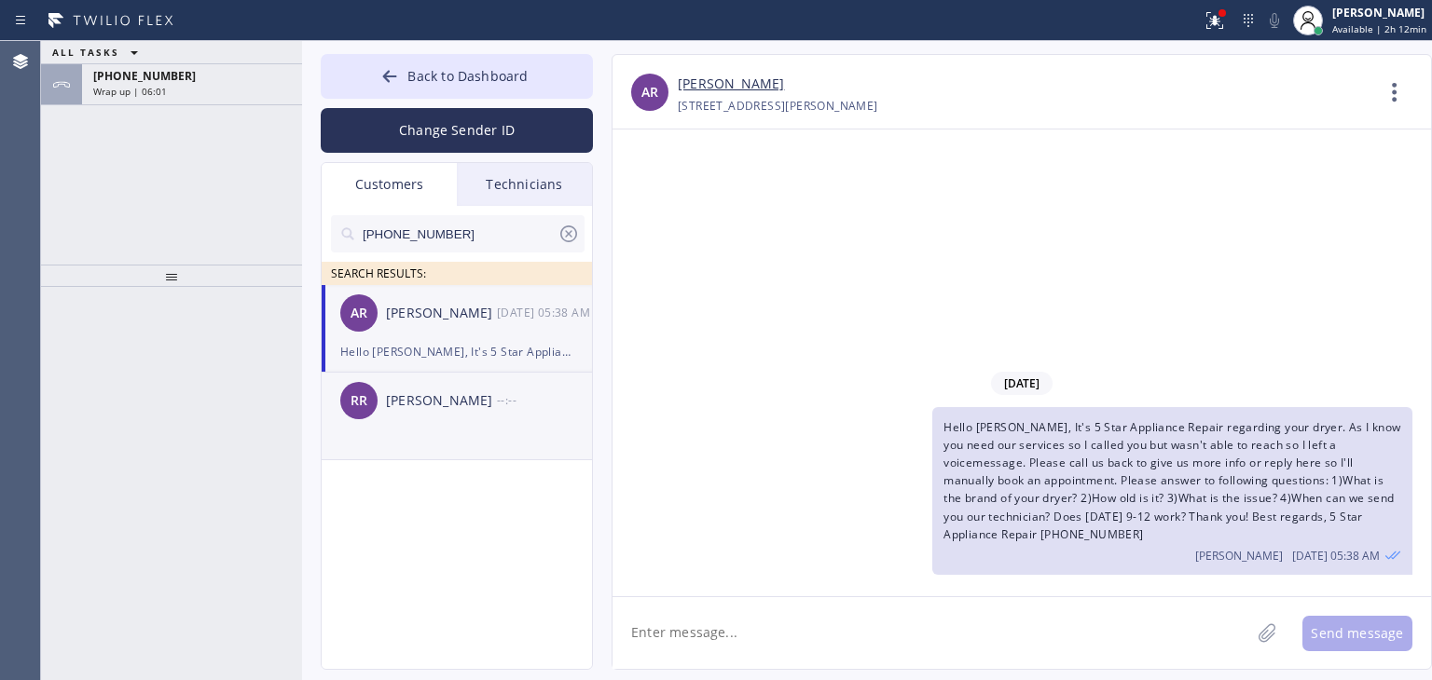
click at [484, 415] on div "RR [PERSON_NAME] --:--" at bounding box center [458, 401] width 272 height 56
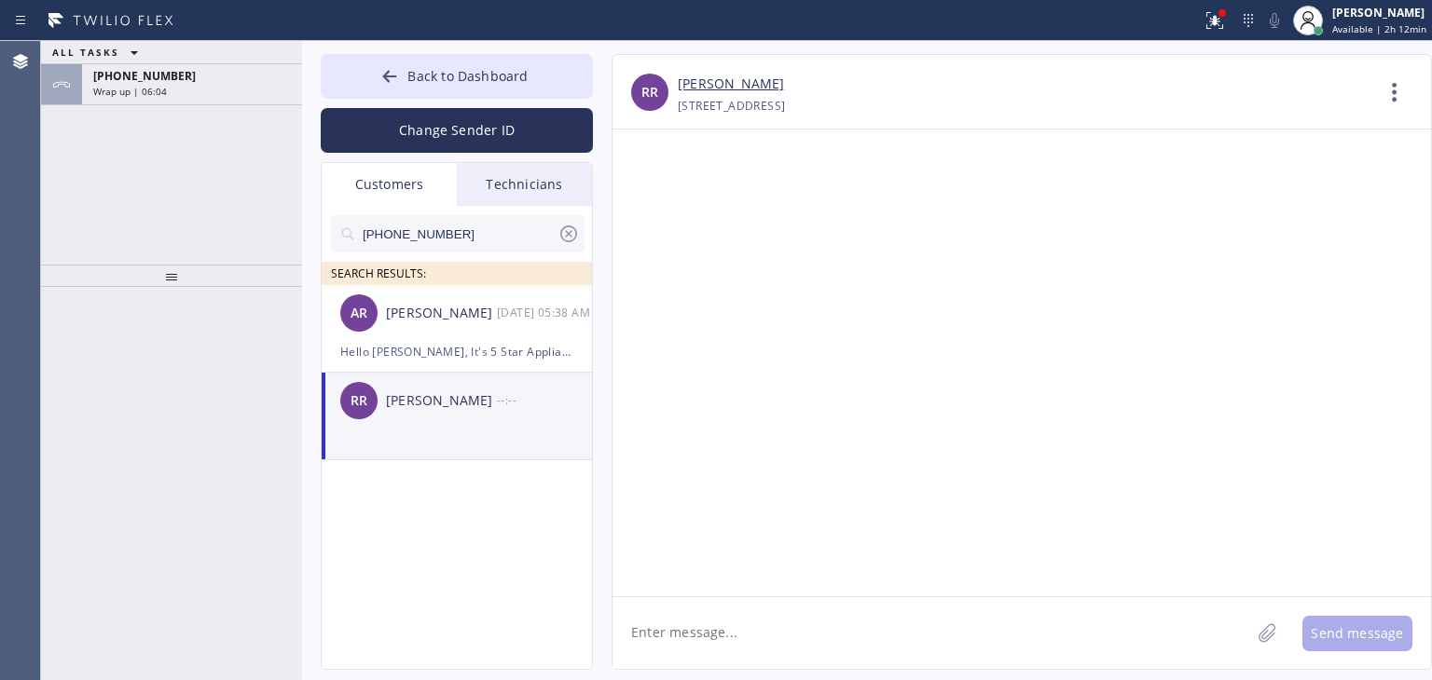
click at [693, 606] on textarea at bounding box center [931, 633] width 638 height 72
click at [479, 322] on div "[PERSON_NAME]" at bounding box center [441, 313] width 111 height 21
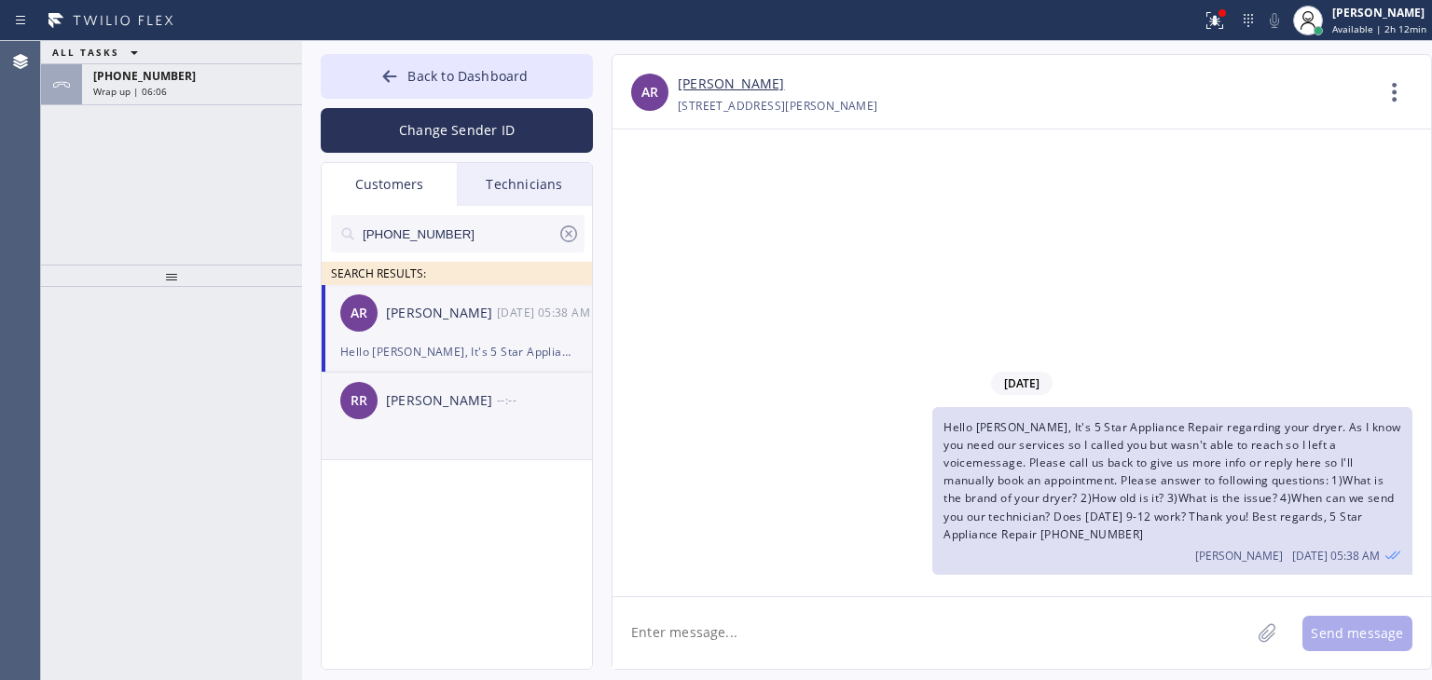
click at [486, 391] on div "[PERSON_NAME]" at bounding box center [441, 401] width 111 height 21
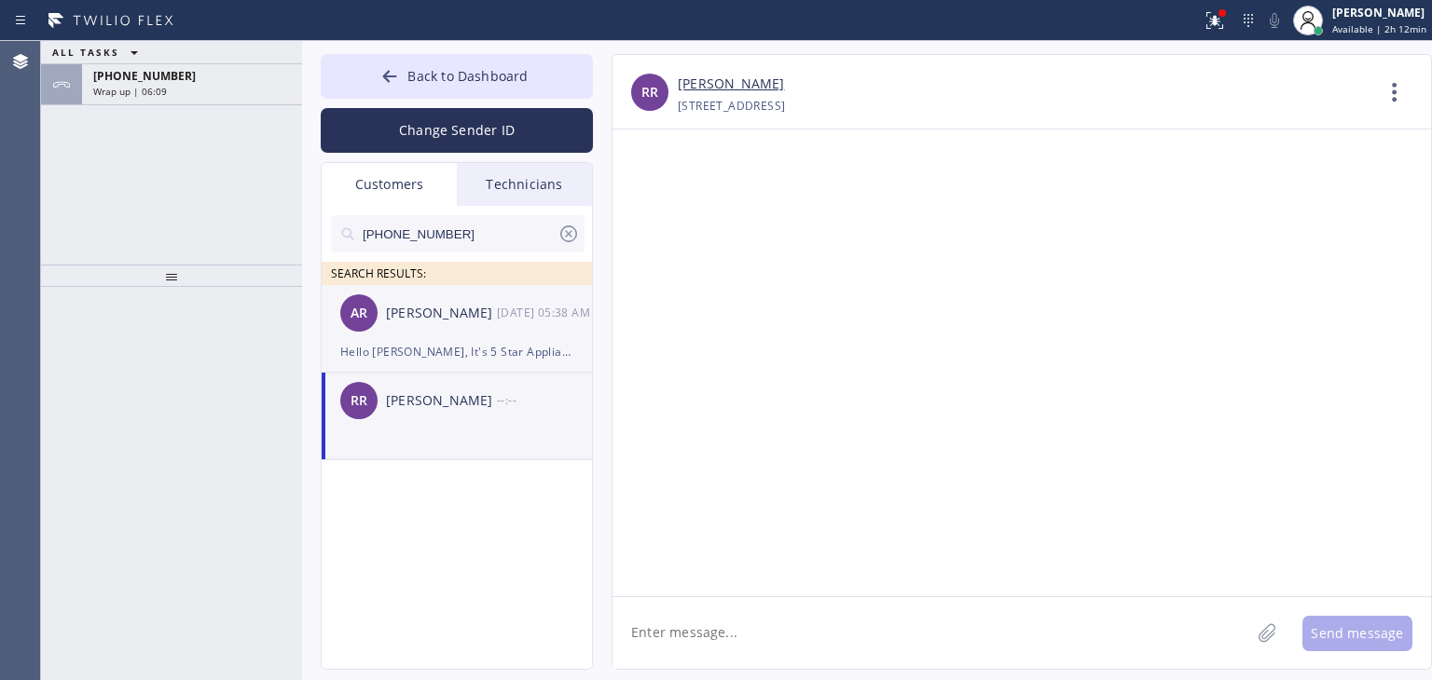
click at [557, 338] on div "AR [PERSON_NAME] [DATE] 05:38 AM" at bounding box center [458, 313] width 272 height 56
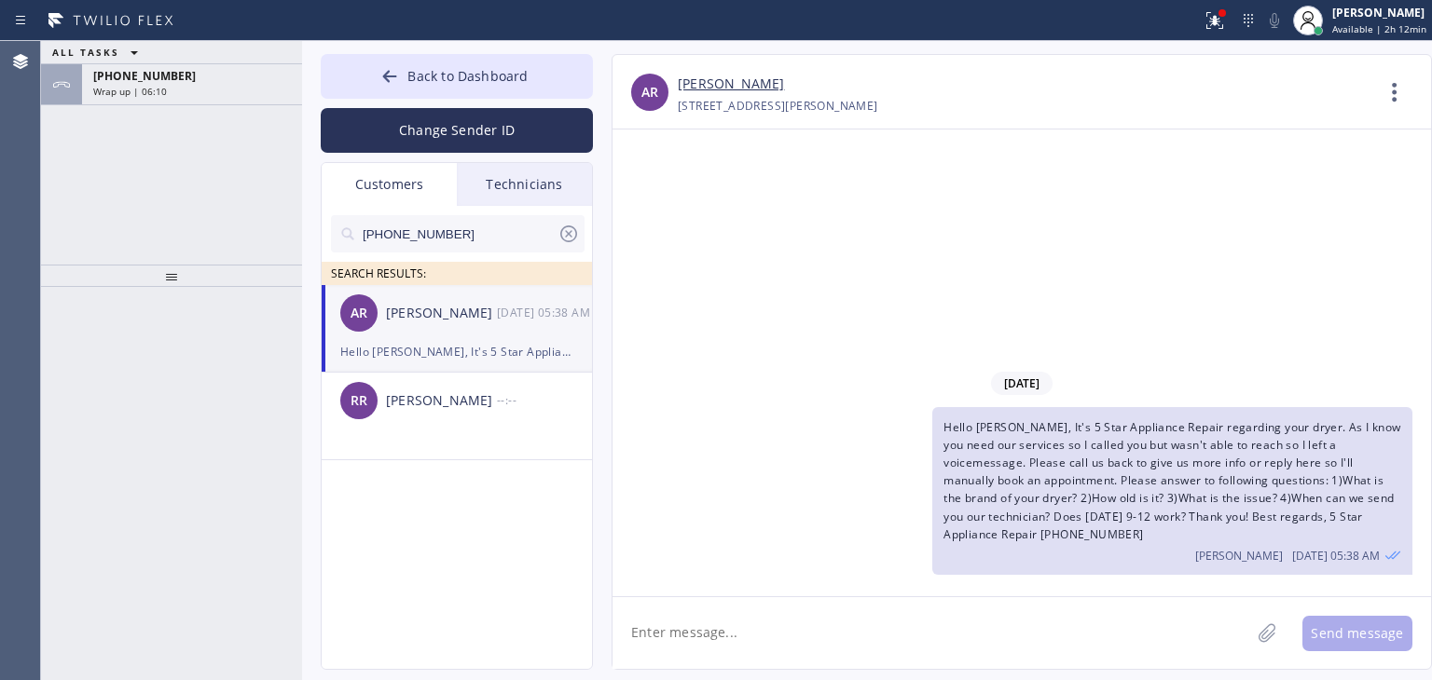
click at [1141, 515] on span "Hello [PERSON_NAME], It's 5 Star Appliance Repair regarding your dryer. As I kn…" at bounding box center [1171, 480] width 457 height 123
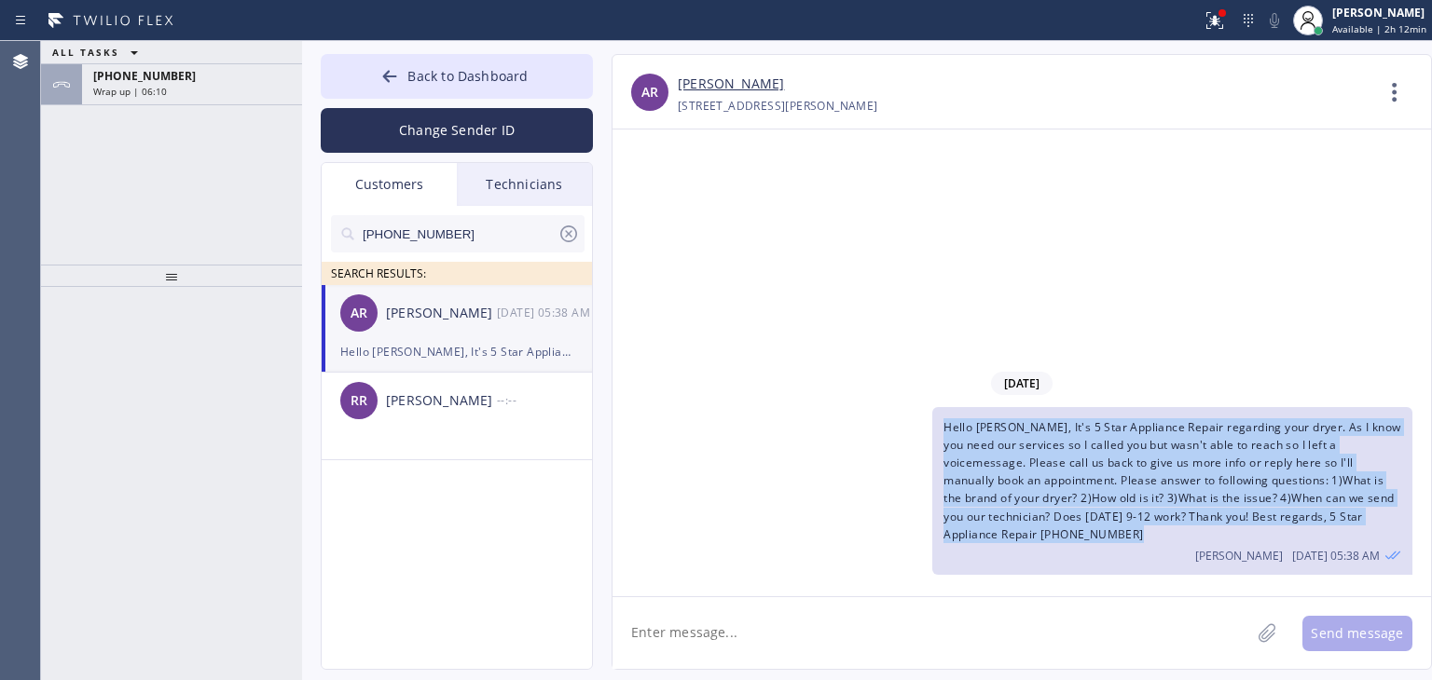
click at [1141, 515] on span "Hello [PERSON_NAME], It's 5 Star Appliance Repair regarding your dryer. As I kn…" at bounding box center [1171, 480] width 457 height 123
copy span "Hello [PERSON_NAME], It's 5 Star Appliance Repair regarding your dryer. As I kn…"
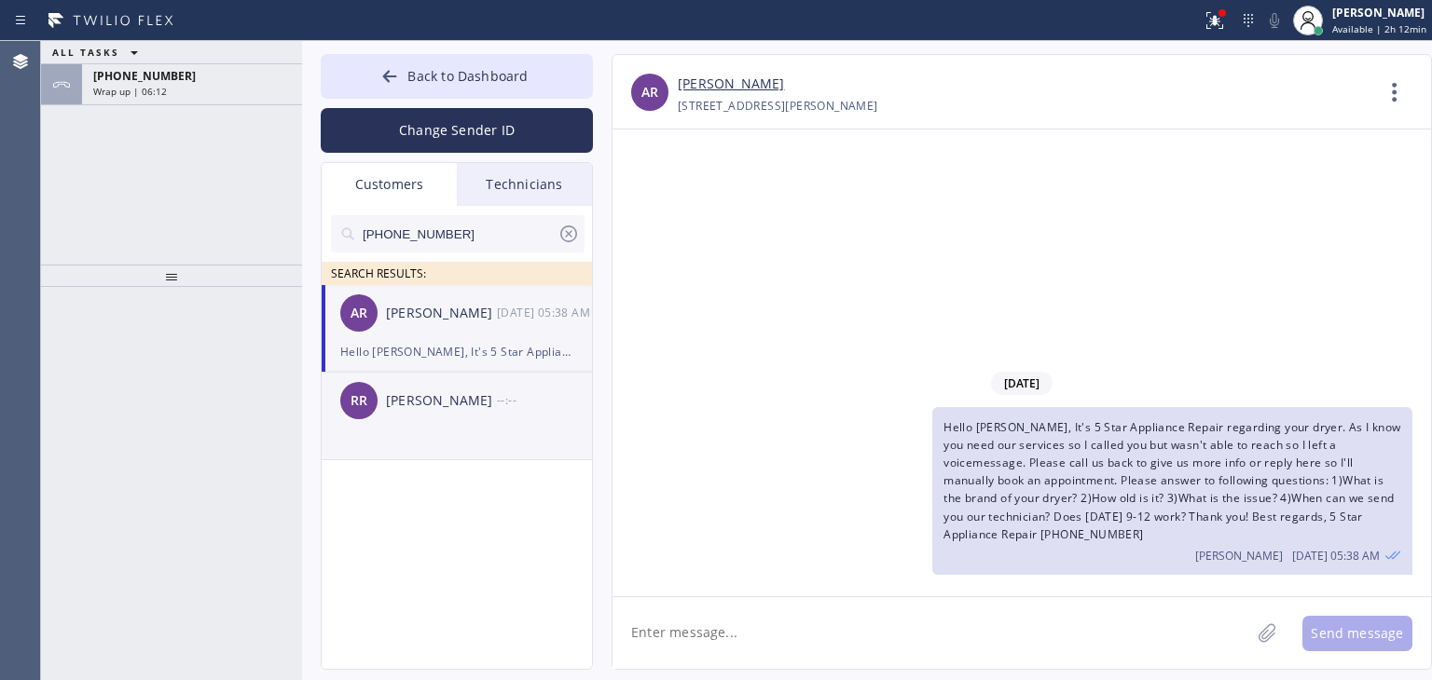
click at [570, 385] on div "RR [PERSON_NAME] --:--" at bounding box center [458, 401] width 272 height 56
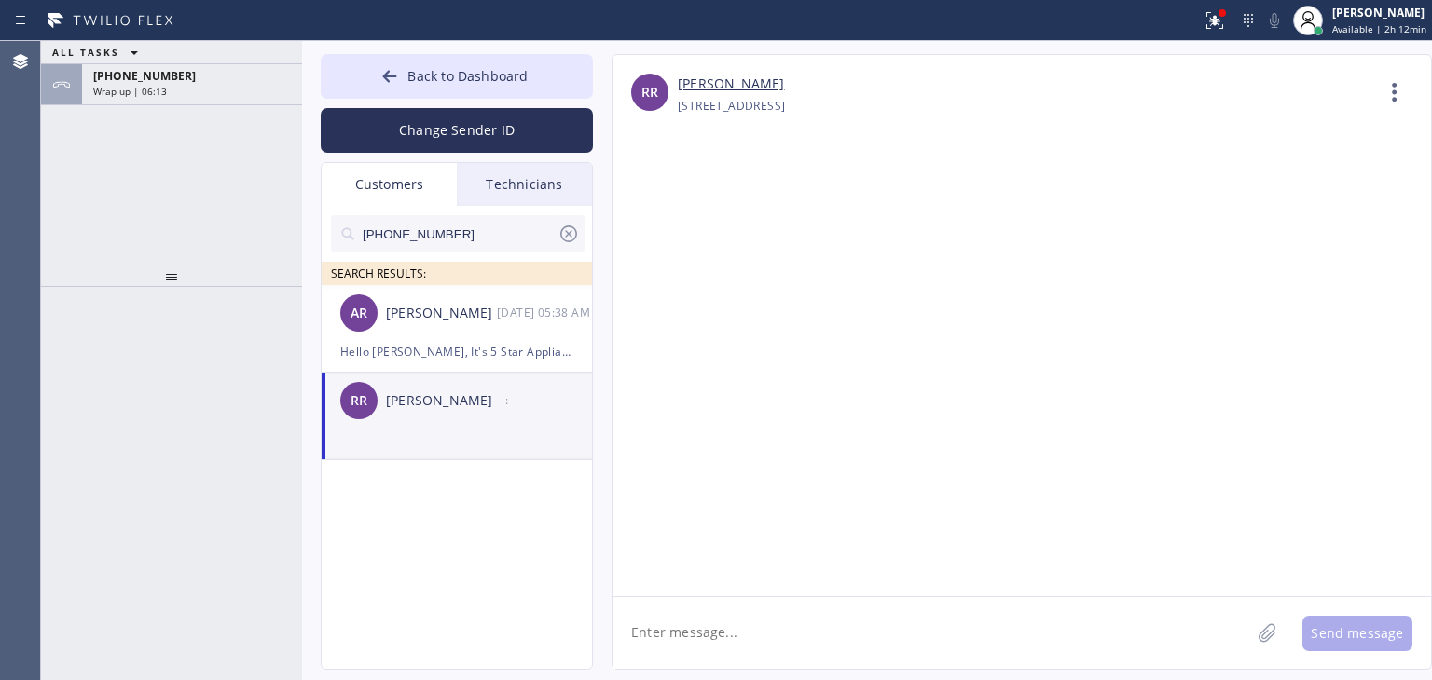
click at [844, 661] on textarea at bounding box center [931, 633] width 638 height 72
paste textarea "Hello [PERSON_NAME], It's 5 Star Appliance Repair regarding your dryer. As I kn…"
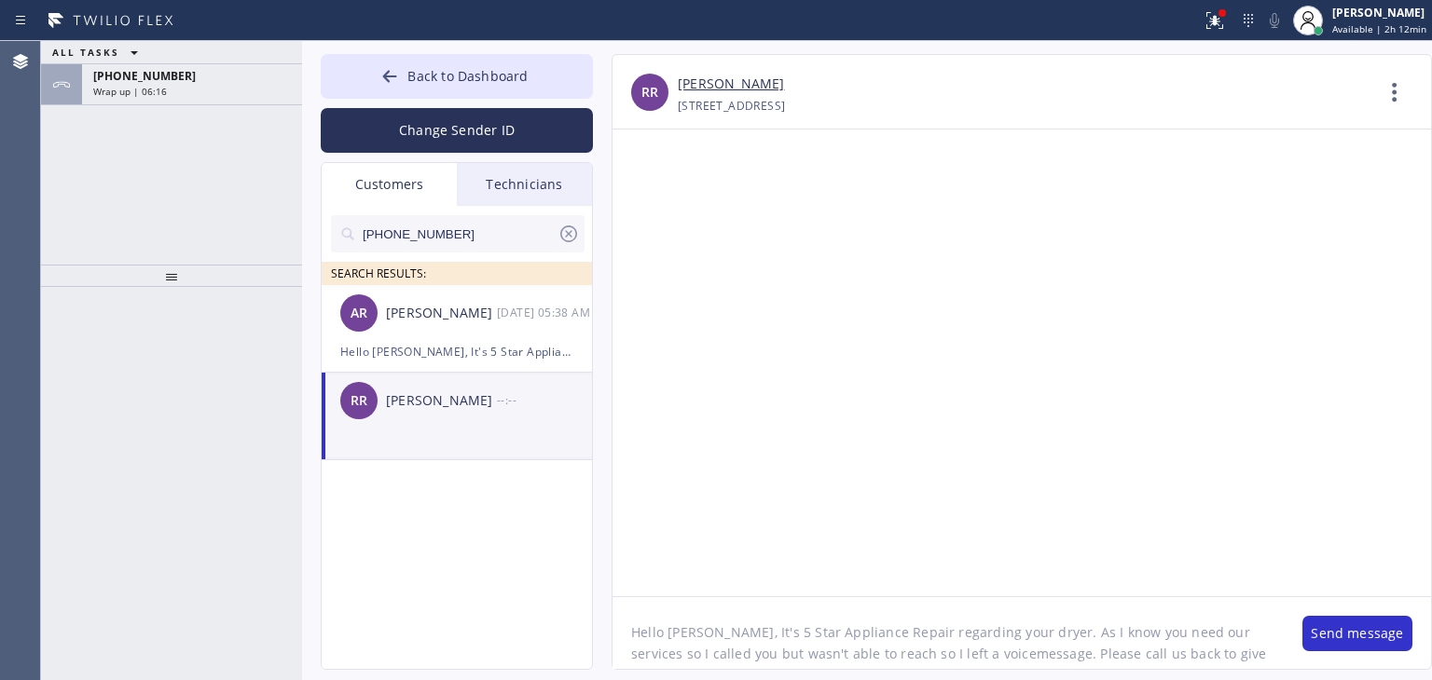
drag, startPoint x: 691, startPoint y: 637, endPoint x: 669, endPoint y: 631, distance: 22.2
click at [669, 631] on textarea "Hello [PERSON_NAME], It's 5 Star Appliance Repair regarding your dryer. As I kn…" at bounding box center [947, 633] width 671 height 72
click at [959, 627] on textarea "Hello [PERSON_NAME], It's 5 Star Appliance Repair regarding your dryer. As I kn…" at bounding box center [947, 633] width 671 height 72
type textarea "Hello [PERSON_NAME], It's 5 Star Appliance Repair regarding [PERSON_NAME]'s dry…"
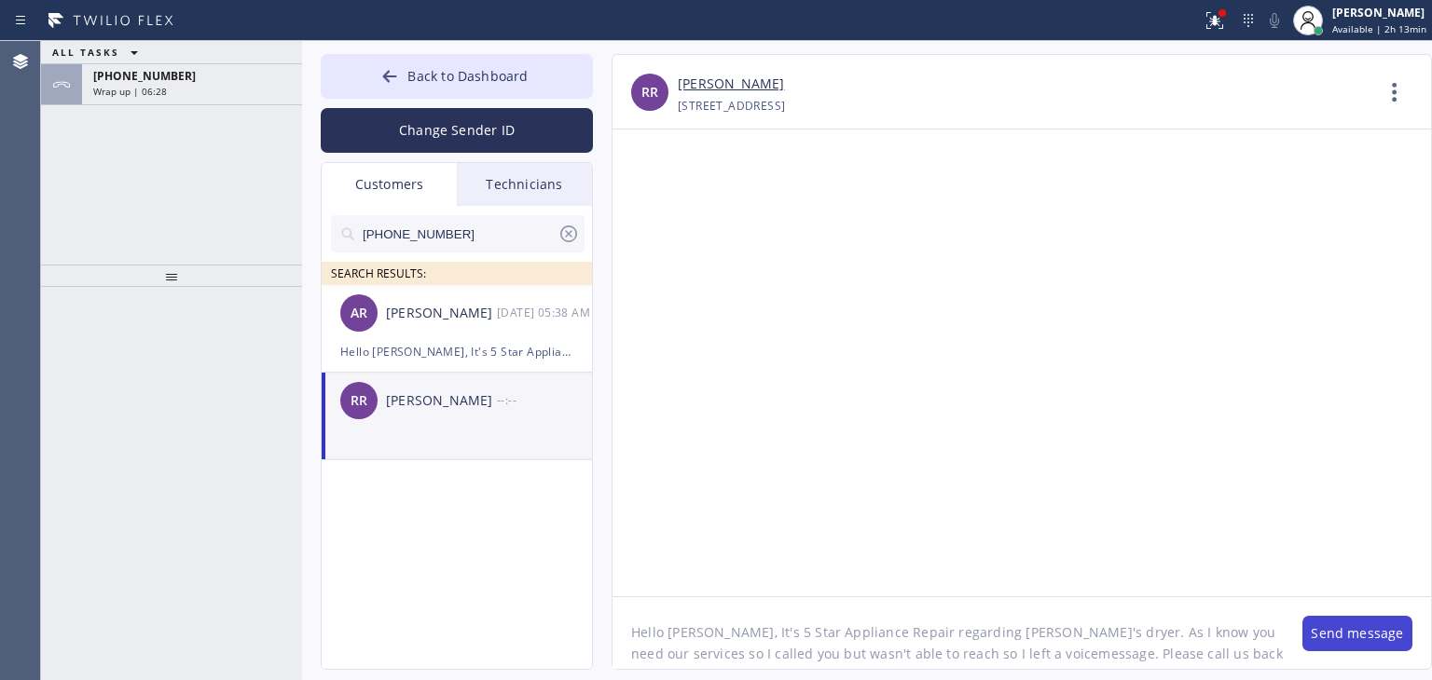
click at [1307, 643] on button "Send message" at bounding box center [1357, 633] width 110 height 35
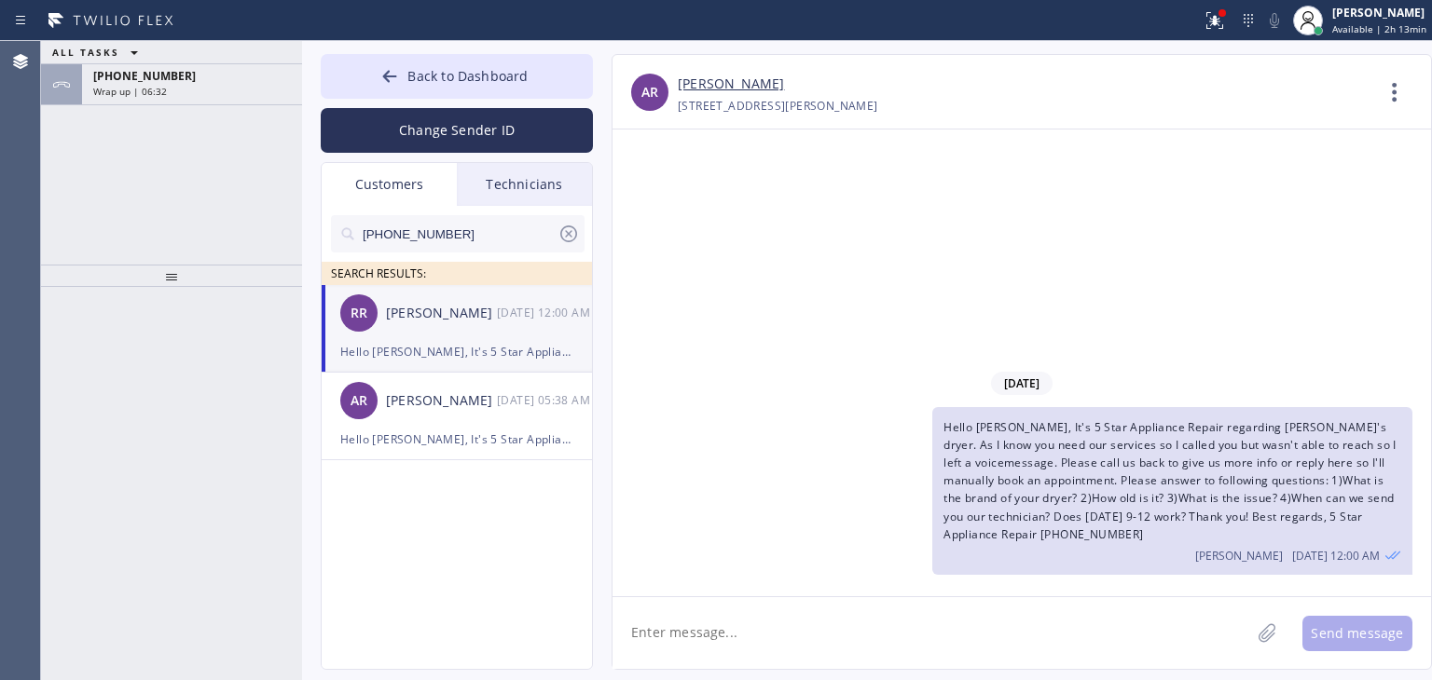
click at [526, 336] on div "RR [PERSON_NAME] [DATE] 12:00 AM" at bounding box center [458, 313] width 272 height 56
click at [530, 460] on li "AR [PERSON_NAME] [DATE] 05:38 AM Hello [PERSON_NAME], It's 5 Star Appliance Rep…" at bounding box center [458, 417] width 272 height 88
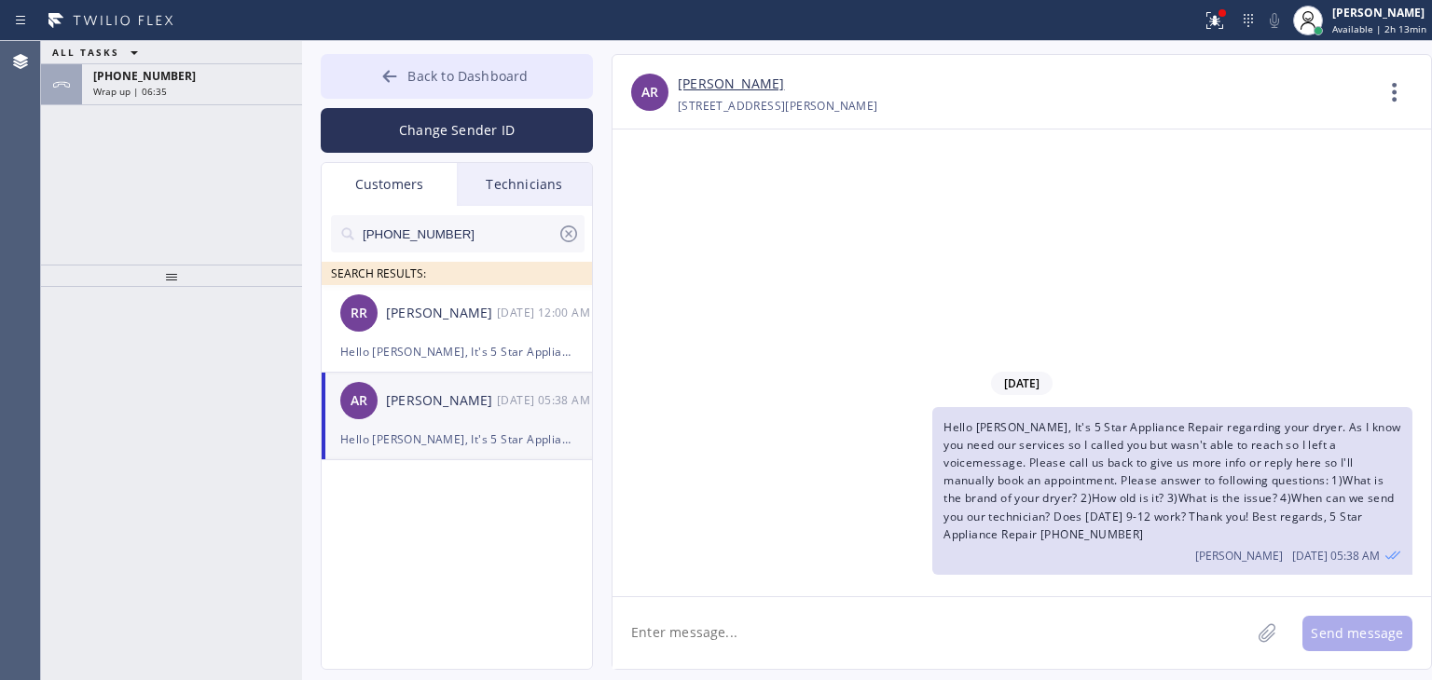
click at [529, 94] on button "Back to Dashboard" at bounding box center [457, 76] width 272 height 45
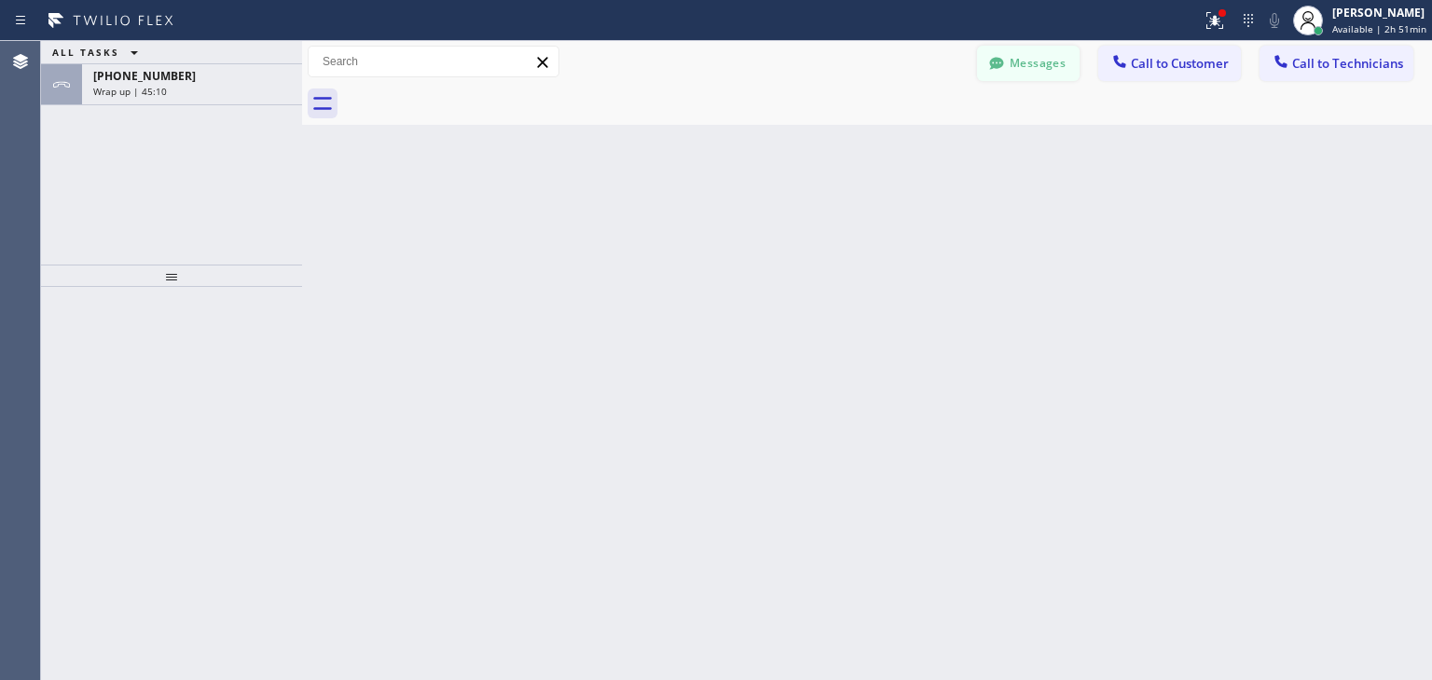
click at [1012, 72] on button "Messages" at bounding box center [1028, 63] width 103 height 35
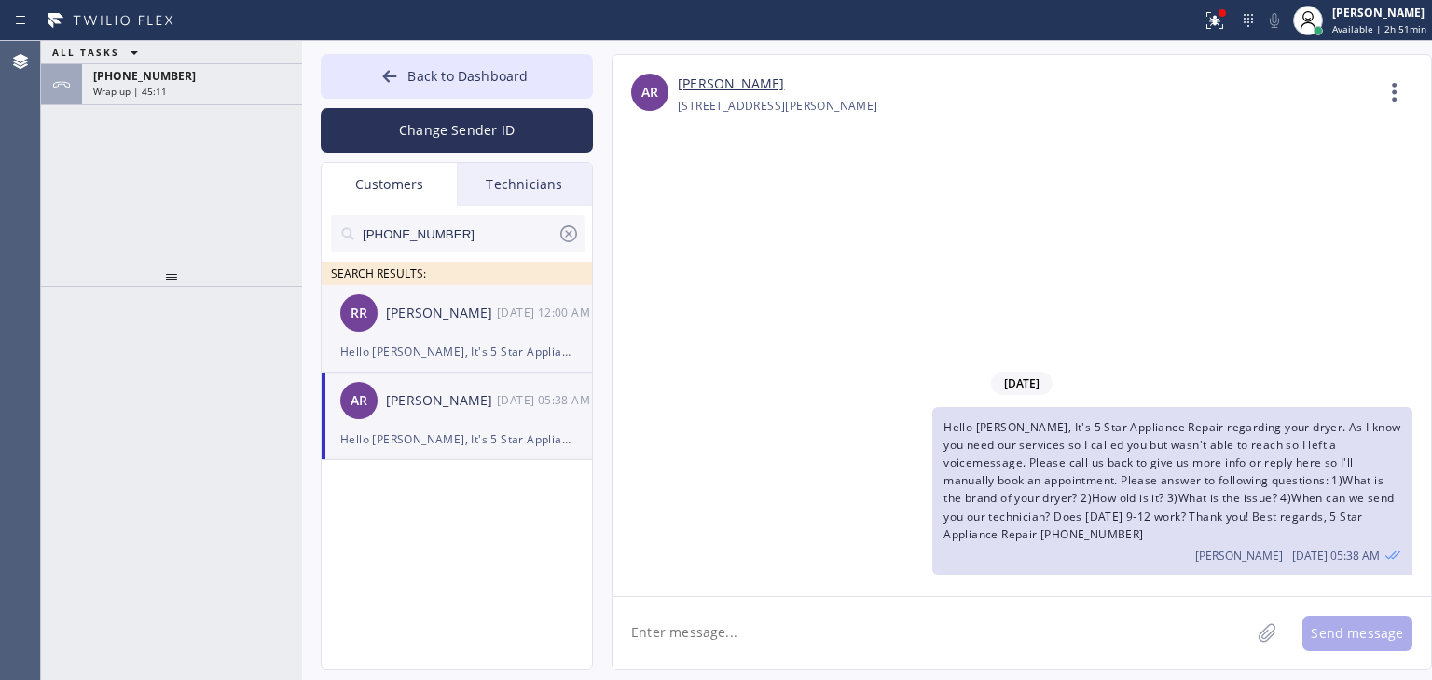
click at [509, 355] on div "Hello [PERSON_NAME], It's 5 Star Appliance Repair regarding [PERSON_NAME]'s dry…" at bounding box center [456, 351] width 233 height 21
click at [507, 399] on div "[DATE] 05:38 AM" at bounding box center [545, 400] width 97 height 21
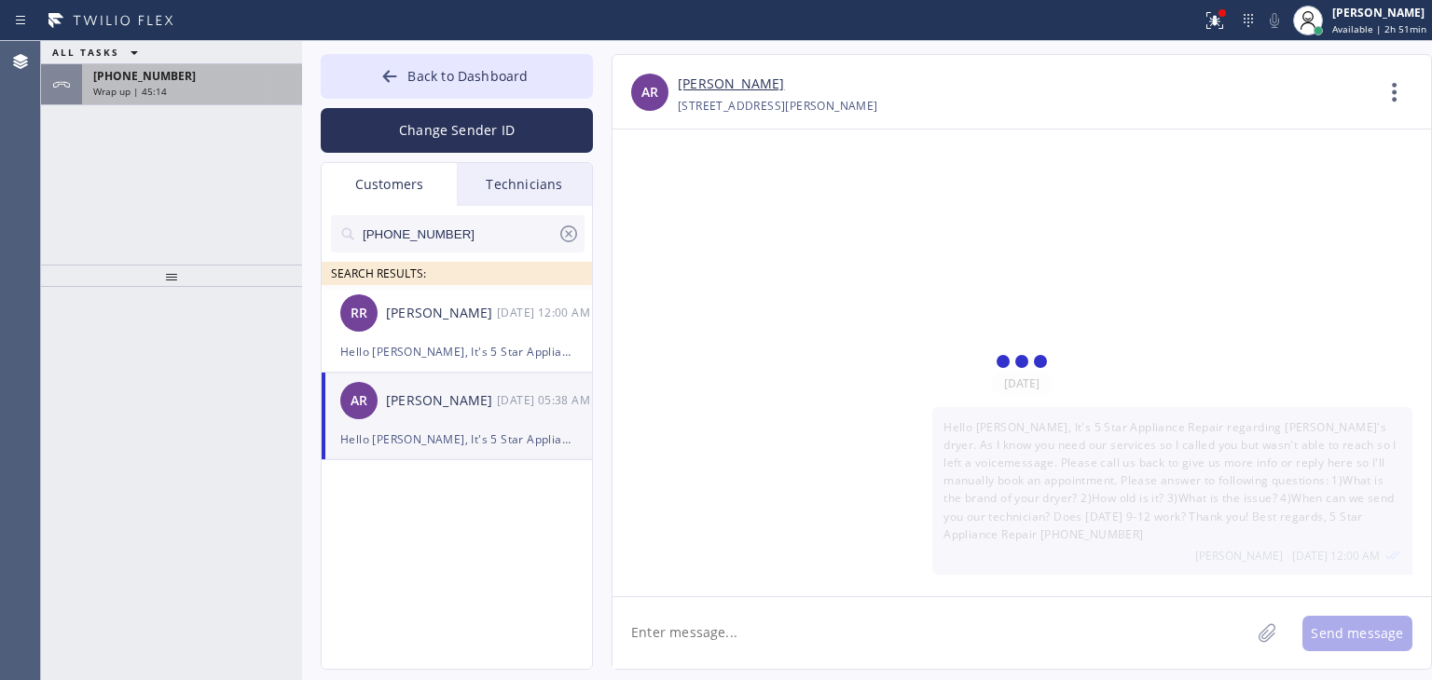
click at [235, 90] on div "Wrap up | 45:14" at bounding box center [192, 91] width 198 height 13
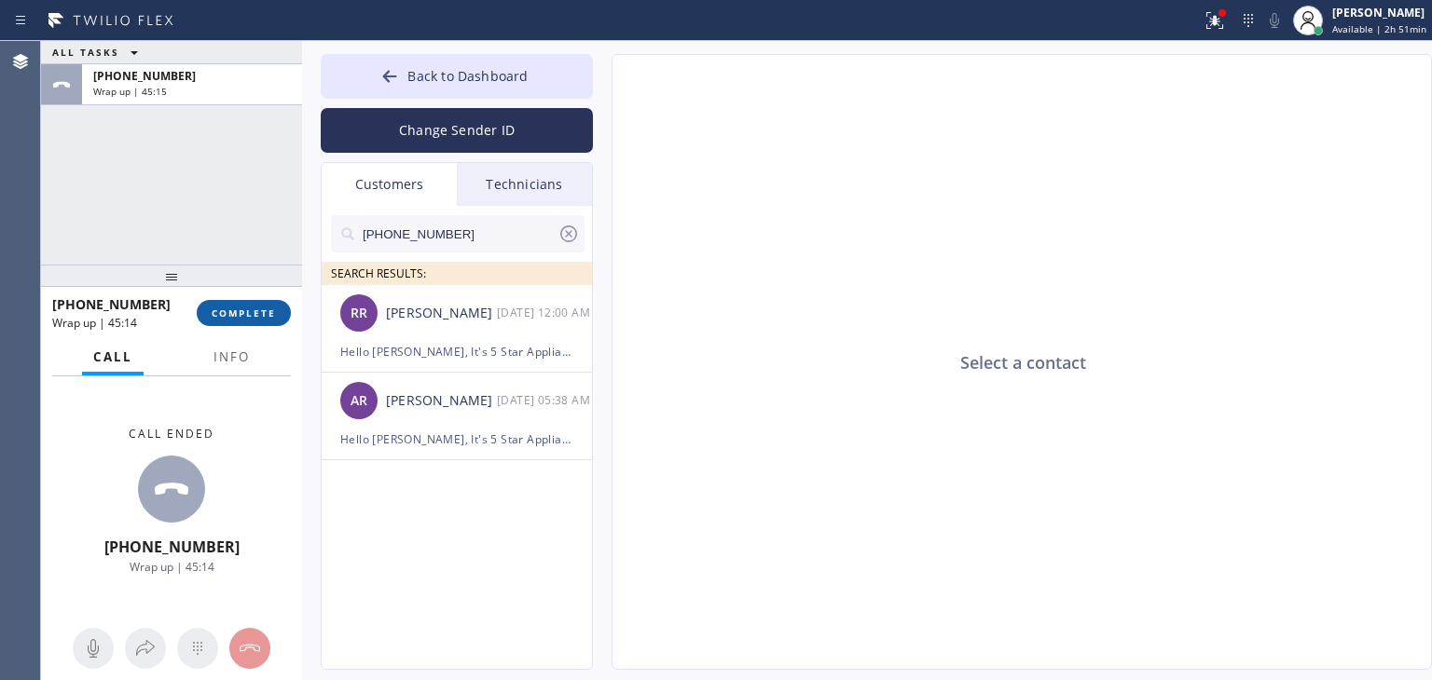
click at [239, 320] on button "COMPLETE" at bounding box center [244, 313] width 94 height 26
type input "[PHONE_NUMBER]"
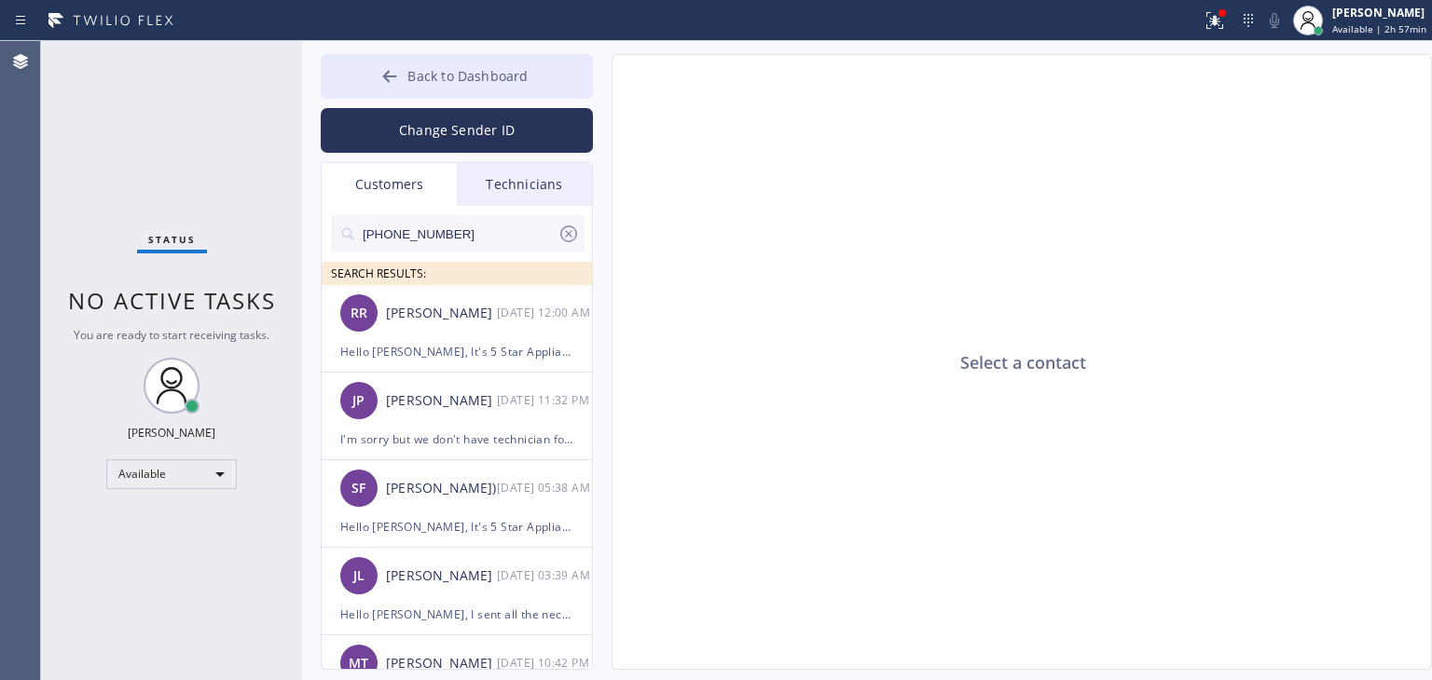
click at [518, 56] on button "Back to Dashboard" at bounding box center [457, 76] width 272 height 45
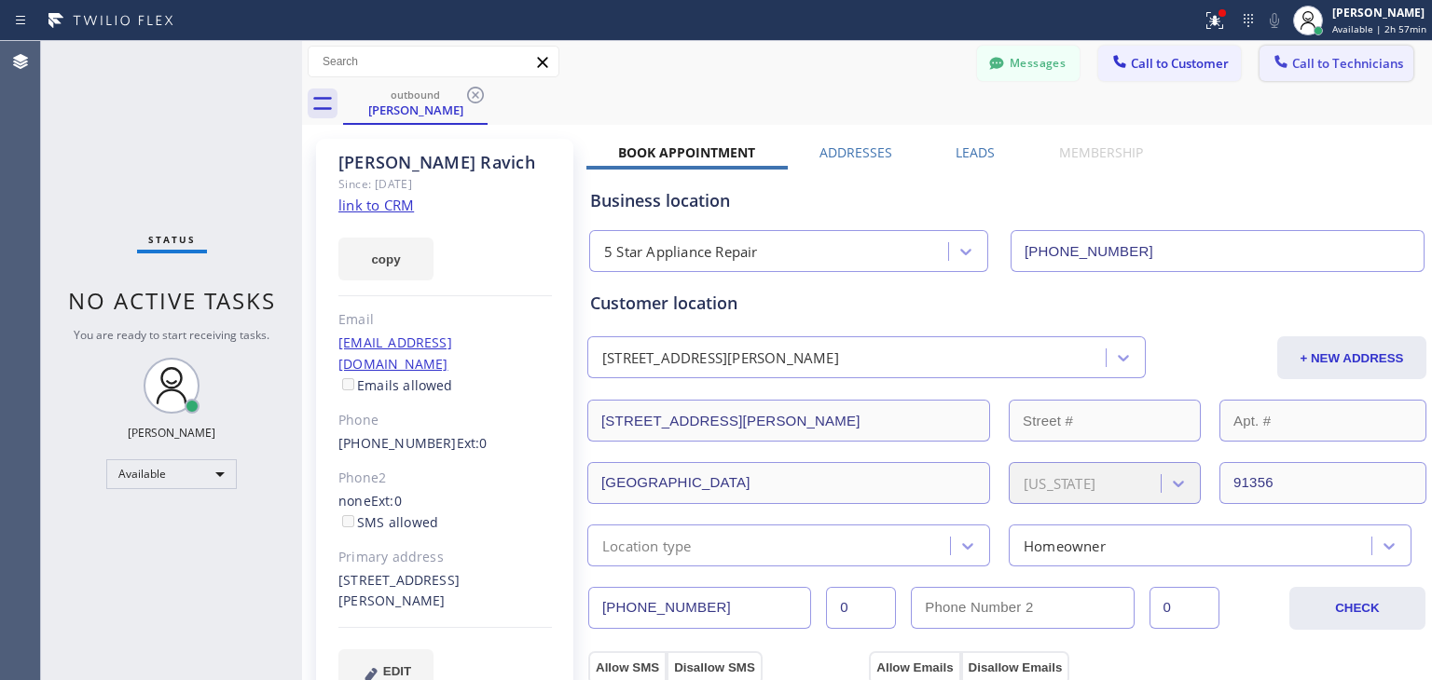
click at [1338, 61] on span "Call to Technicians" at bounding box center [1347, 63] width 111 height 17
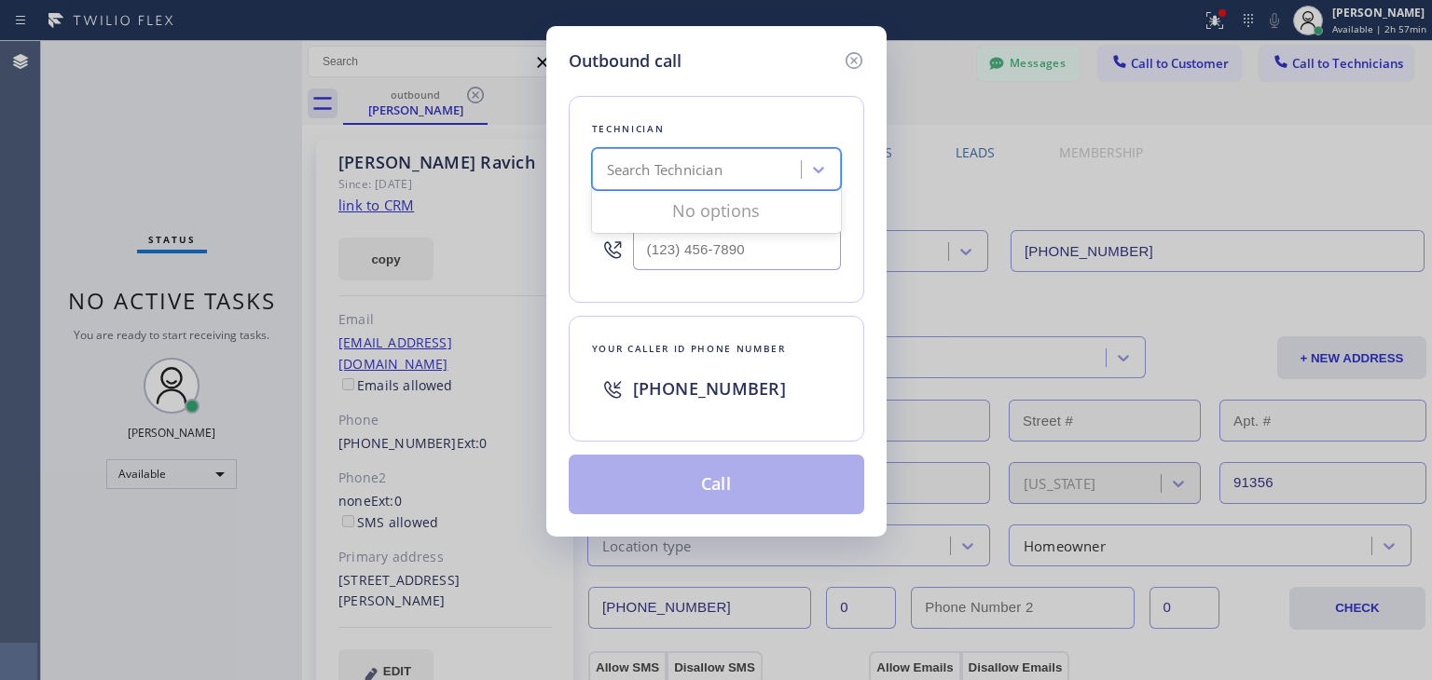
click at [777, 159] on div "Search Technician" at bounding box center [698, 170] width 203 height 33
type input "roman"
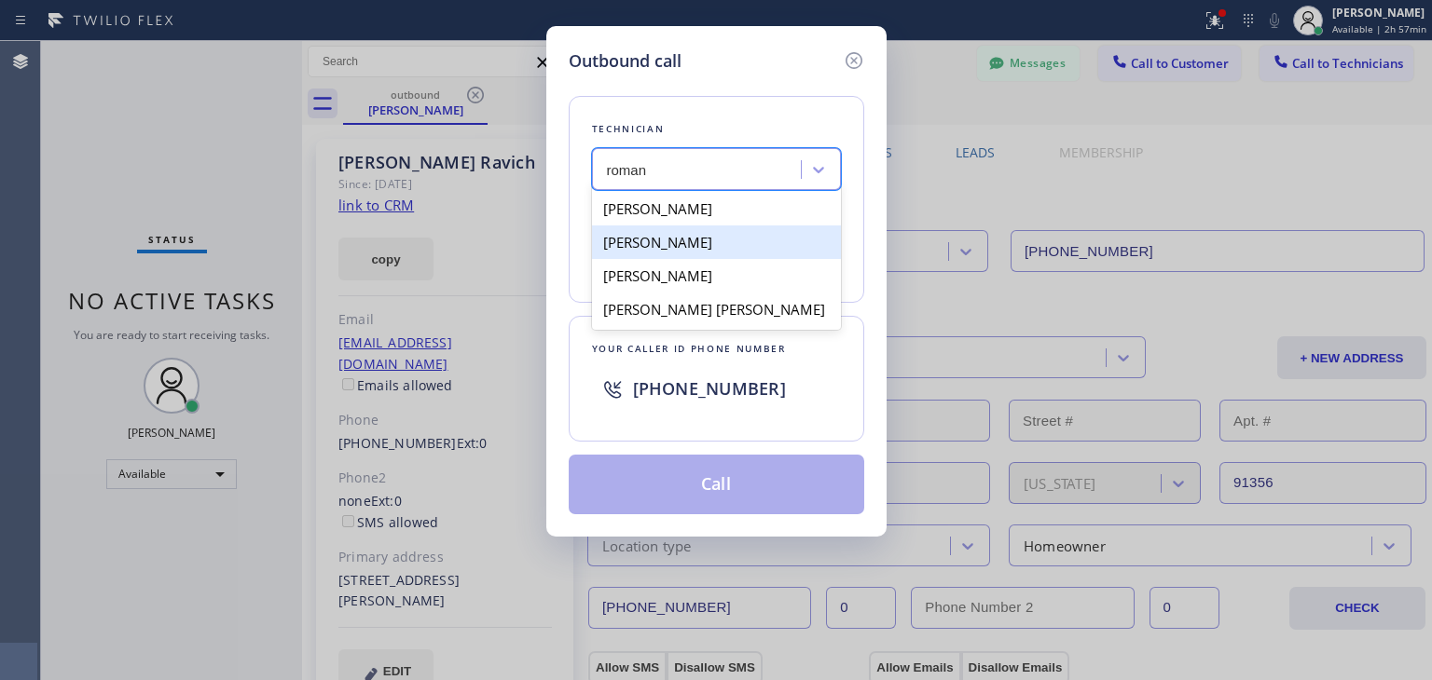
drag, startPoint x: 728, startPoint y: 214, endPoint x: 729, endPoint y: 234, distance: 19.6
click at [729, 234] on div "[PERSON_NAME] [PERSON_NAME] [PERSON_NAME] [PERSON_NAME]" at bounding box center [716, 259] width 249 height 142
click at [729, 234] on div "[PERSON_NAME]" at bounding box center [716, 243] width 249 height 34
type input "[PHONE_NUMBER]"
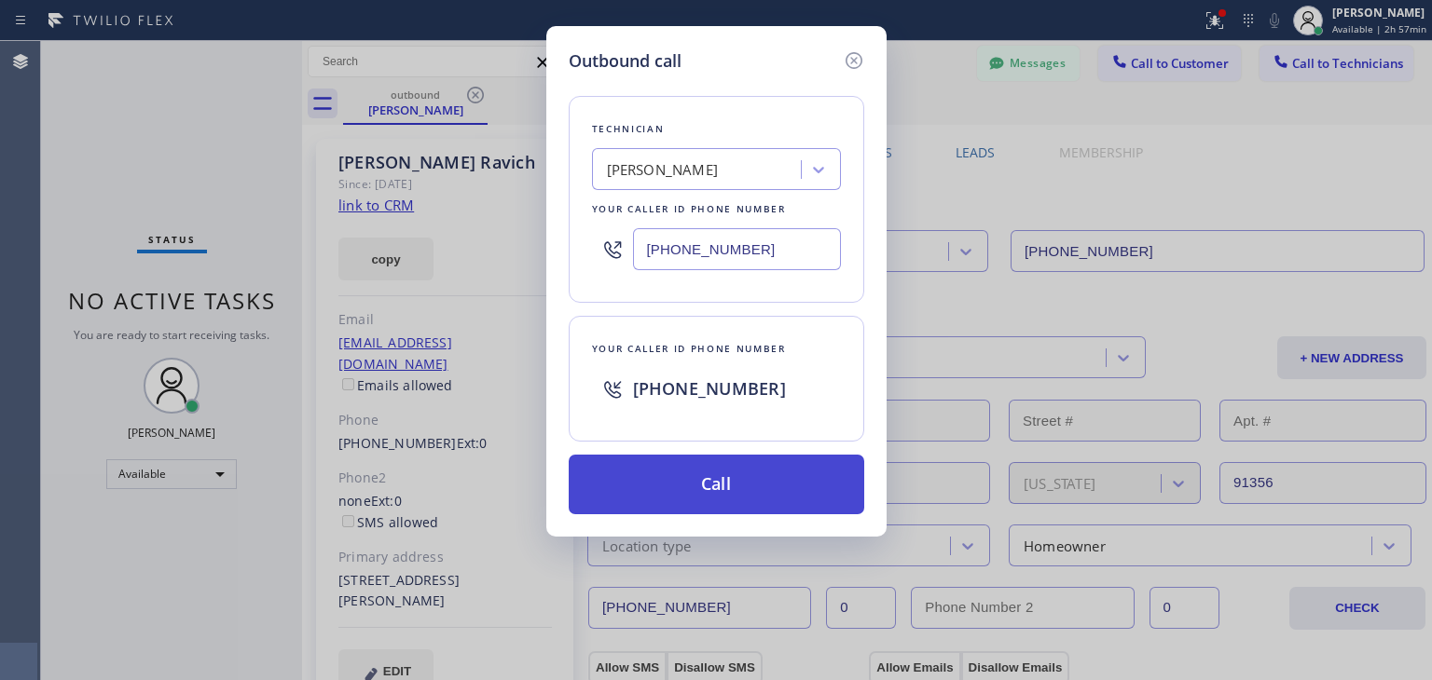
click at [748, 485] on button "Call" at bounding box center [716, 485] width 295 height 60
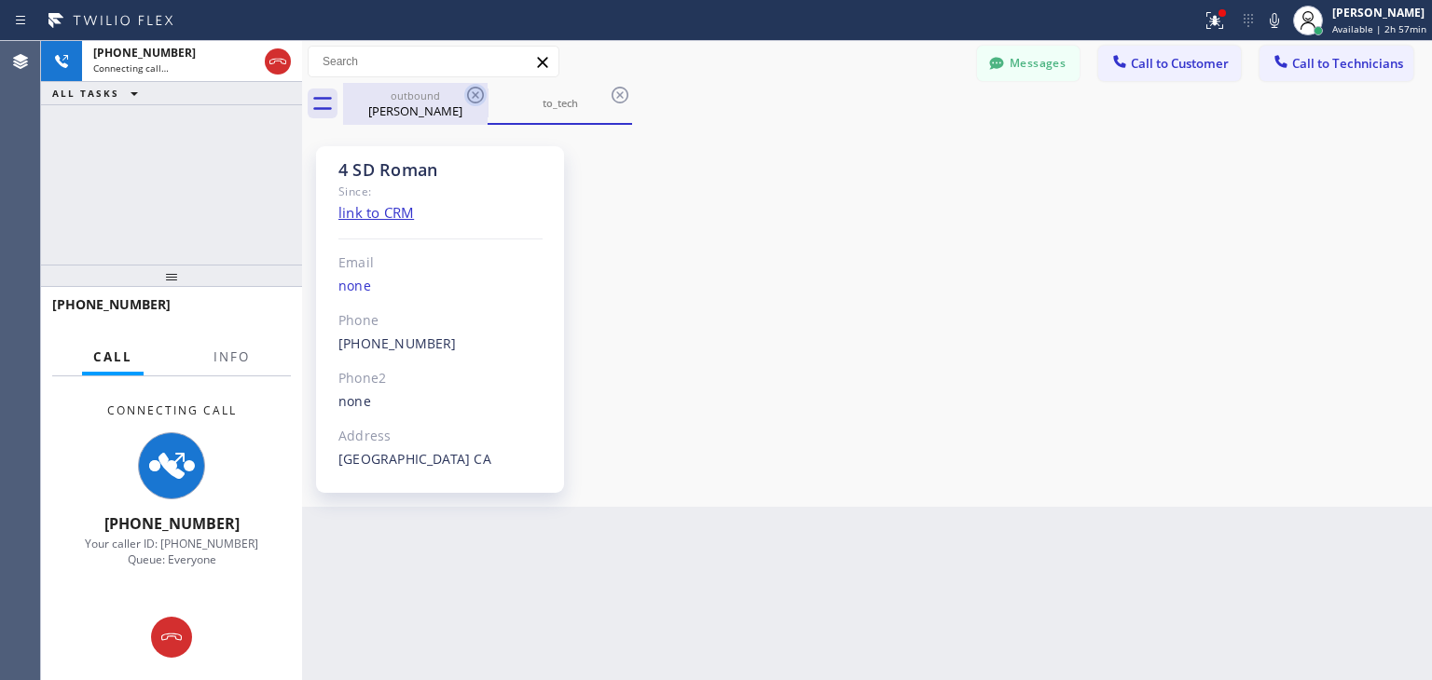
click at [477, 90] on icon at bounding box center [475, 95] width 22 height 22
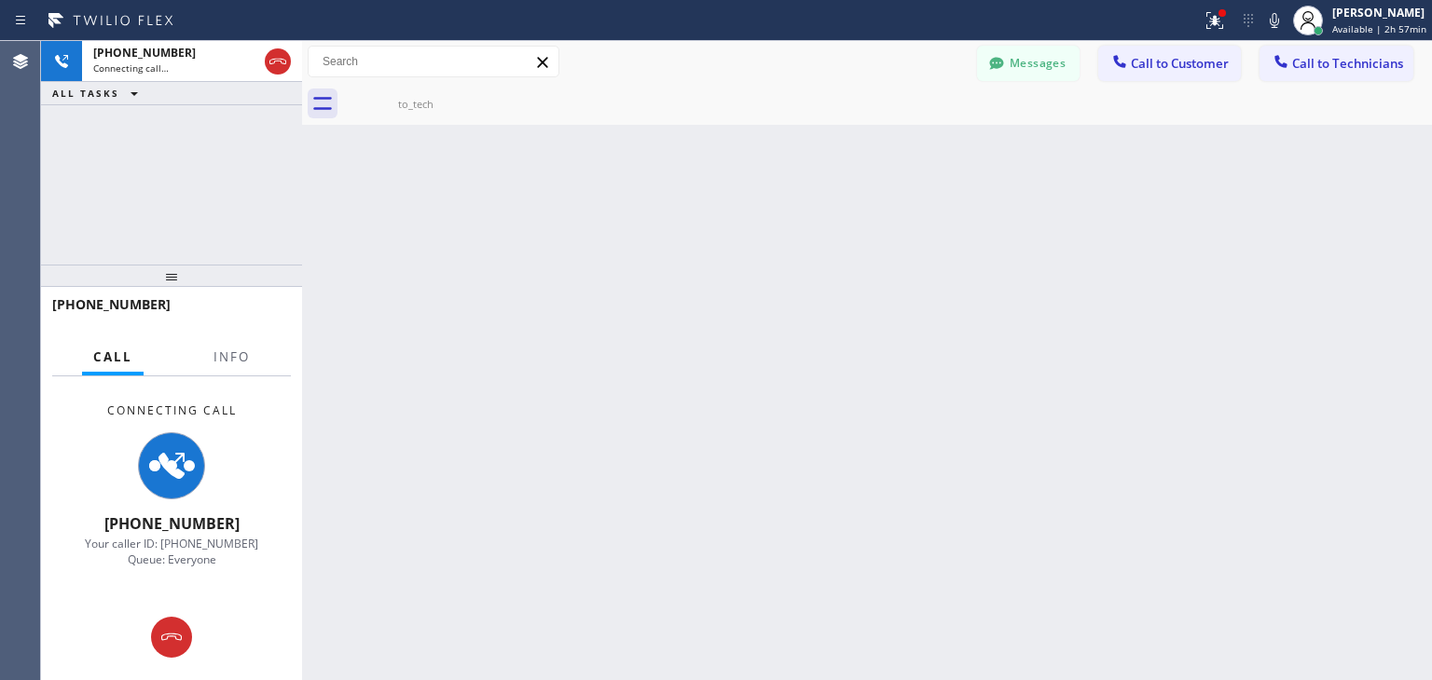
click at [0, 0] on icon at bounding box center [0, 0] width 0 height 0
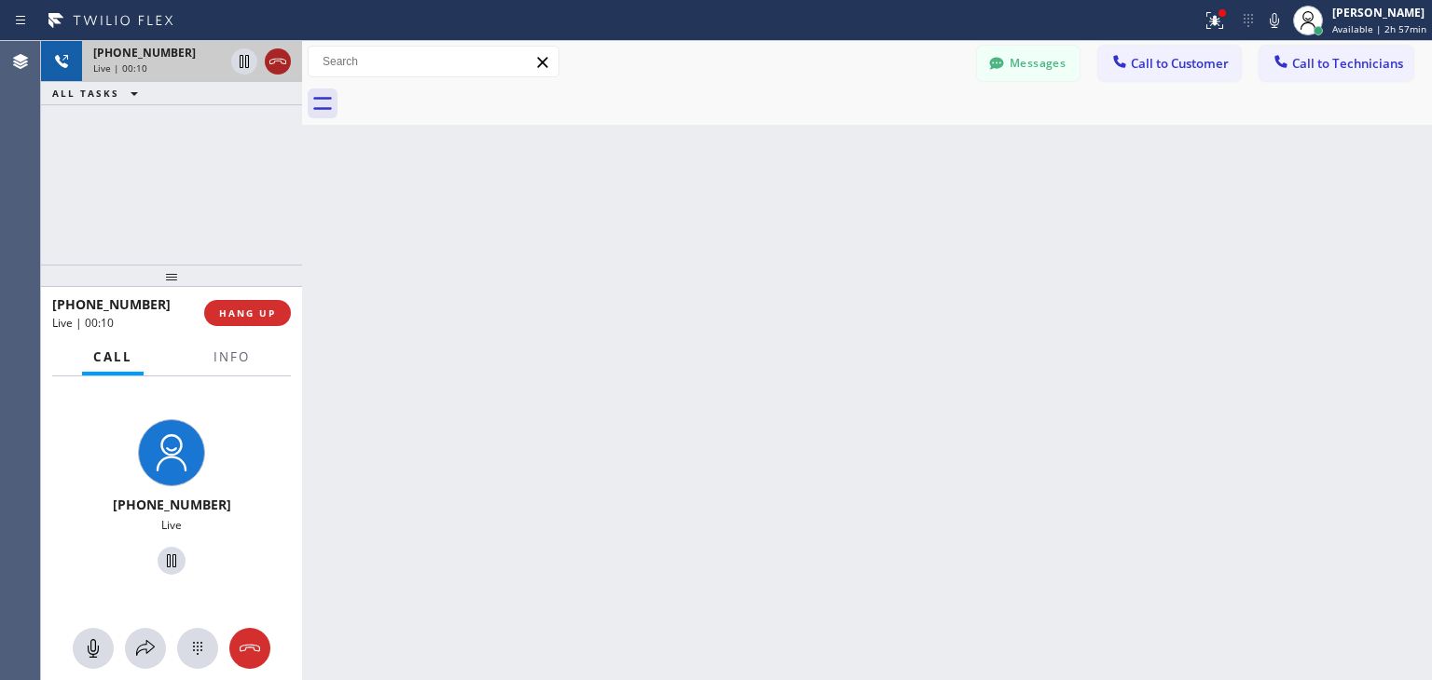
click at [279, 72] on icon at bounding box center [278, 61] width 22 height 22
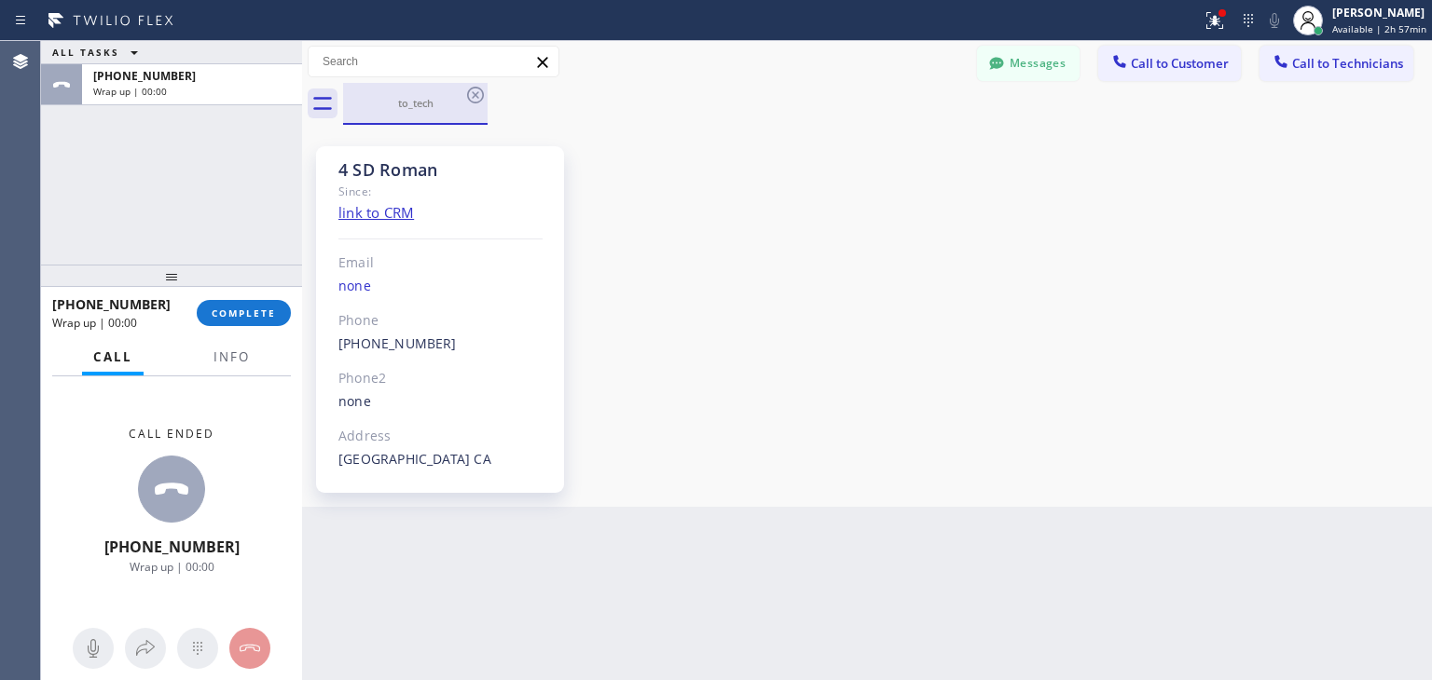
drag, startPoint x: 279, startPoint y: 71, endPoint x: 487, endPoint y: 97, distance: 209.5
click at [487, 97] on div "ALL TASKS ALL TASKS ACTIVE TASKS TASKS IN WRAP UP [PHONE_NUMBER] Wrap up | 00:0…" at bounding box center [736, 360] width 1391 height 639
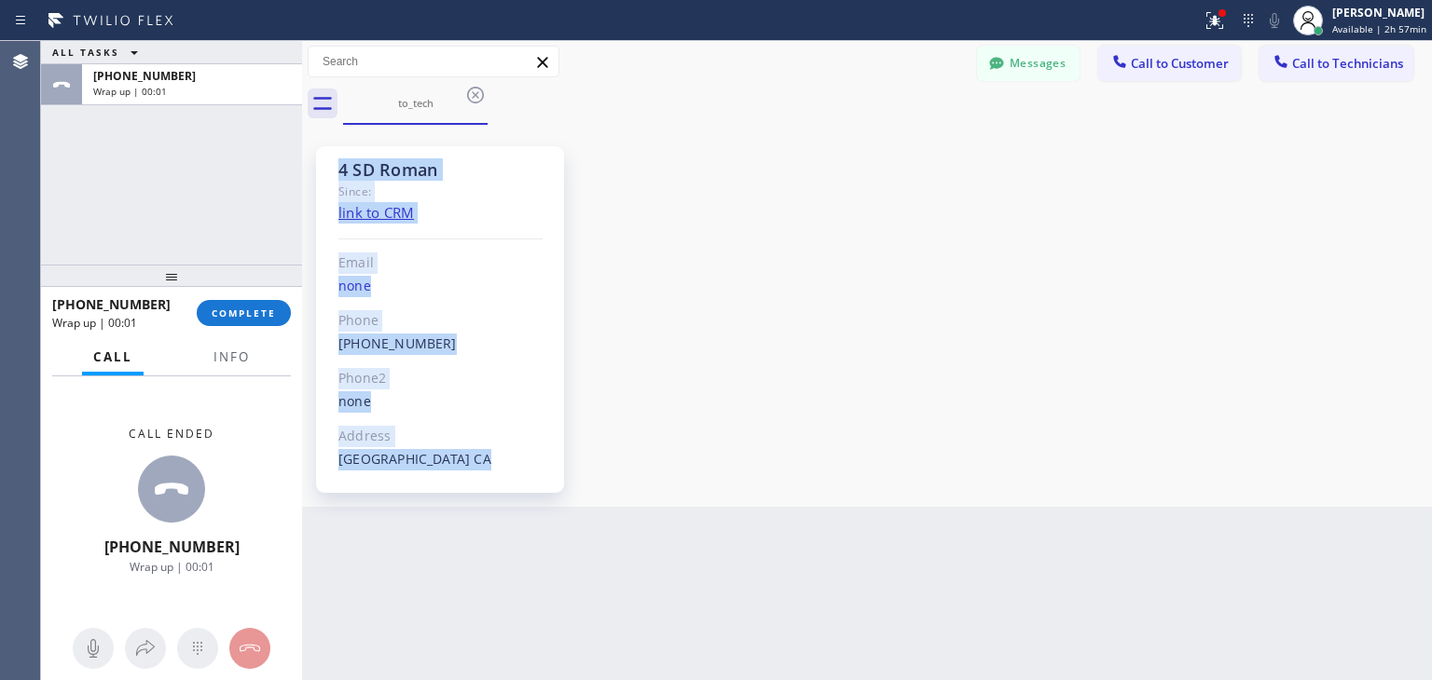
drag, startPoint x: 479, startPoint y: 94, endPoint x: 1033, endPoint y: 560, distance: 723.7
click at [1033, 560] on div "Back to Dashboard Change Sender ID Customers Technicians [PHONE_NUMBER] SEARCH …" at bounding box center [867, 360] width 1130 height 639
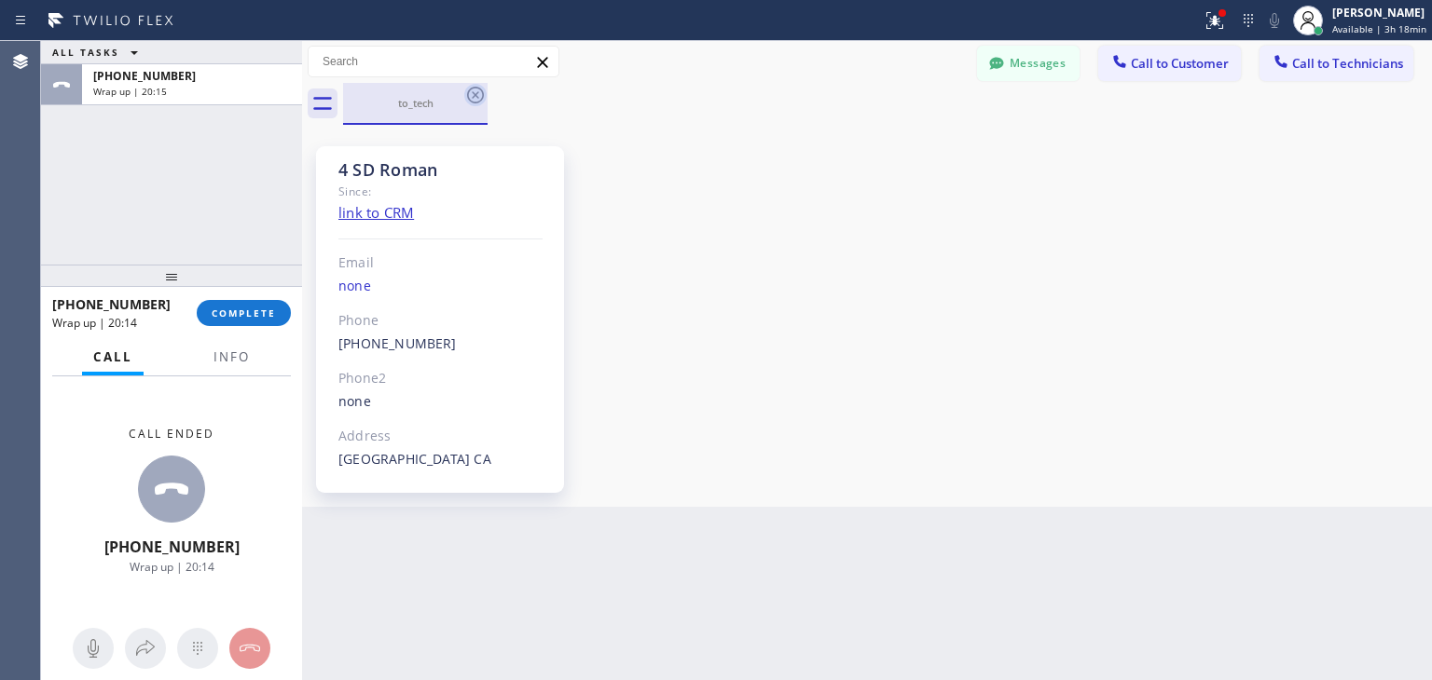
click at [479, 94] on icon at bounding box center [475, 95] width 22 height 22
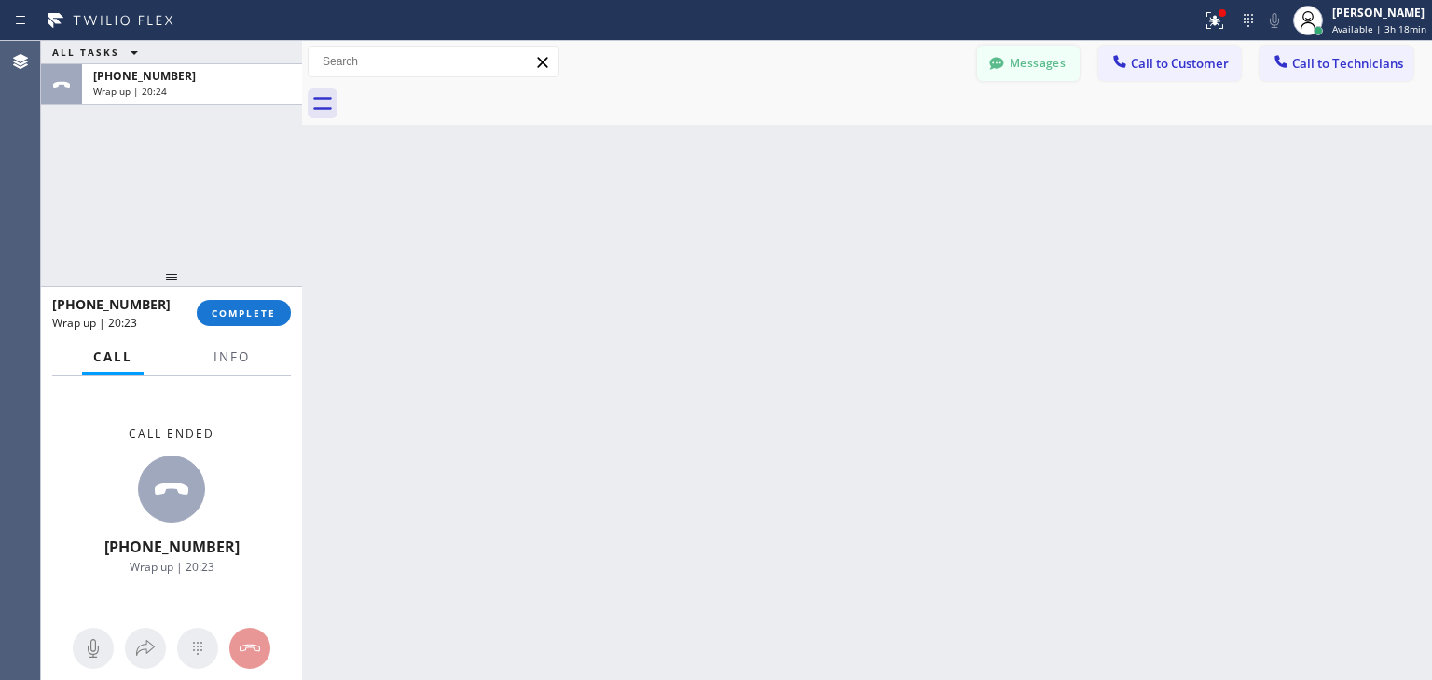
click at [1029, 72] on button "Messages" at bounding box center [1028, 63] width 103 height 35
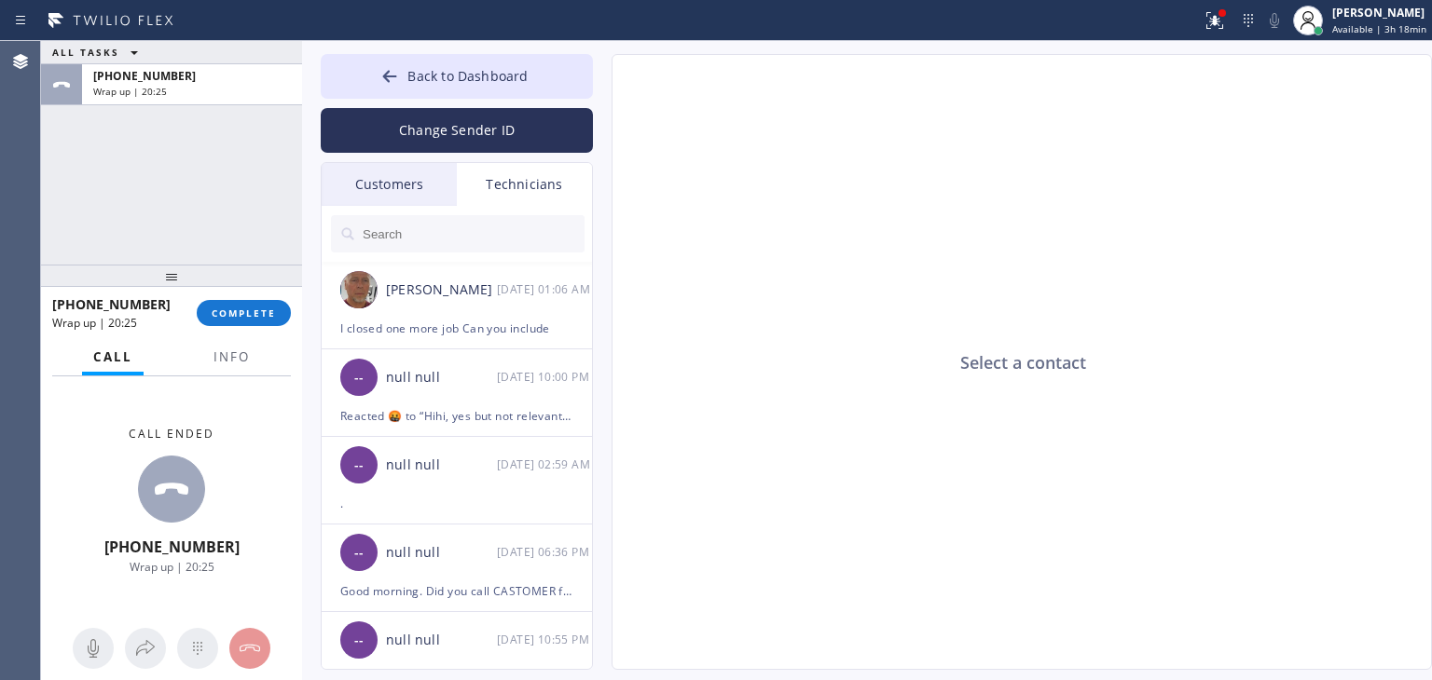
click at [414, 200] on div "Customers" at bounding box center [389, 184] width 135 height 43
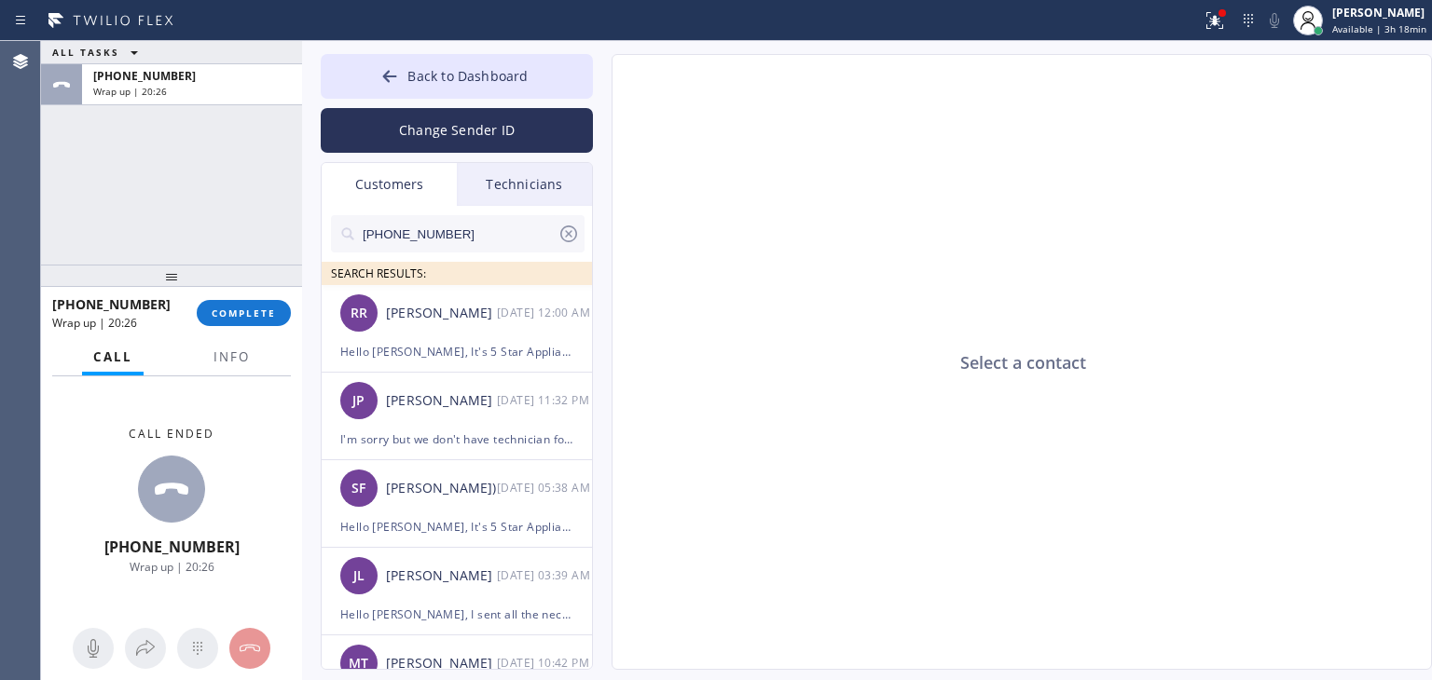
click at [487, 246] on input "[PHONE_NUMBER]" at bounding box center [459, 233] width 197 height 37
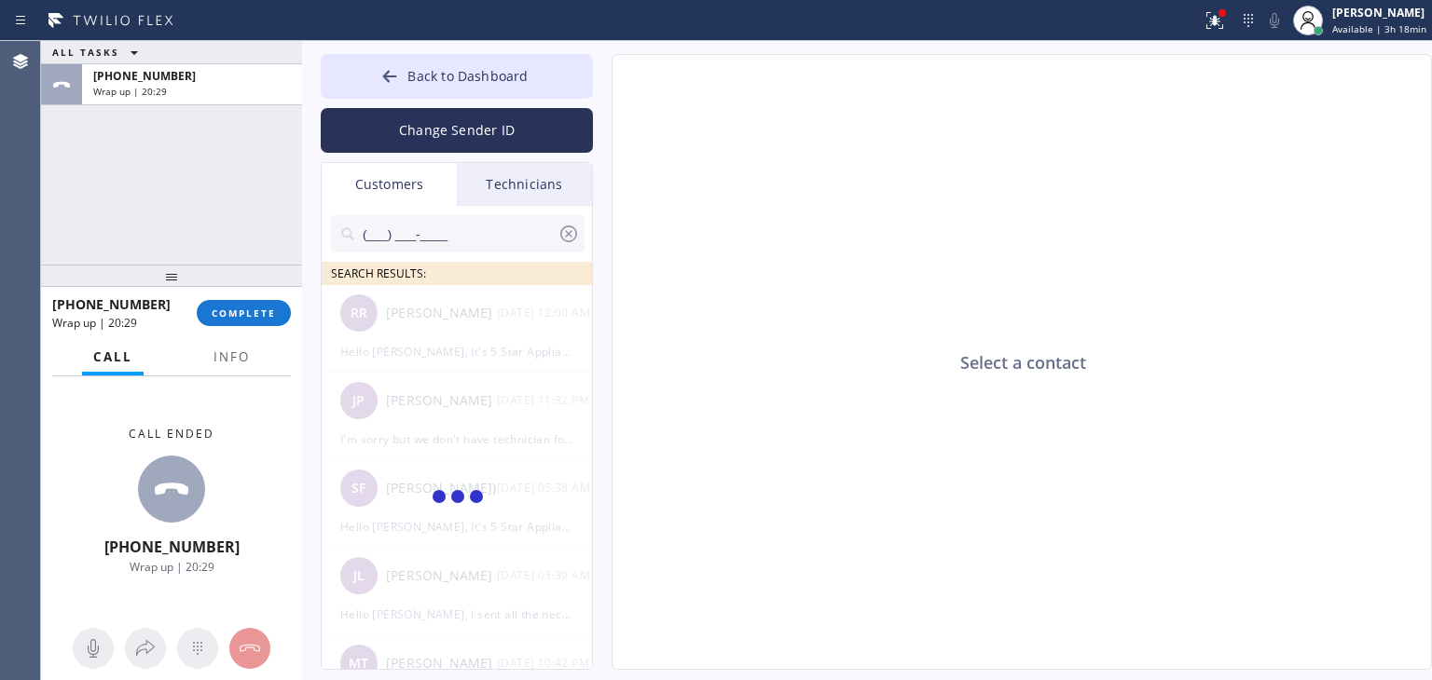
click at [487, 246] on input "(___) ___-____" at bounding box center [459, 233] width 197 height 37
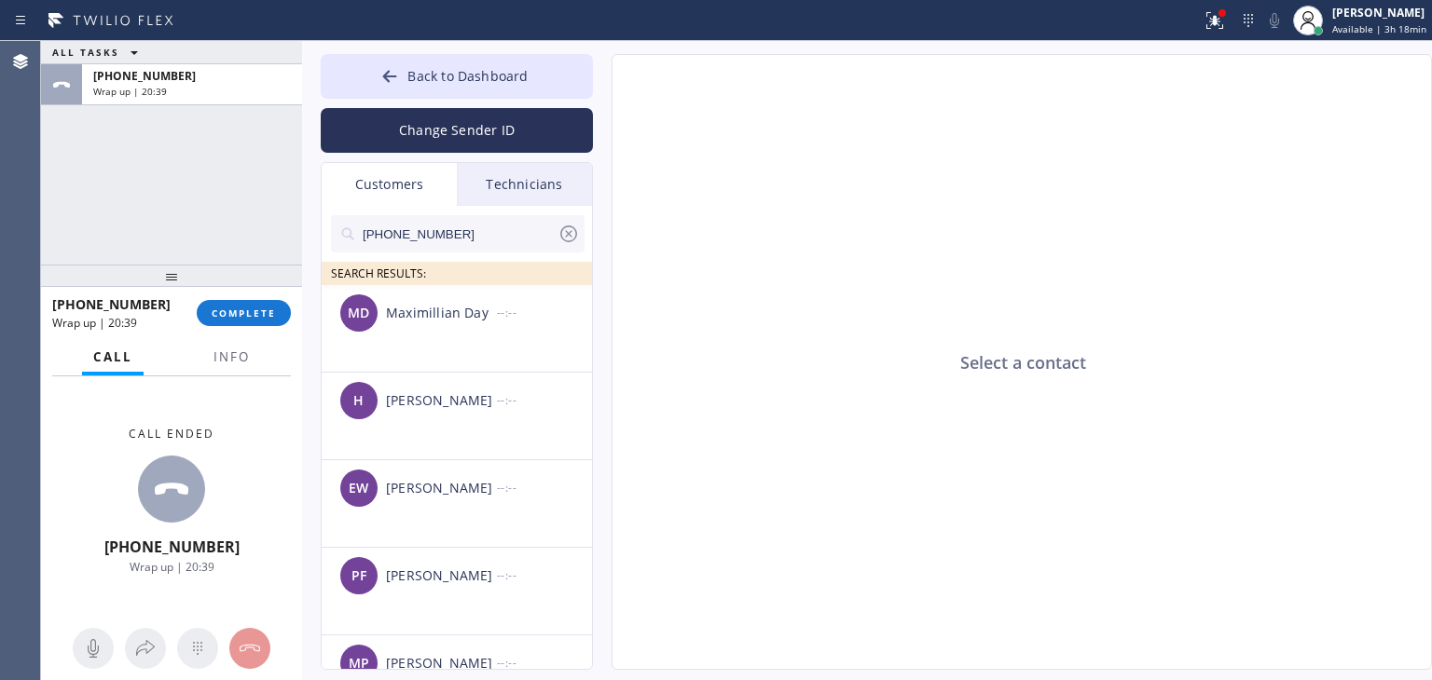
click at [514, 249] on input "[PHONE_NUMBER]" at bounding box center [459, 233] width 197 height 37
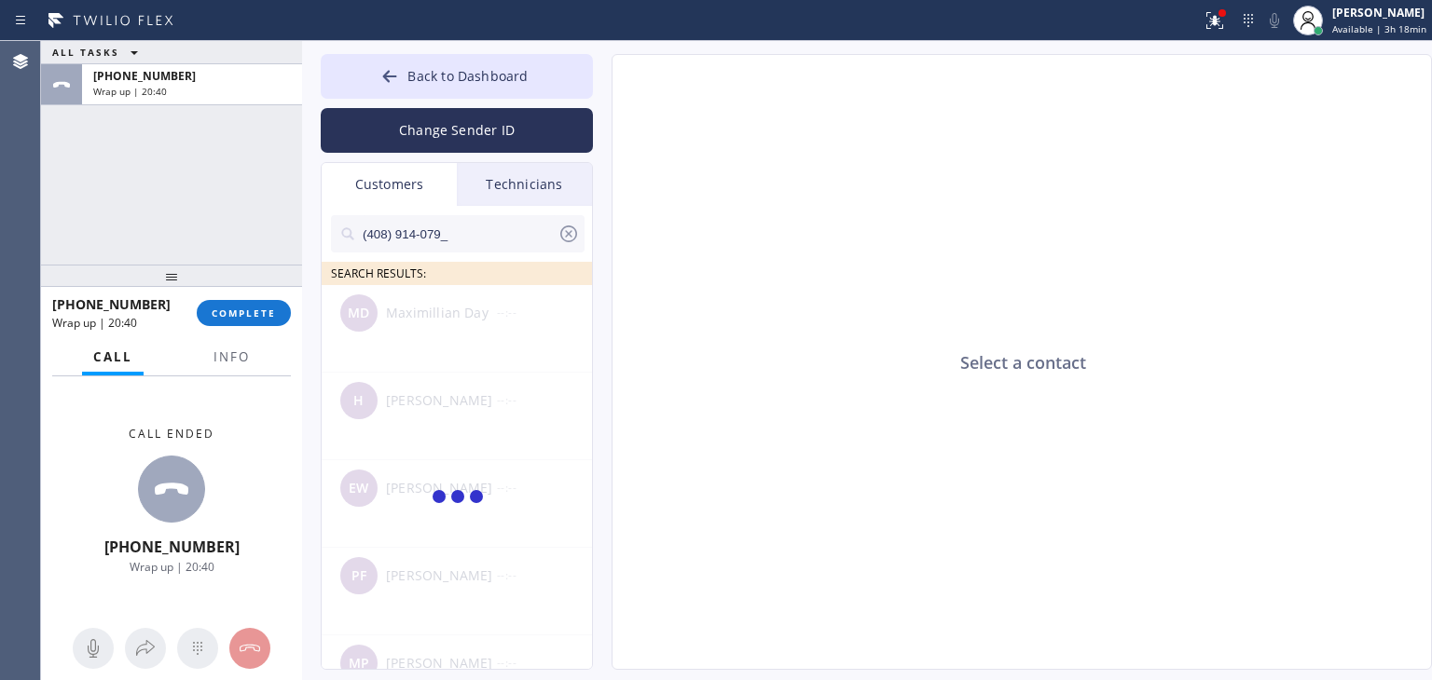
click at [514, 249] on input "(408) 914-079_" at bounding box center [459, 233] width 197 height 37
type input "(408) 914-079"
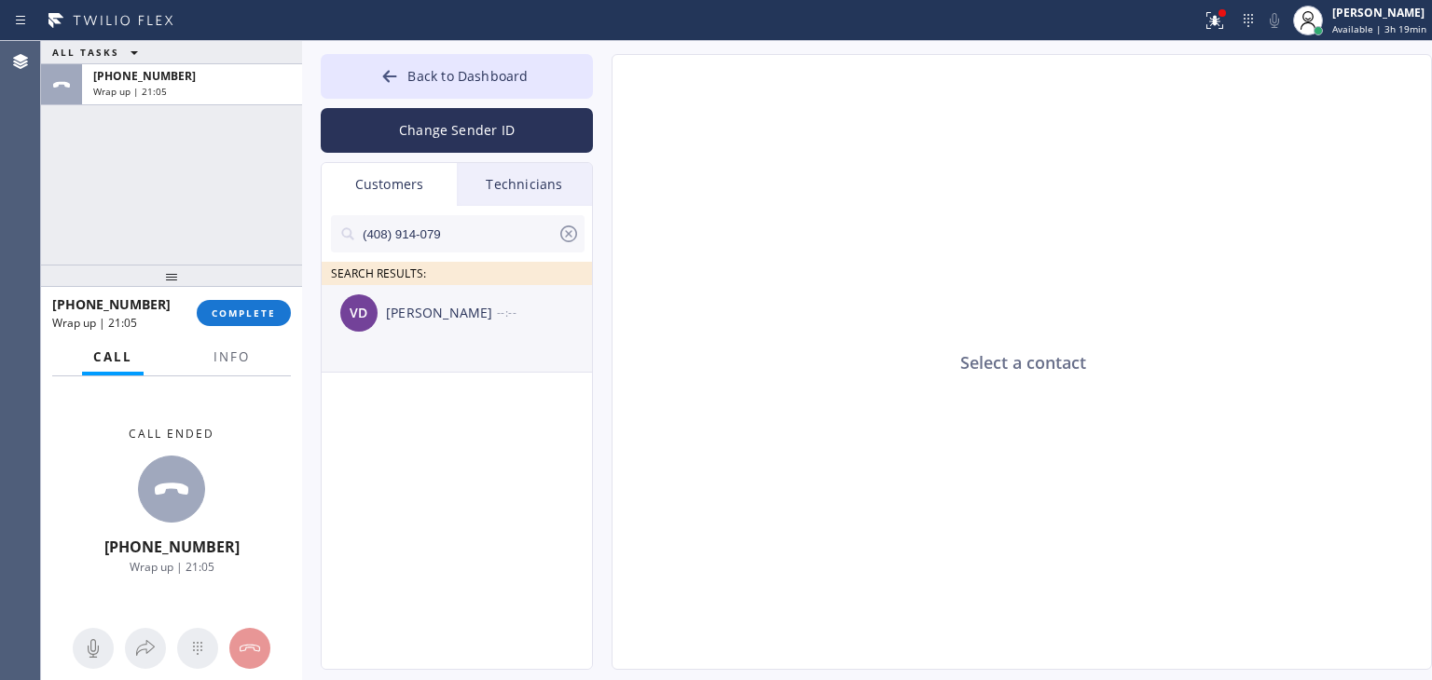
click at [521, 292] on div "VD [PERSON_NAME] --:--" at bounding box center [458, 313] width 272 height 56
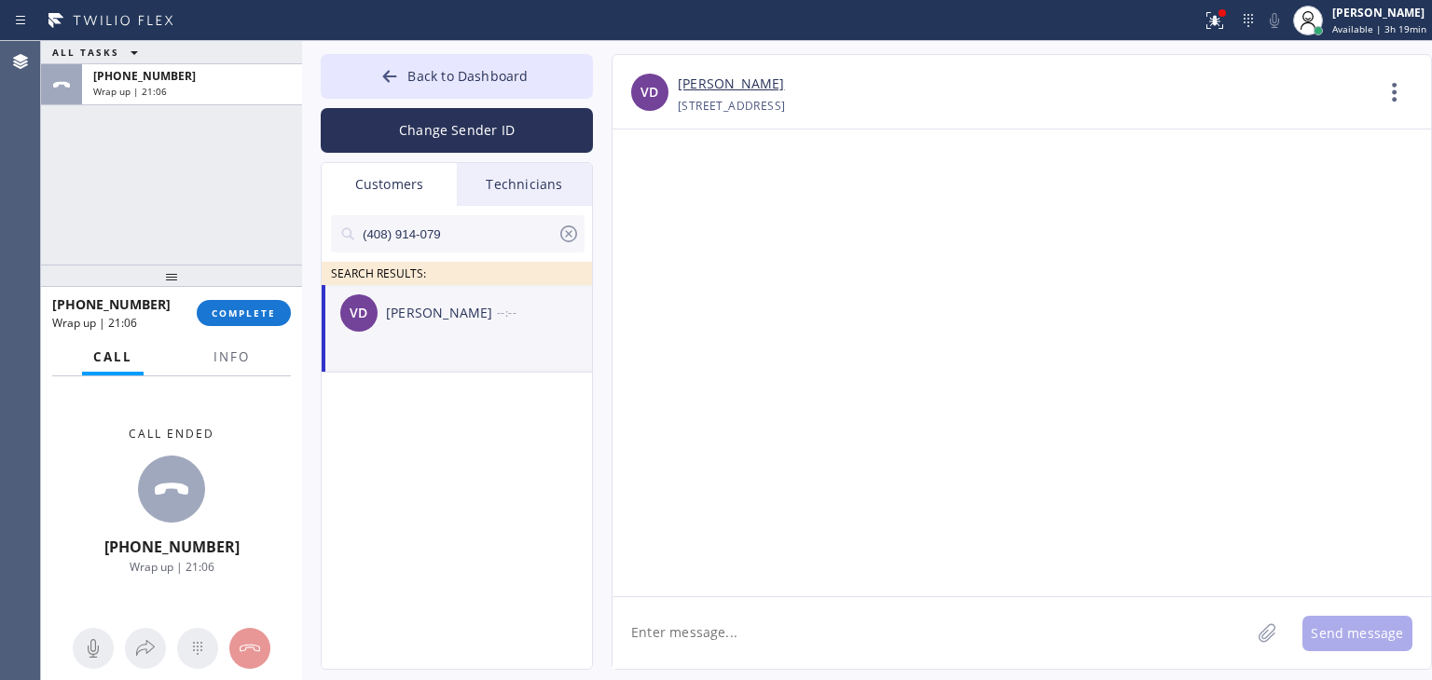
click at [856, 617] on textarea at bounding box center [931, 633] width 638 height 72
click at [878, 624] on textarea at bounding box center [931, 633] width 638 height 72
paste textarea "Good day! This is the appliance repair company you recently contacted. Unfortun…"
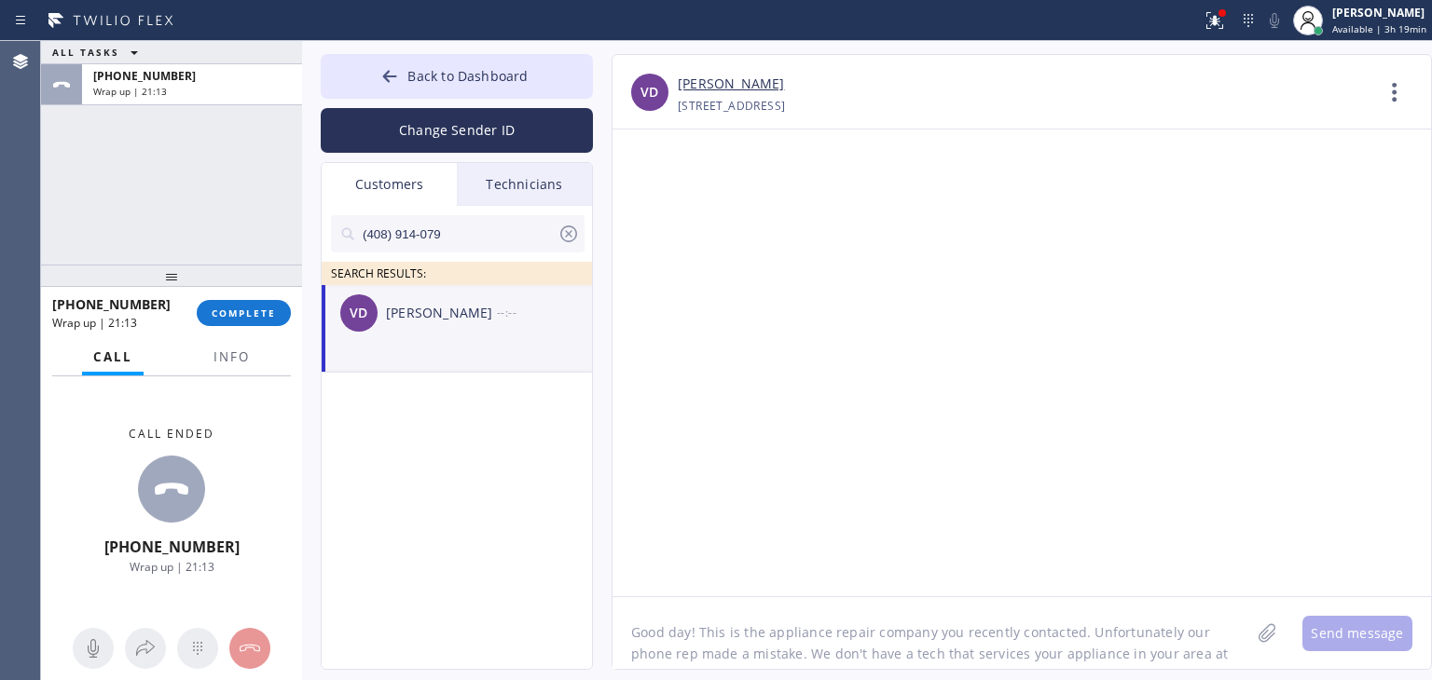
scroll to position [15, 0]
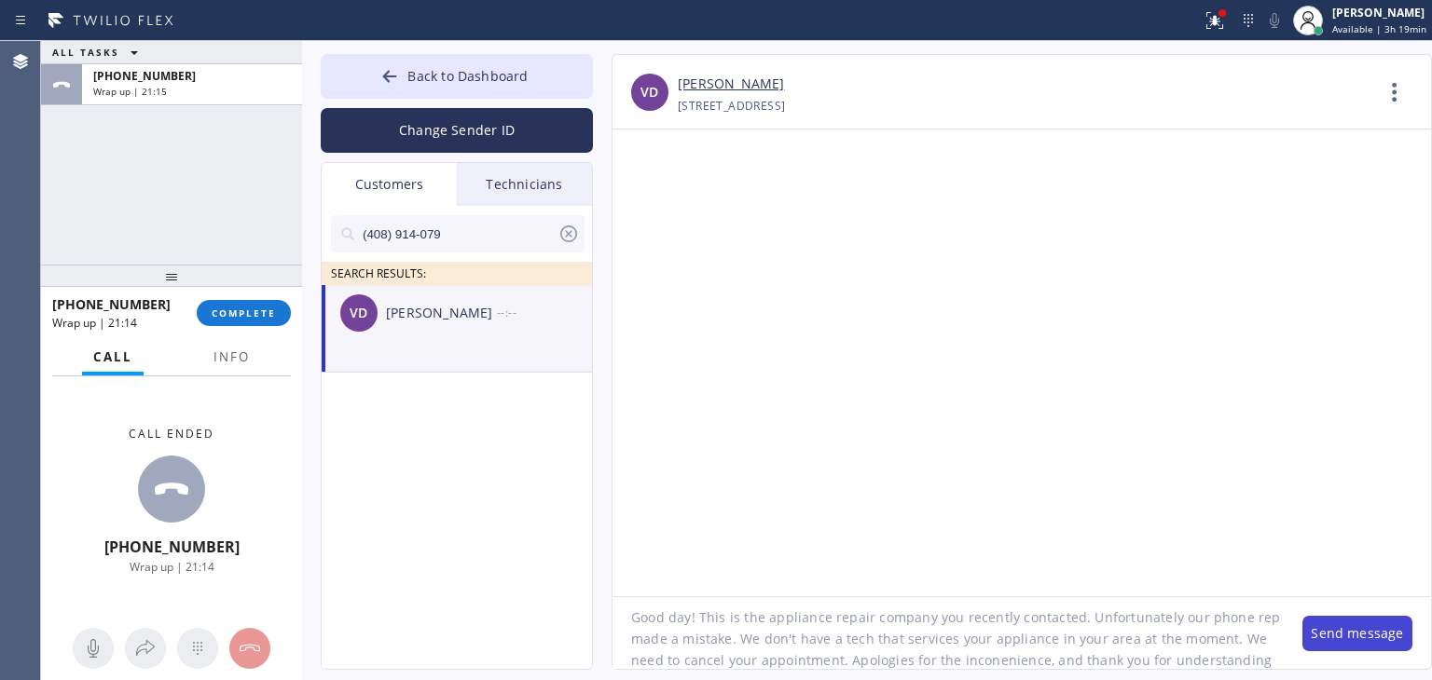
type textarea "Good day! This is the appliance repair company you recently contacted. Unfortun…"
click at [1366, 638] on button "Send message" at bounding box center [1357, 633] width 110 height 35
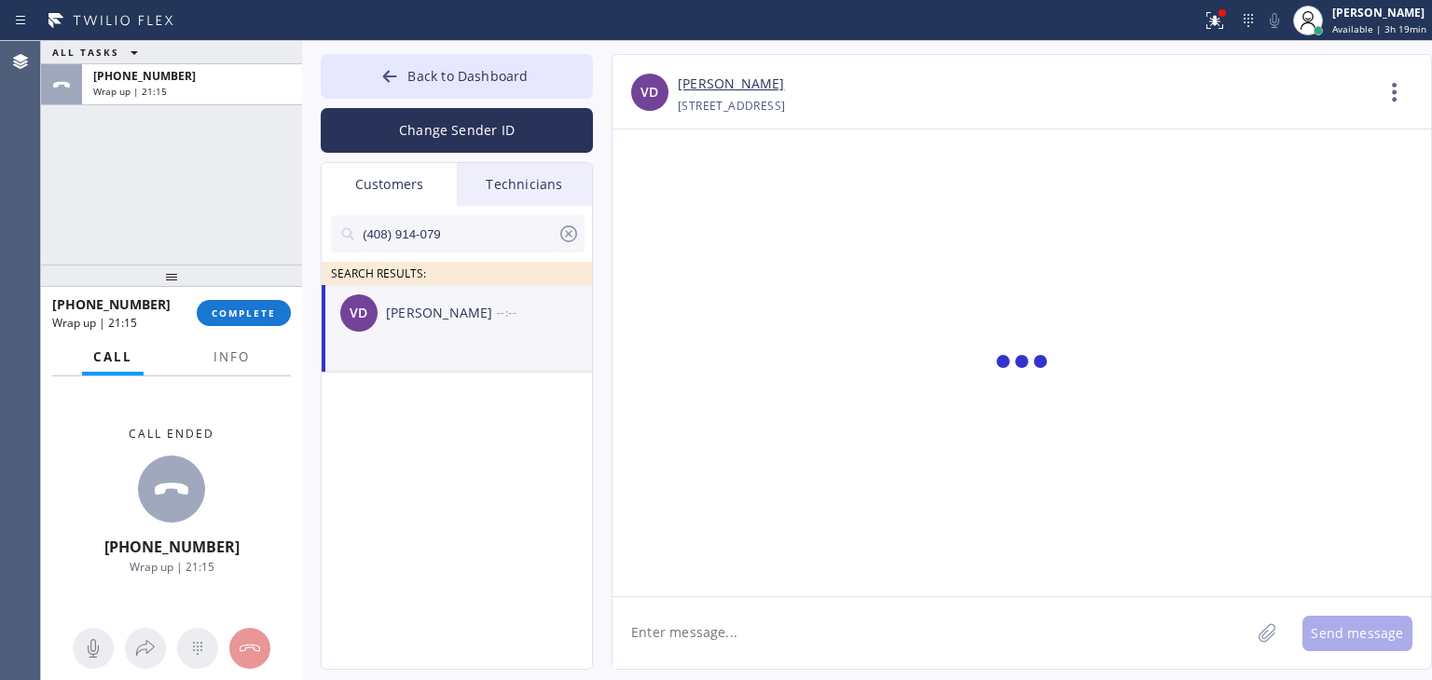
scroll to position [0, 0]
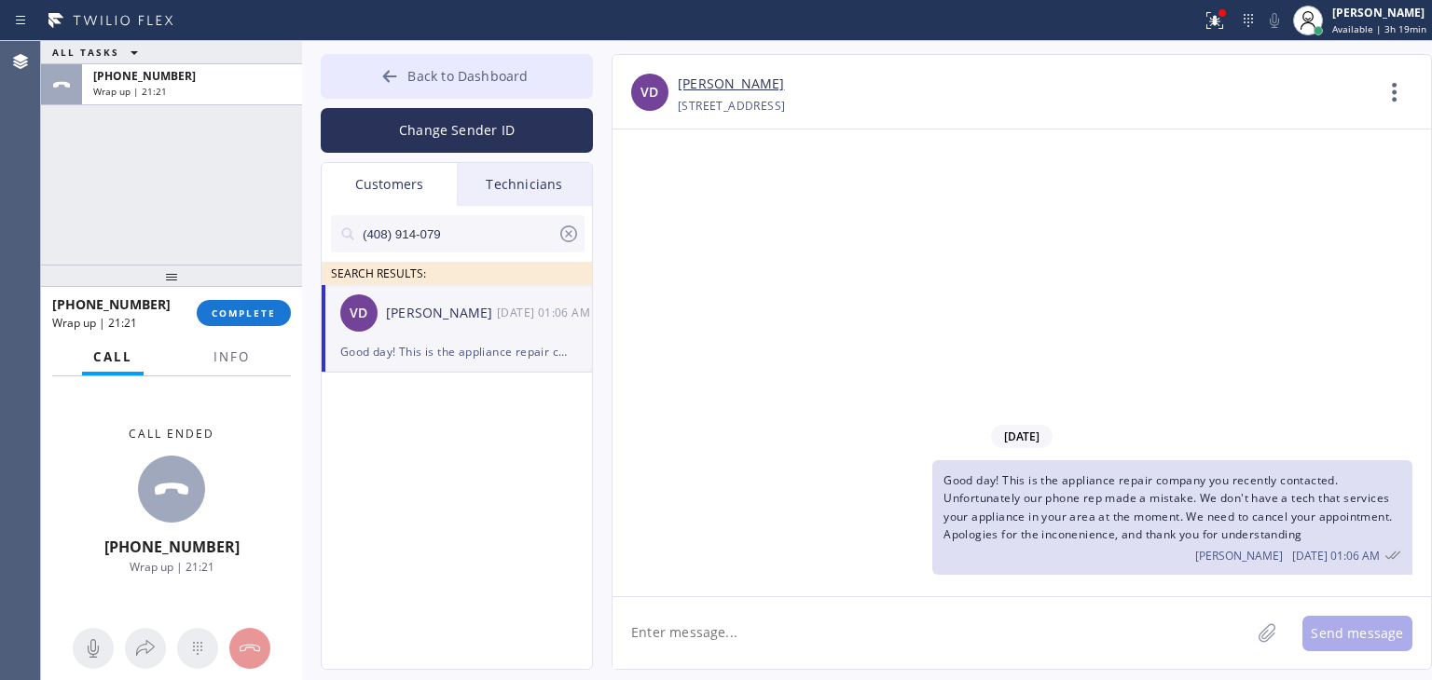
click at [532, 55] on div "Back to Dashboard Change Sender ID Customers Technicians (408) 914-079 SEARCH R…" at bounding box center [867, 360] width 1130 height 639
click at [532, 55] on button "Back to Dashboard" at bounding box center [457, 76] width 272 height 45
